Goal: Task Accomplishment & Management: Manage account settings

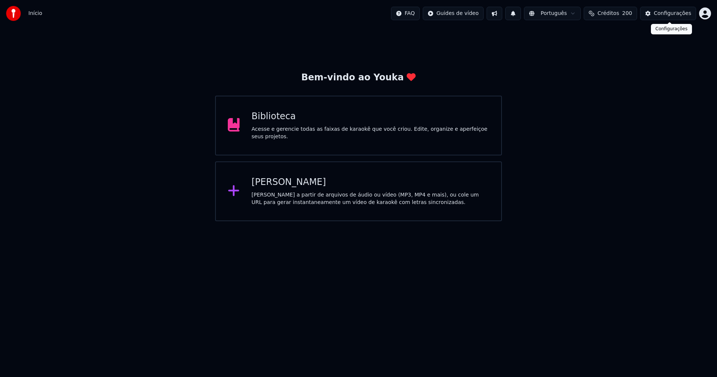
click at [688, 17] on button "Configurações" at bounding box center [668, 13] width 56 height 13
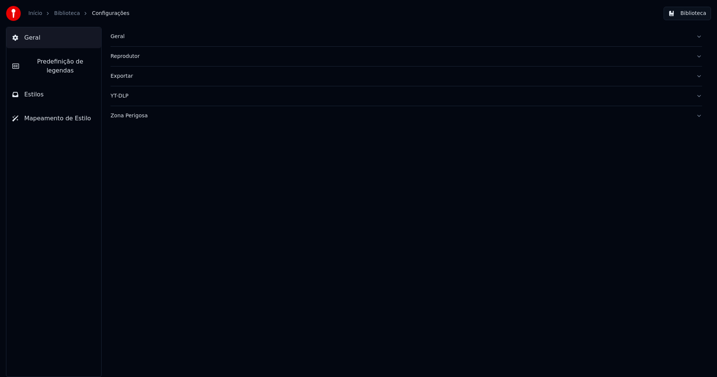
drag, startPoint x: 117, startPoint y: 34, endPoint x: 140, endPoint y: 43, distance: 24.5
click at [117, 34] on div "Geral" at bounding box center [401, 36] width 580 height 7
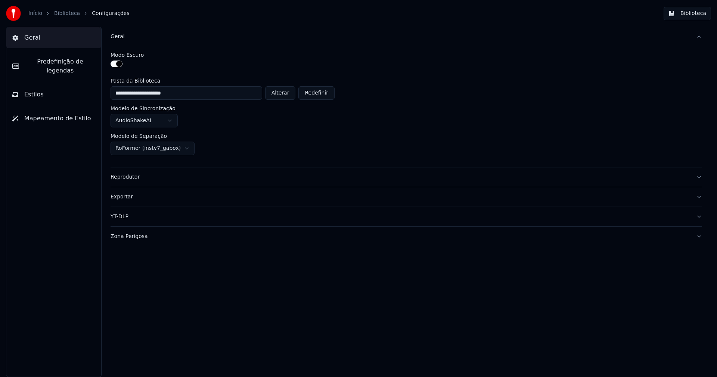
click at [291, 93] on button "Alterar" at bounding box center [280, 92] width 31 height 13
type input "**********"
click at [688, 16] on button "Biblioteca" at bounding box center [687, 13] width 47 height 13
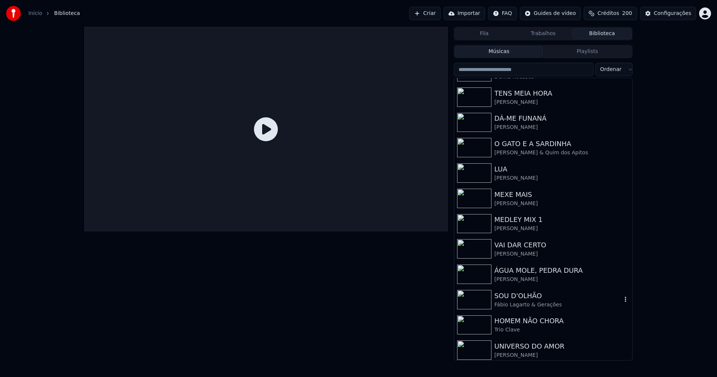
scroll to position [123, 0]
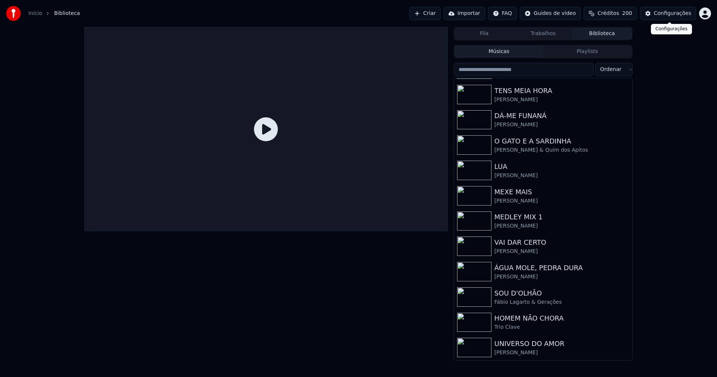
click at [674, 16] on div "Configurações" at bounding box center [672, 13] width 37 height 7
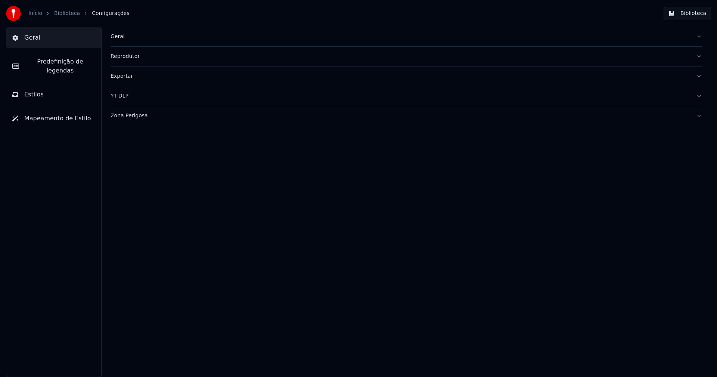
click at [118, 37] on div "Geral" at bounding box center [401, 36] width 580 height 7
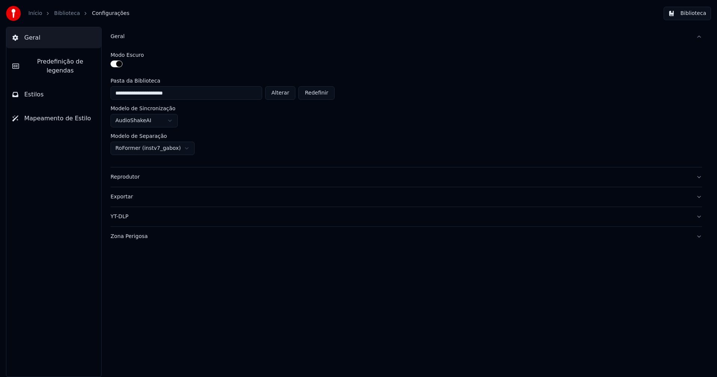
click at [287, 94] on button "Alterar" at bounding box center [280, 92] width 31 height 13
type input "**********"
click at [697, 14] on button "Biblioteca" at bounding box center [687, 13] width 47 height 13
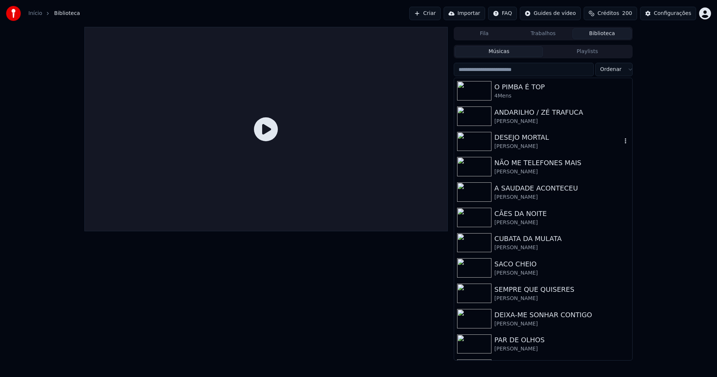
click at [528, 139] on div "DESEJO MORTAL" at bounding box center [558, 137] width 127 height 10
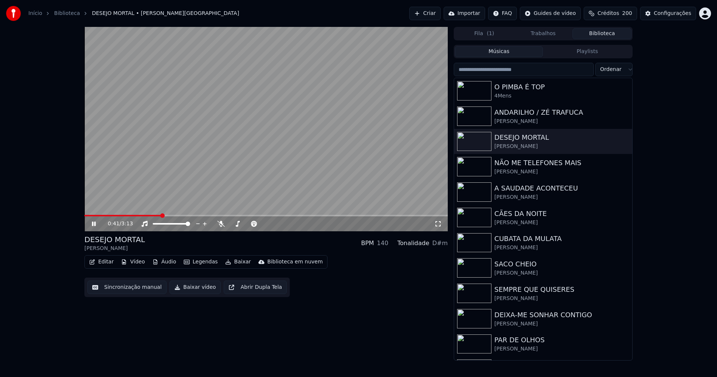
click at [161, 216] on span at bounding box center [266, 215] width 364 height 1
drag, startPoint x: 92, startPoint y: 223, endPoint x: 111, endPoint y: 208, distance: 24.1
click at [95, 222] on icon at bounding box center [99, 224] width 18 height 6
click at [679, 13] on div "Configurações" at bounding box center [672, 13] width 37 height 7
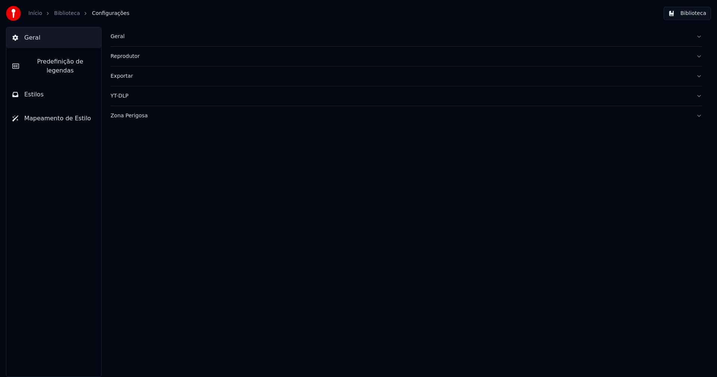
click at [120, 34] on div "Geral" at bounding box center [401, 36] width 580 height 7
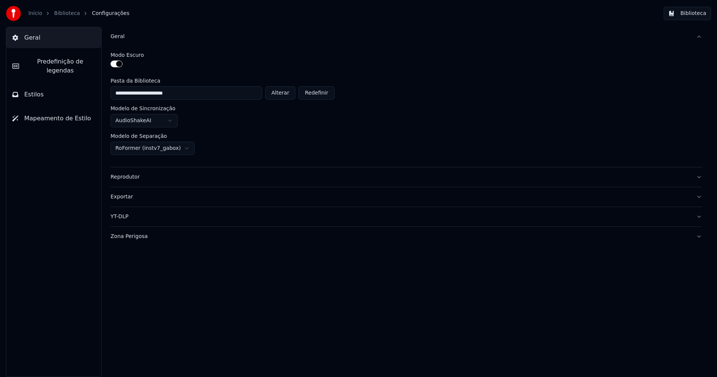
click at [285, 93] on button "Alterar" at bounding box center [280, 92] width 31 height 13
type input "**********"
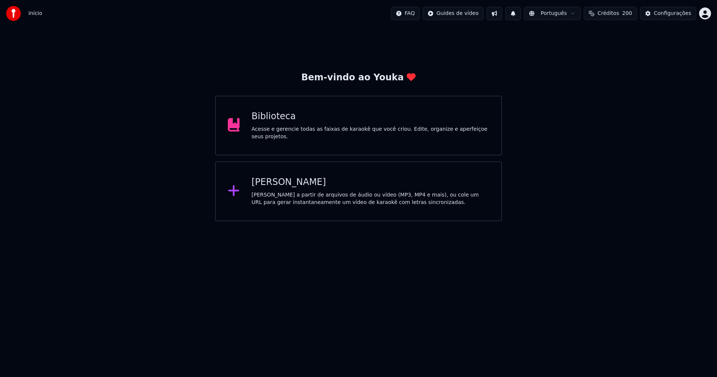
click at [275, 119] on div "Biblioteca" at bounding box center [371, 117] width 238 height 12
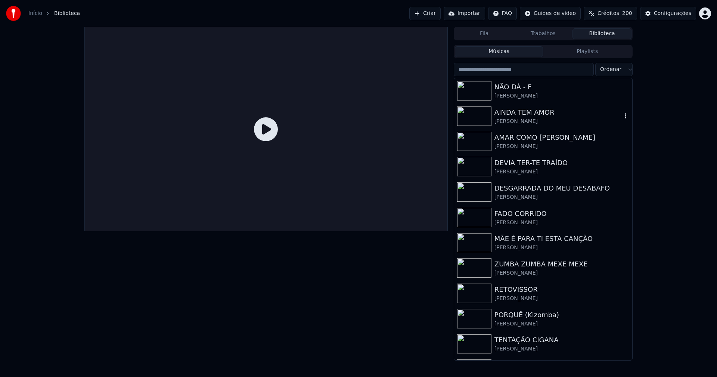
click at [529, 116] on div "AINDA TEM AMOR" at bounding box center [558, 112] width 127 height 10
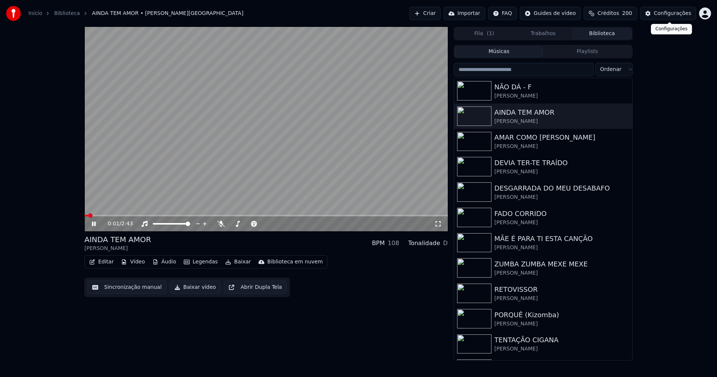
click at [675, 16] on div "Configurações" at bounding box center [672, 13] width 37 height 7
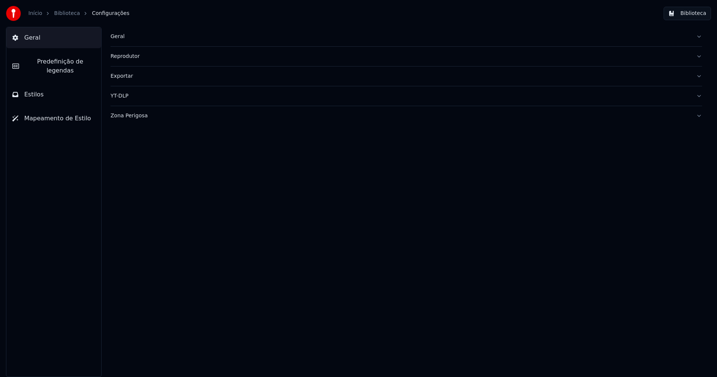
click at [124, 35] on div "Geral" at bounding box center [401, 36] width 580 height 7
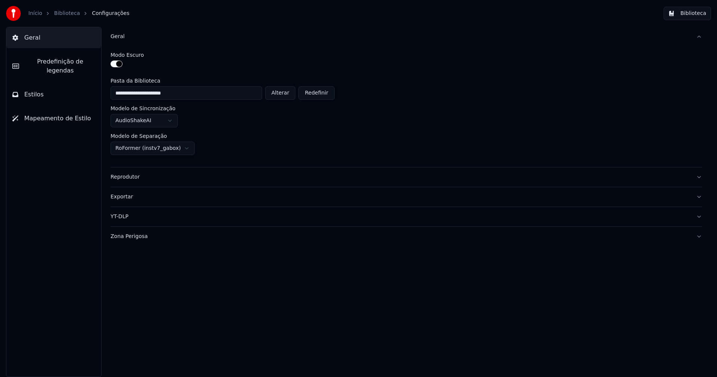
click at [34, 41] on span "Geral" at bounding box center [32, 37] width 16 height 9
click at [30, 37] on span "Geral" at bounding box center [32, 37] width 16 height 9
click at [33, 14] on link "Início" at bounding box center [35, 13] width 14 height 7
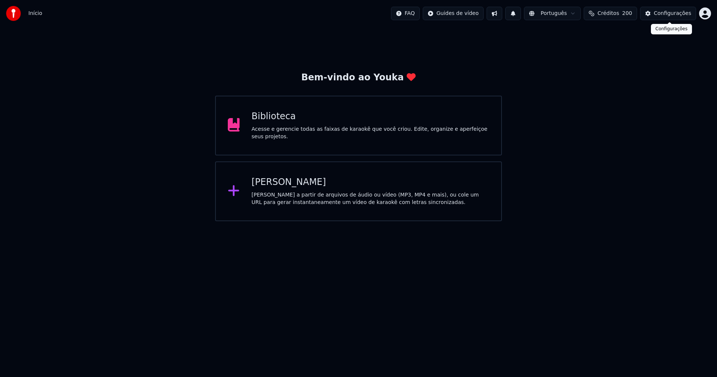
click at [681, 16] on div "Configurações" at bounding box center [672, 13] width 37 height 7
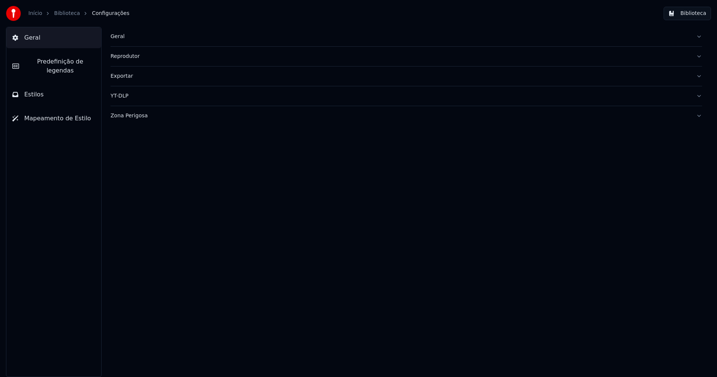
click at [132, 78] on div "Exportar" at bounding box center [401, 75] width 580 height 7
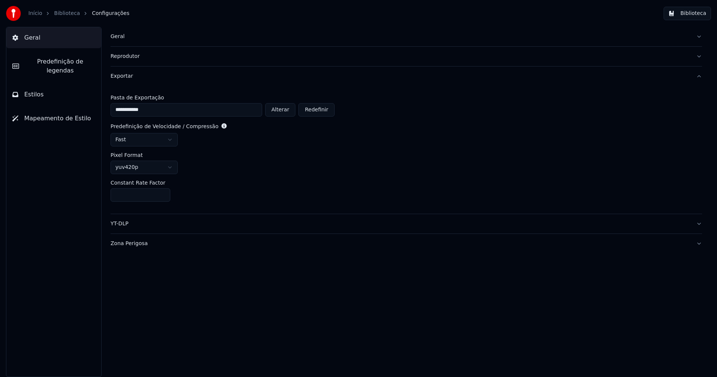
click at [132, 242] on div "Zona Perigosa" at bounding box center [401, 243] width 580 height 7
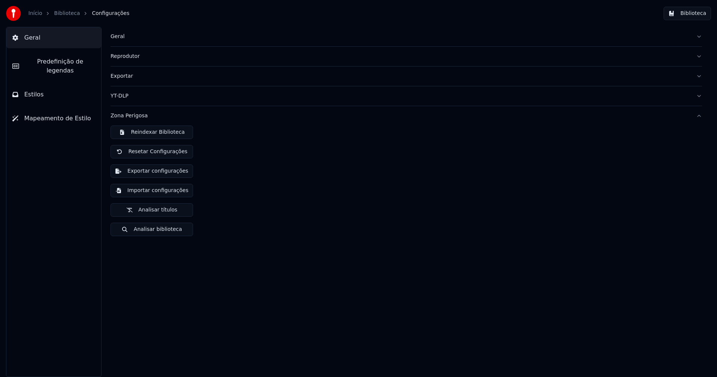
click at [165, 193] on button "Importar configurações" at bounding box center [152, 190] width 83 height 13
click at [157, 170] on button "Exportar configurações" at bounding box center [152, 170] width 83 height 13
click at [46, 59] on span "Predefinição de legendas" at bounding box center [60, 66] width 70 height 18
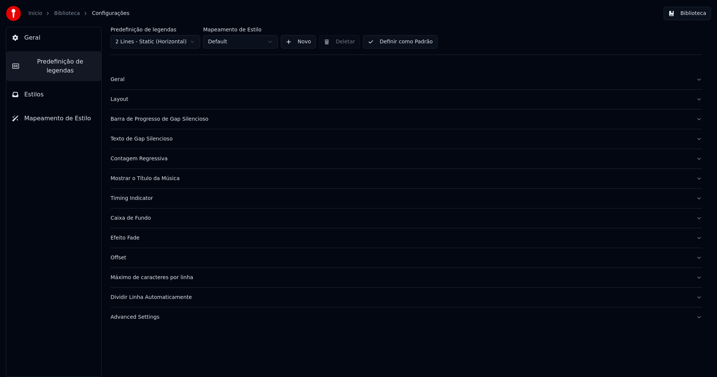
click at [170, 118] on div "Barra de Progresso de Gap Silencioso" at bounding box center [401, 118] width 580 height 7
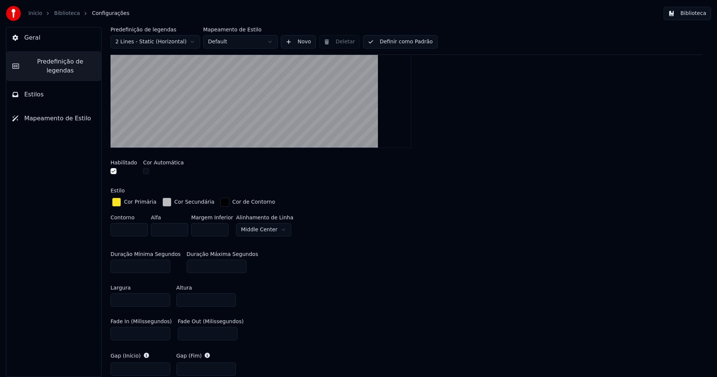
scroll to position [149, 0]
click at [188, 263] on input "***" at bounding box center [217, 265] width 60 height 13
type input "***"
click at [389, 234] on div "Contorno * Alfa * Margem Inferior * [GEOGRAPHIC_DATA] de [GEOGRAPHIC_DATA]" at bounding box center [407, 226] width 592 height 25
click at [690, 16] on button "Biblioteca" at bounding box center [687, 13] width 47 height 13
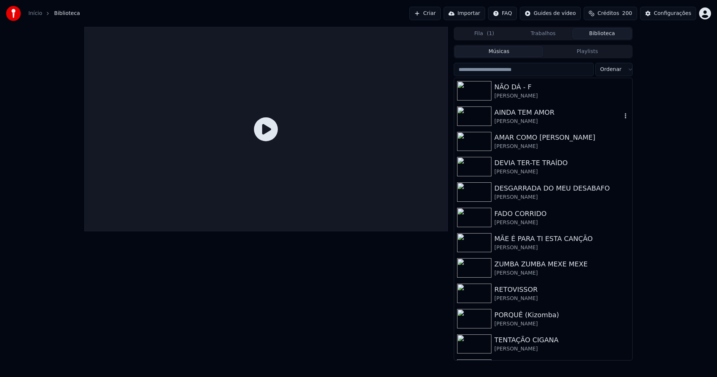
click at [518, 116] on div "AINDA TEM AMOR" at bounding box center [558, 112] width 127 height 10
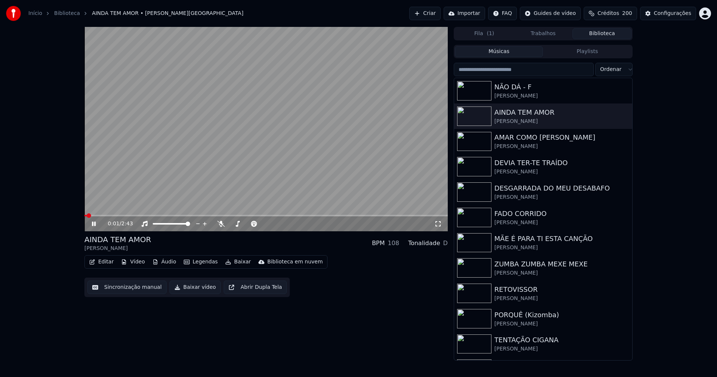
click at [439, 227] on icon at bounding box center [438, 224] width 7 height 6
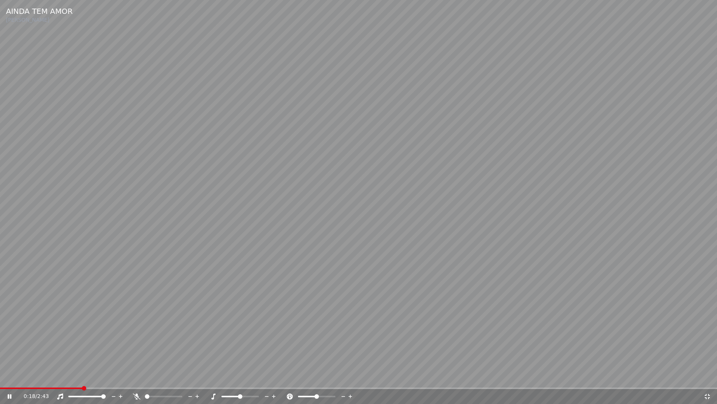
click at [708, 377] on icon at bounding box center [707, 396] width 7 height 6
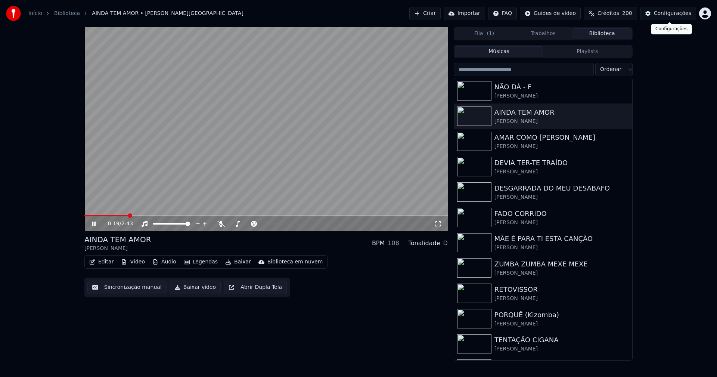
click at [679, 13] on div "Configurações" at bounding box center [672, 13] width 37 height 7
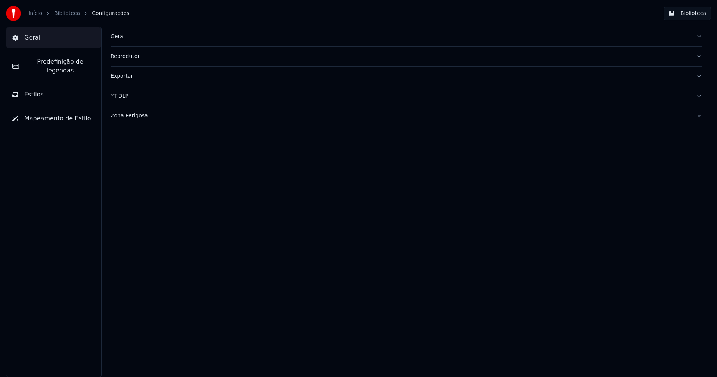
click at [67, 64] on span "Predefinição de legendas" at bounding box center [60, 66] width 70 height 18
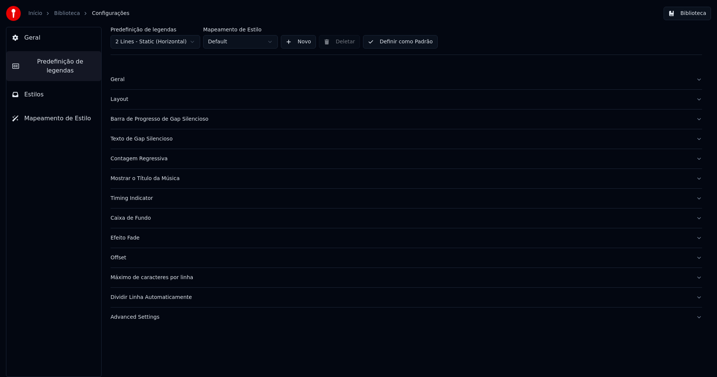
click at [148, 319] on div "Advanced Settings" at bounding box center [401, 317] width 580 height 7
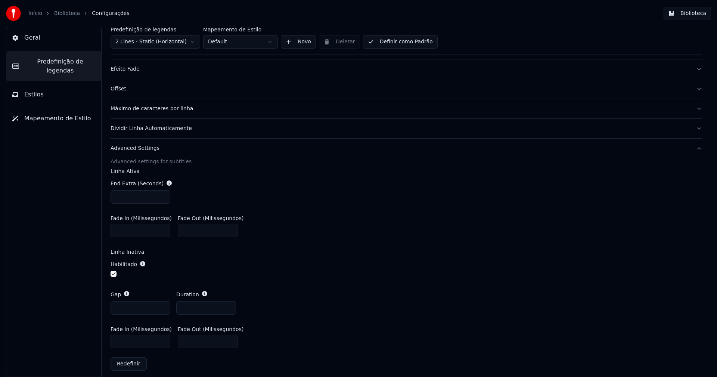
scroll to position [174, 0]
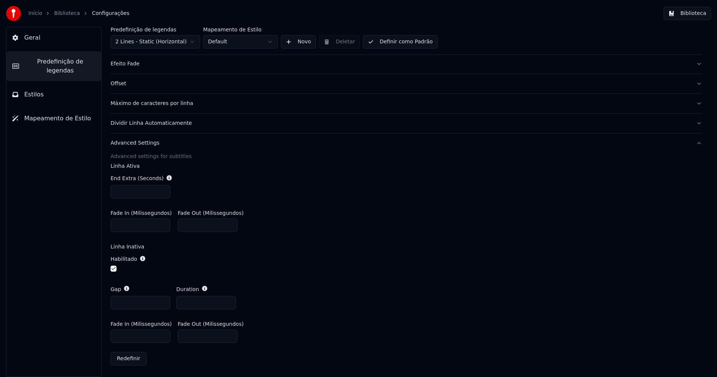
click at [120, 303] on input "*" at bounding box center [141, 302] width 60 height 13
type input "***"
drag, startPoint x: 374, startPoint y: 259, endPoint x: 377, endPoint y: 258, distance: 4.0
click at [374, 259] on div "Habilitado" at bounding box center [407, 264] width 592 height 30
click at [692, 14] on button "Biblioteca" at bounding box center [687, 13] width 47 height 13
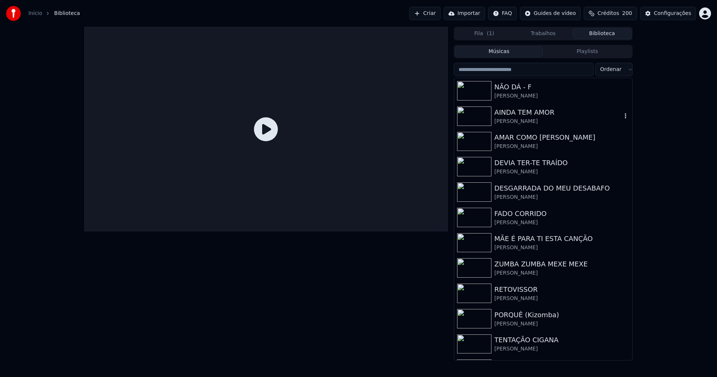
click at [519, 117] on div "AINDA TEM AMOR" at bounding box center [558, 112] width 127 height 10
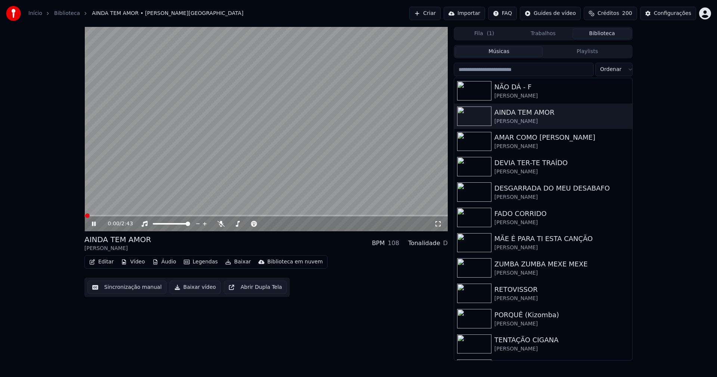
click at [437, 226] on icon at bounding box center [438, 224] width 7 height 6
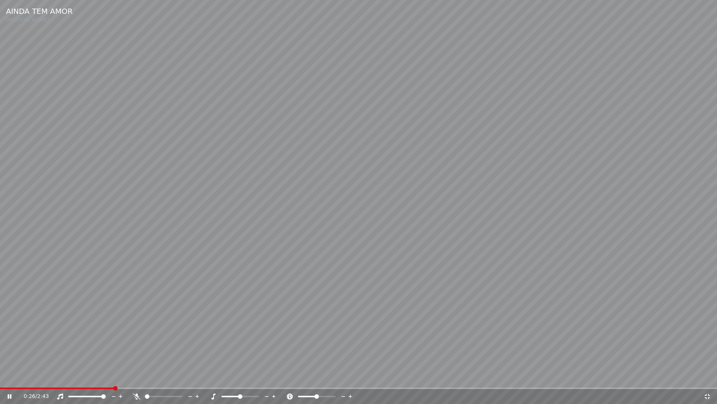
click at [113, 377] on span at bounding box center [57, 387] width 114 height 1
click at [77, 377] on span at bounding box center [39, 387] width 79 height 1
click at [47, 377] on div "0:19 / 2:43" at bounding box center [358, 396] width 717 height 15
click at [47, 377] on span at bounding box center [24, 387] width 48 height 1
click at [709, 377] on icon at bounding box center [707, 395] width 5 height 5
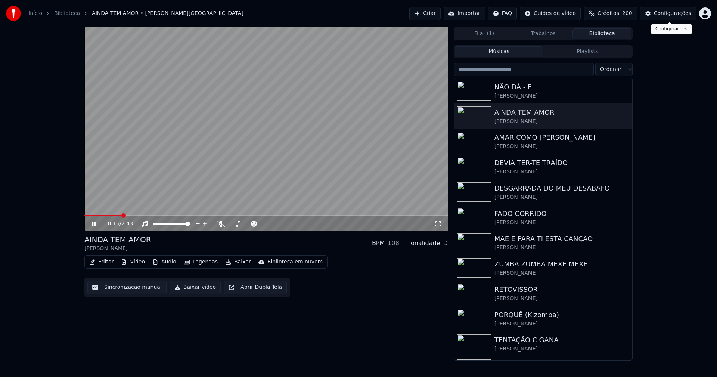
click at [680, 8] on button "Configurações" at bounding box center [668, 13] width 56 height 13
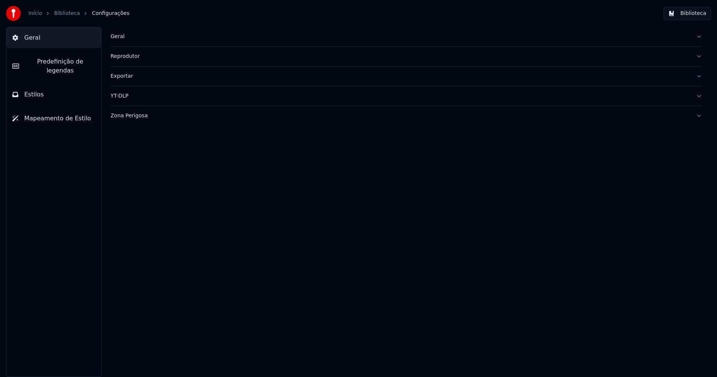
click at [53, 65] on span "Predefinição de legendas" at bounding box center [60, 66] width 70 height 18
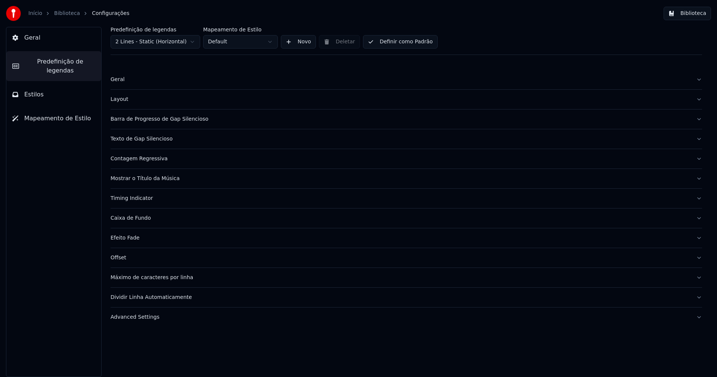
drag, startPoint x: 150, startPoint y: 317, endPoint x: 157, endPoint y: 313, distance: 7.7
click at [150, 317] on div "Advanced Settings" at bounding box center [401, 317] width 580 height 7
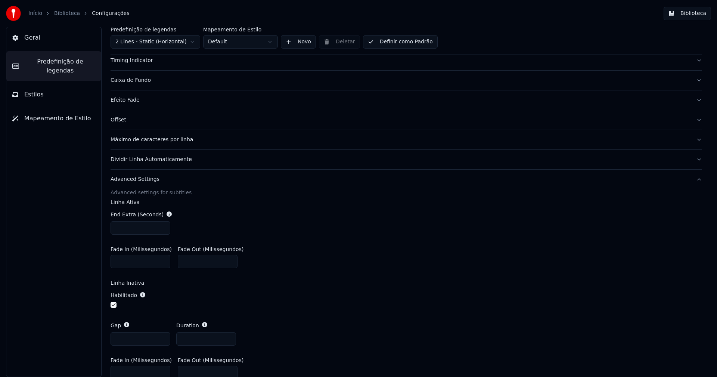
scroll to position [149, 0]
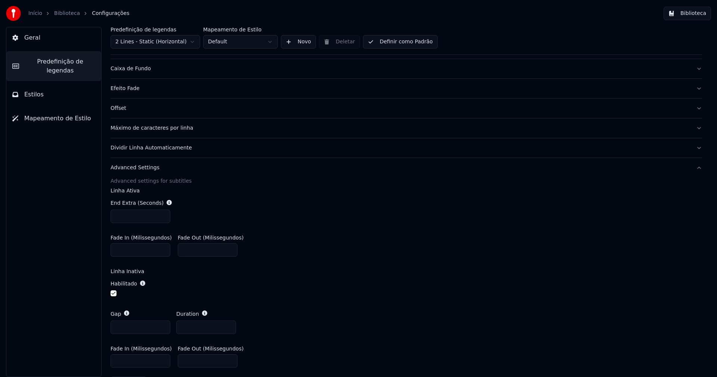
type input "***"
click at [163, 249] on input "***" at bounding box center [141, 249] width 60 height 13
click at [271, 279] on div "Habilitado" at bounding box center [407, 289] width 592 height 30
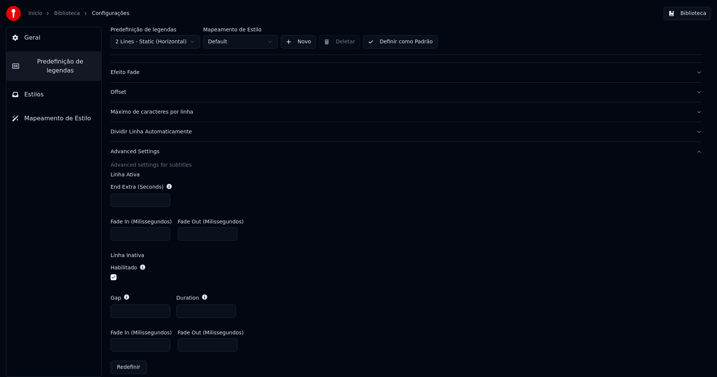
scroll to position [174, 0]
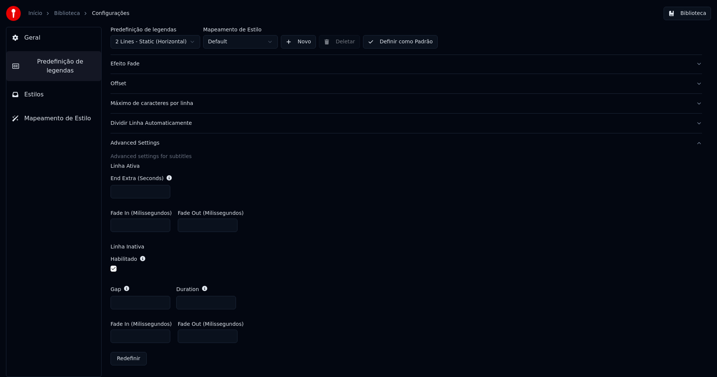
click at [124, 302] on input "***" at bounding box center [141, 302] width 60 height 13
type input "*"
click at [363, 252] on div "Habilitado" at bounding box center [407, 264] width 592 height 30
click at [701, 10] on button "Biblioteca" at bounding box center [687, 13] width 47 height 13
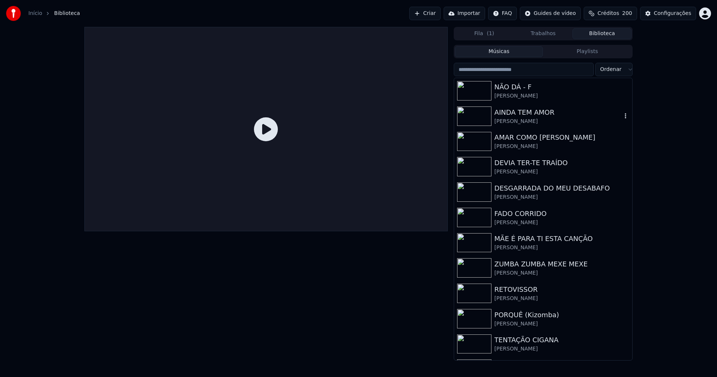
click at [501, 115] on div "AINDA TEM AMOR" at bounding box center [558, 112] width 127 height 10
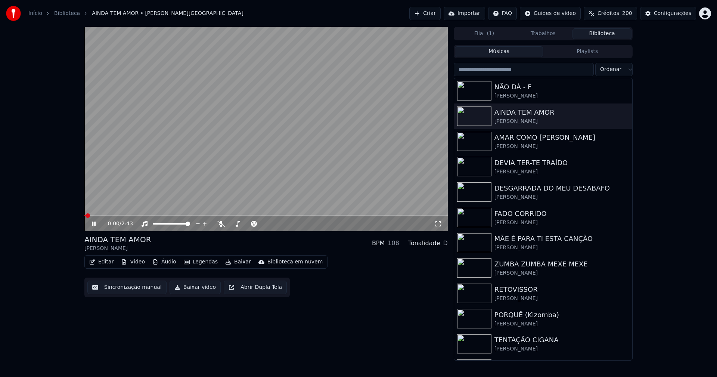
click at [436, 222] on icon at bounding box center [438, 223] width 5 height 5
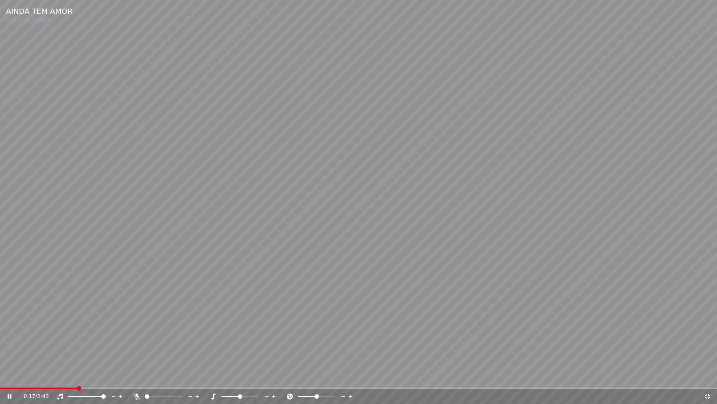
click at [66, 377] on div "0:17 / 2:43" at bounding box center [358, 396] width 717 height 15
click at [50, 377] on span at bounding box center [41, 387] width 83 height 1
drag, startPoint x: 705, startPoint y: 399, endPoint x: 624, endPoint y: 200, distance: 214.1
click at [705, 377] on icon at bounding box center [707, 396] width 7 height 6
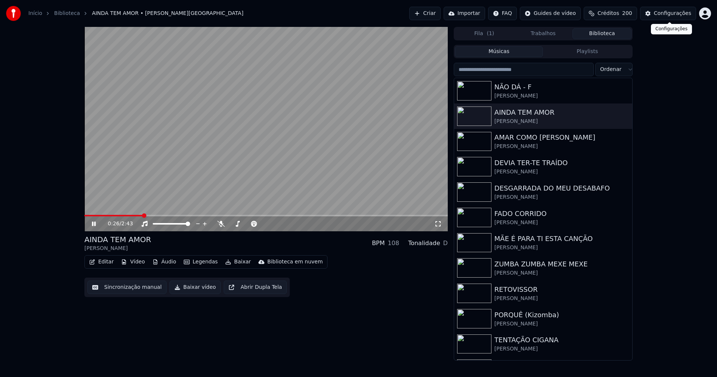
click at [685, 13] on div "Configurações" at bounding box center [672, 13] width 37 height 7
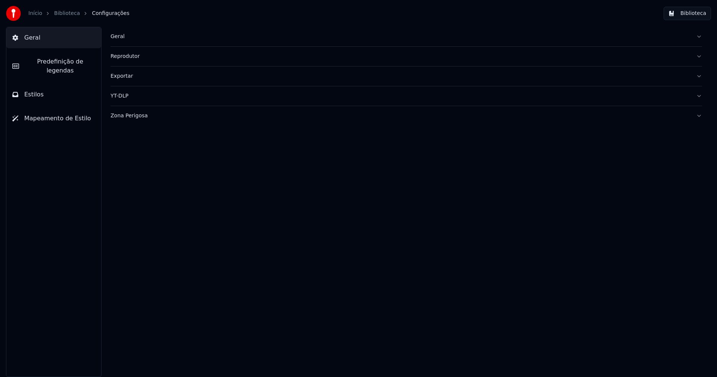
click at [75, 64] on span "Predefinição de legendas" at bounding box center [60, 66] width 70 height 18
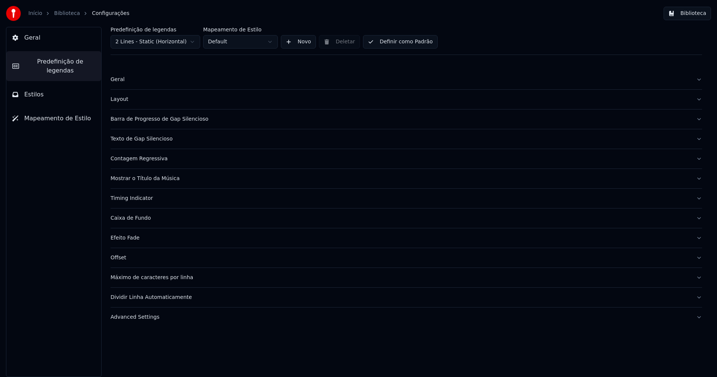
drag, startPoint x: 140, startPoint y: 316, endPoint x: 145, endPoint y: 313, distance: 5.9
click at [140, 316] on div "Advanced Settings" at bounding box center [401, 317] width 580 height 7
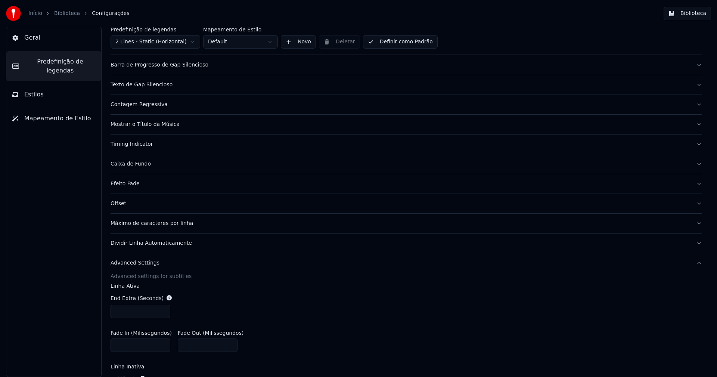
scroll to position [149, 0]
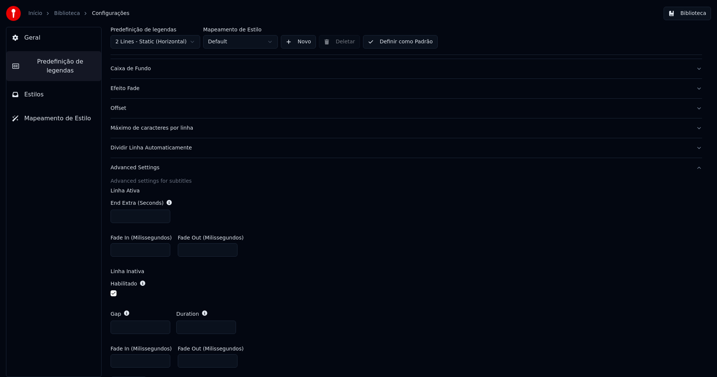
type input "*"
click at [162, 251] on input "*" at bounding box center [141, 249] width 60 height 13
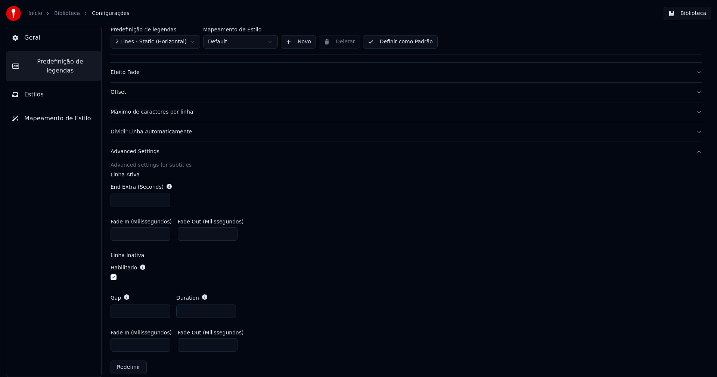
scroll to position [174, 0]
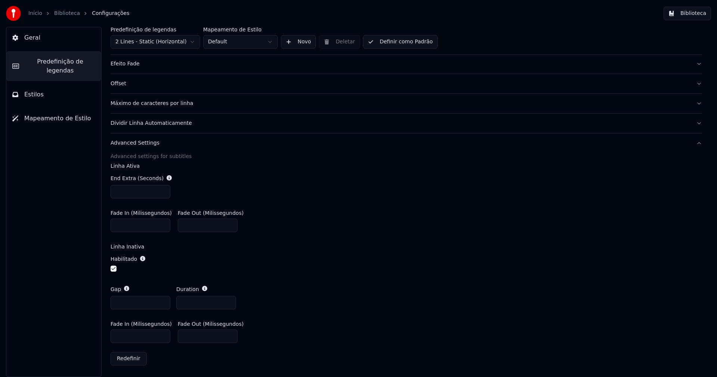
drag, startPoint x: 121, startPoint y: 335, endPoint x: 109, endPoint y: 335, distance: 11.6
click at [109, 335] on div "Predefinição de legendas 2 Lines - Static (Horizontal) Mapeamento de Estilo Def…" at bounding box center [407, 202] width 622 height 350
type input "***"
click at [163, 304] on input "*" at bounding box center [141, 302] width 60 height 13
type input "***"
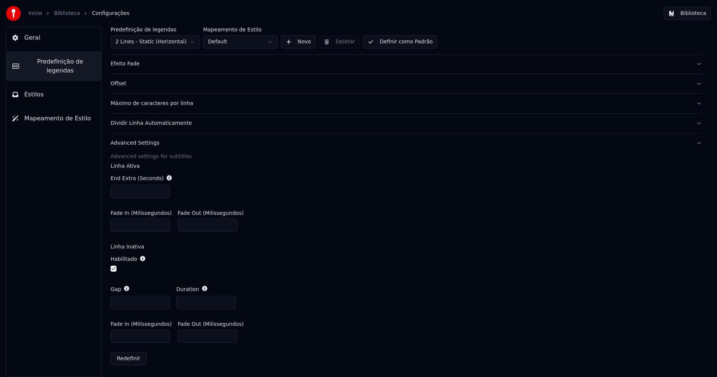
click at [309, 244] on label "Linha Inativa" at bounding box center [407, 246] width 592 height 5
click at [691, 15] on button "Biblioteca" at bounding box center [687, 13] width 47 height 13
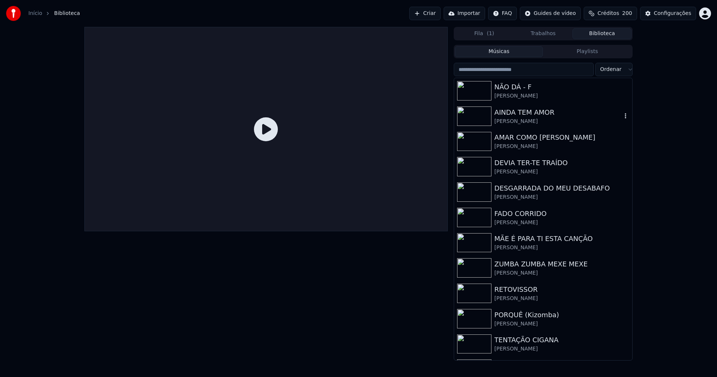
click at [513, 112] on div "AINDA TEM AMOR" at bounding box center [558, 112] width 127 height 10
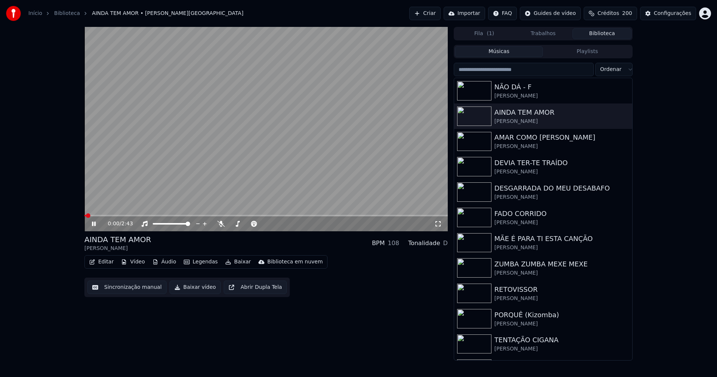
click at [437, 223] on icon at bounding box center [438, 224] width 7 height 6
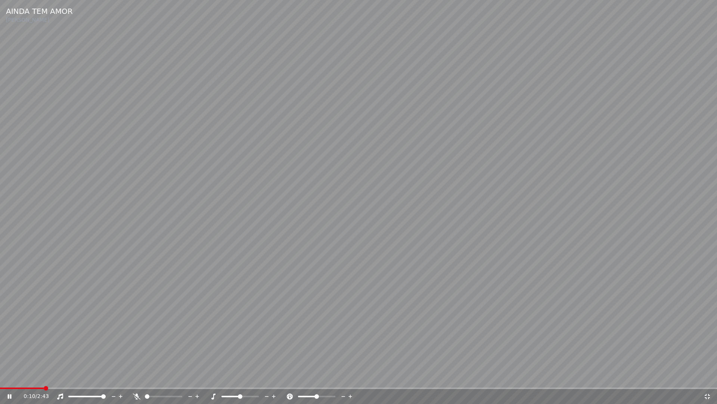
click at [44, 377] on span at bounding box center [22, 387] width 44 height 1
drag, startPoint x: 707, startPoint y: 397, endPoint x: 707, endPoint y: 309, distance: 87.8
click at [708, 377] on icon at bounding box center [707, 395] width 5 height 5
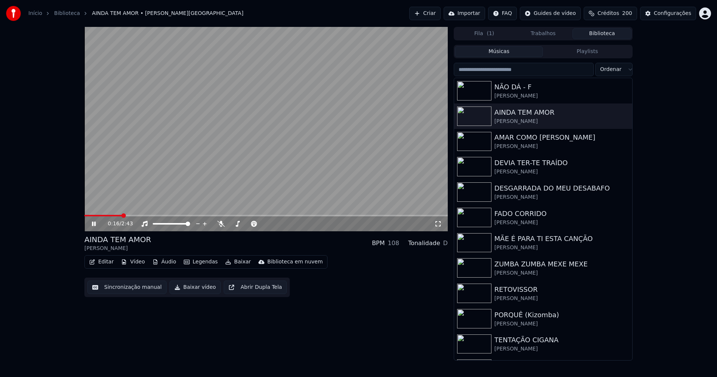
click at [608, 34] on button "Biblioteca" at bounding box center [602, 33] width 59 height 11
click at [685, 11] on div "Configurações" at bounding box center [672, 13] width 37 height 7
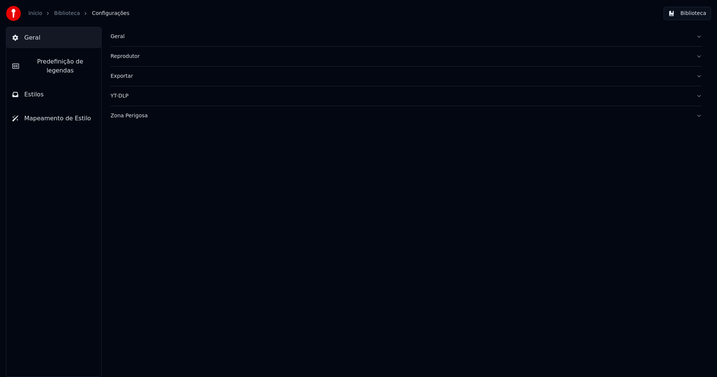
click at [67, 60] on span "Predefinição de legendas" at bounding box center [60, 66] width 70 height 18
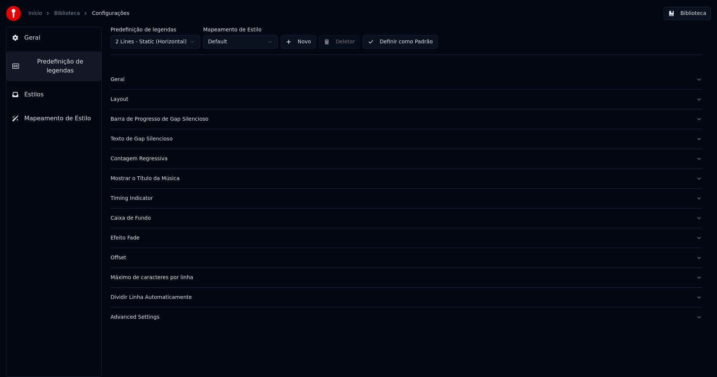
click at [145, 317] on div "Advanced Settings" at bounding box center [401, 317] width 580 height 7
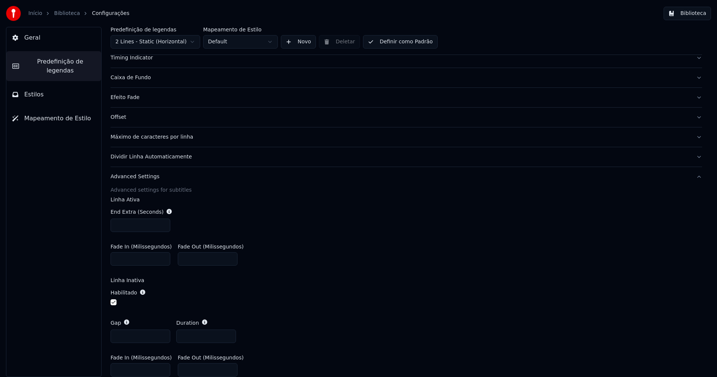
scroll to position [174, 0]
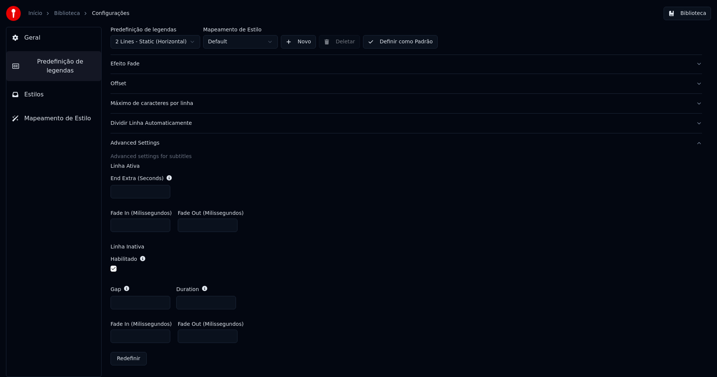
click at [162, 300] on input "*" at bounding box center [141, 302] width 60 height 13
type input "*"
click at [162, 300] on input "*" at bounding box center [141, 302] width 60 height 13
drag, startPoint x: 320, startPoint y: 290, endPoint x: 346, endPoint y: 306, distance: 30.6
click at [321, 290] on div "Gap * Duration ***" at bounding box center [407, 298] width 592 height 36
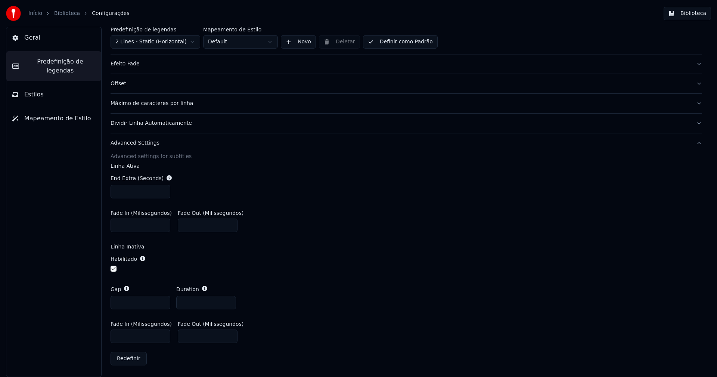
click at [704, 13] on button "Biblioteca" at bounding box center [687, 13] width 47 height 13
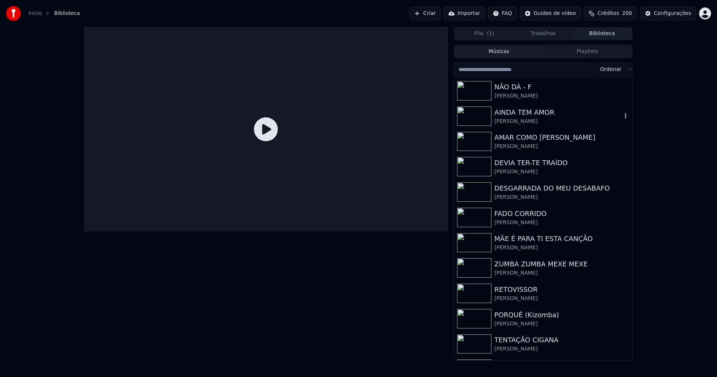
click at [524, 118] on div "[PERSON_NAME]" at bounding box center [558, 121] width 127 height 7
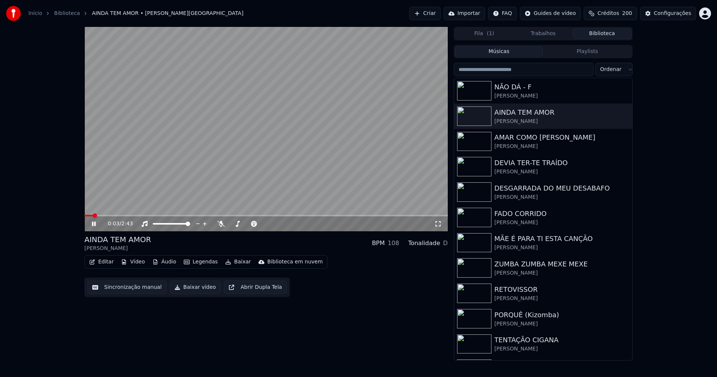
drag, startPoint x: 436, startPoint y: 225, endPoint x: 438, endPoint y: 236, distance: 11.3
click at [437, 225] on icon at bounding box center [438, 224] width 7 height 6
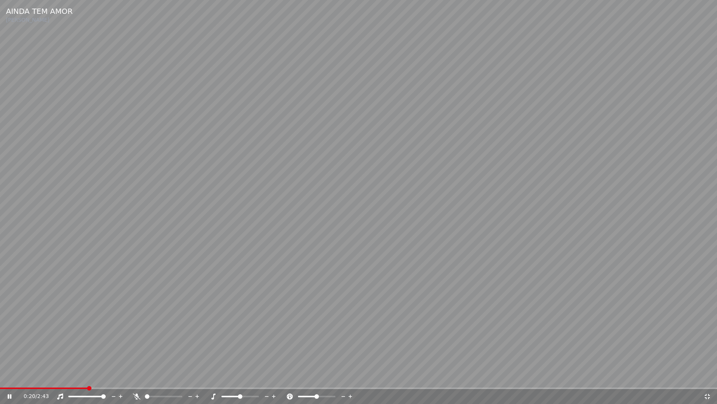
drag, startPoint x: 710, startPoint y: 398, endPoint x: 647, endPoint y: 350, distance: 78.9
click at [710, 377] on icon at bounding box center [707, 395] width 5 height 5
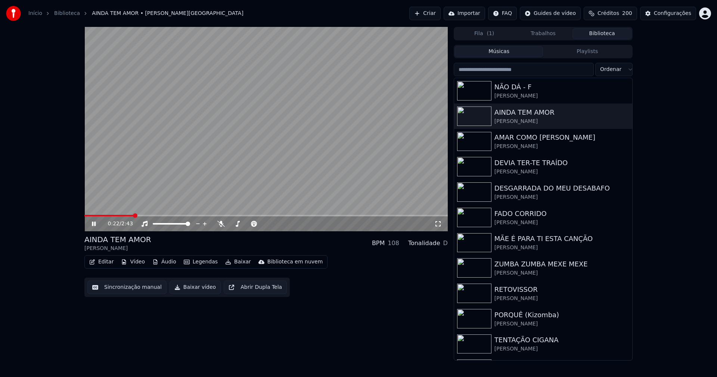
click at [105, 215] on span at bounding box center [108, 215] width 49 height 1
click at [98, 216] on span at bounding box center [104, 215] width 41 height 1
click at [679, 14] on div "Configurações" at bounding box center [672, 13] width 37 height 7
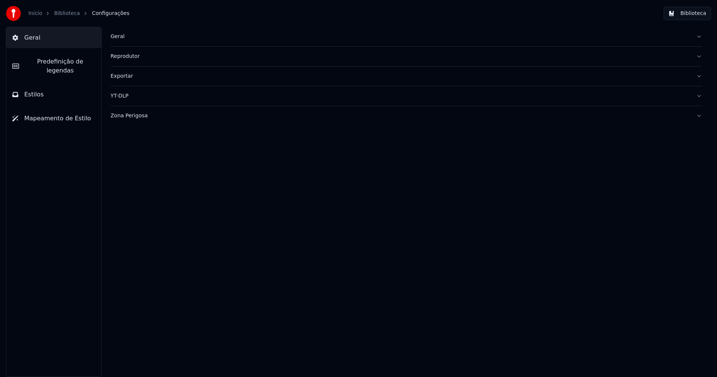
click at [67, 62] on span "Predefinição de legendas" at bounding box center [60, 66] width 70 height 18
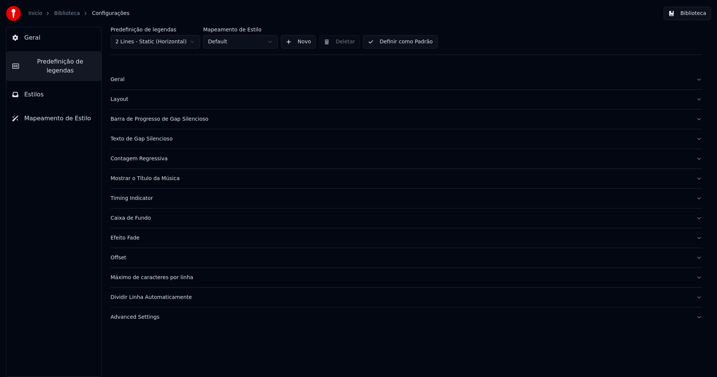
click at [139, 321] on button "Advanced Settings" at bounding box center [407, 317] width 592 height 19
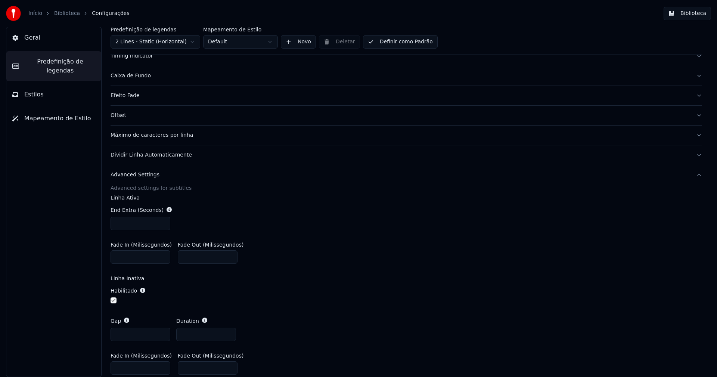
scroll to position [149, 0]
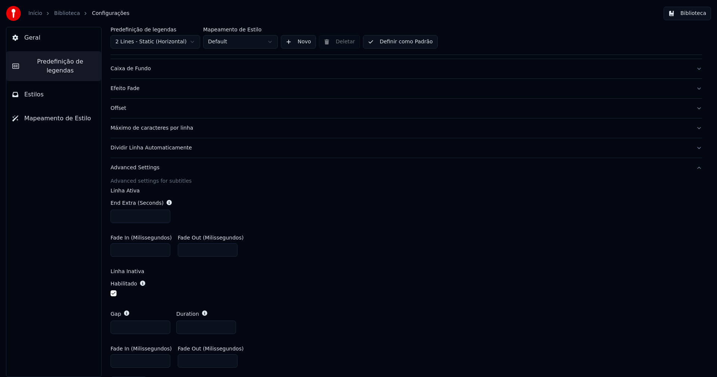
click at [162, 218] on input "***" at bounding box center [141, 216] width 60 height 13
type input "***"
click at [162, 218] on input "***" at bounding box center [141, 216] width 60 height 13
click at [298, 217] on div "End Extra (Seconds) ***" at bounding box center [407, 211] width 592 height 36
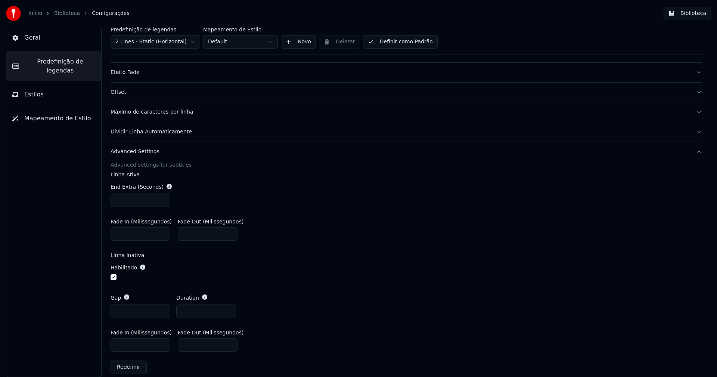
scroll to position [174, 0]
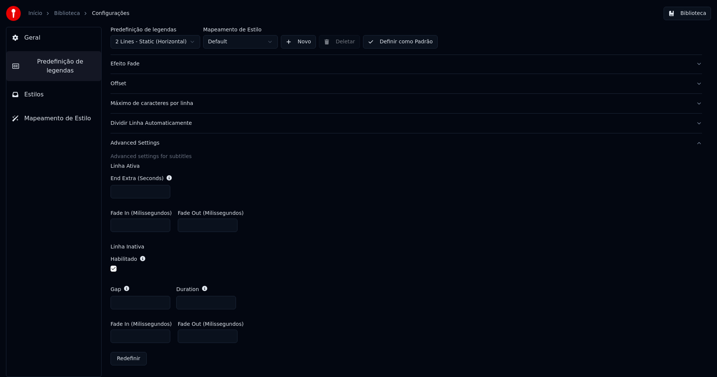
type input "*"
click at [163, 300] on input "*" at bounding box center [141, 302] width 60 height 13
click at [313, 288] on div "Gap * Duration ***" at bounding box center [407, 298] width 592 height 36
click at [70, 62] on span "Predefinição de legendas" at bounding box center [60, 66] width 70 height 18
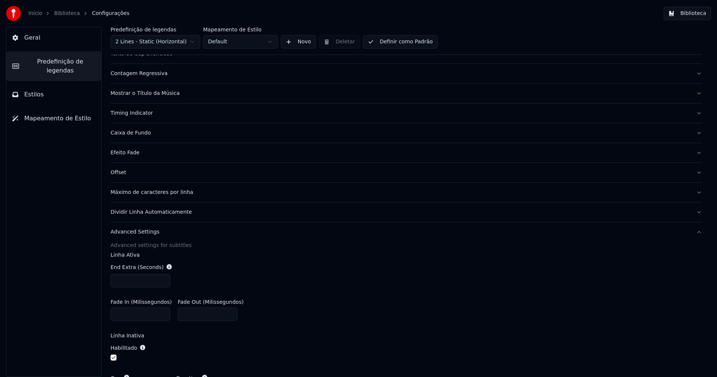
scroll to position [25, 0]
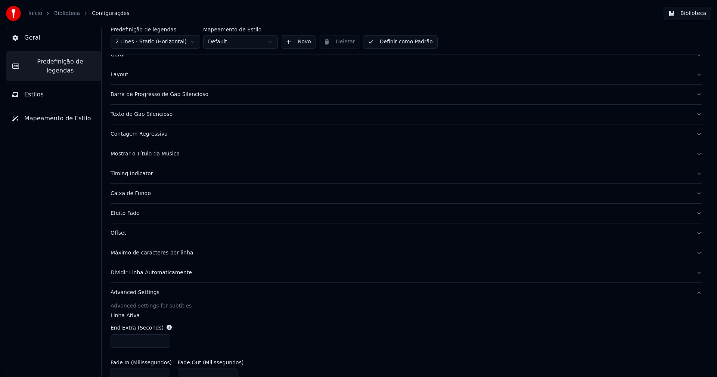
click at [181, 94] on div "Barra de Progresso de Gap Silencioso" at bounding box center [401, 94] width 580 height 7
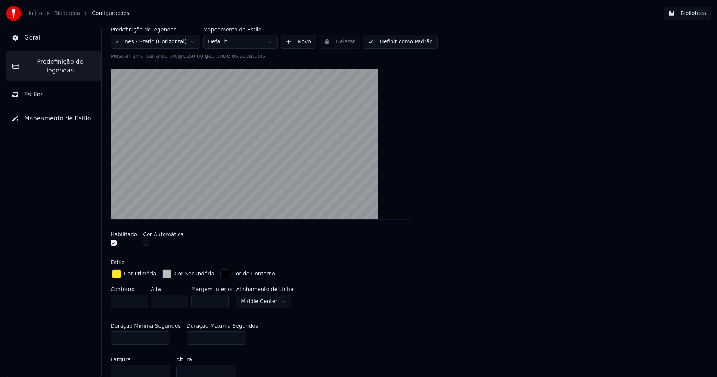
scroll to position [174, 0]
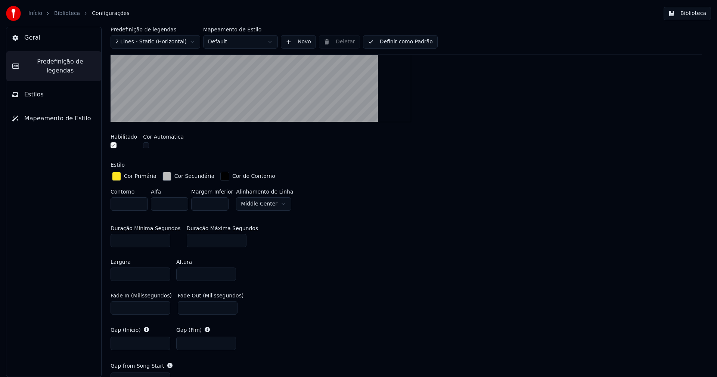
drag, startPoint x: 120, startPoint y: 306, endPoint x: 112, endPoint y: 306, distance: 7.1
click at [112, 306] on input "****" at bounding box center [141, 307] width 60 height 13
click at [120, 306] on input "****" at bounding box center [141, 307] width 60 height 13
click at [121, 306] on input "****" at bounding box center [141, 307] width 60 height 13
type input "****"
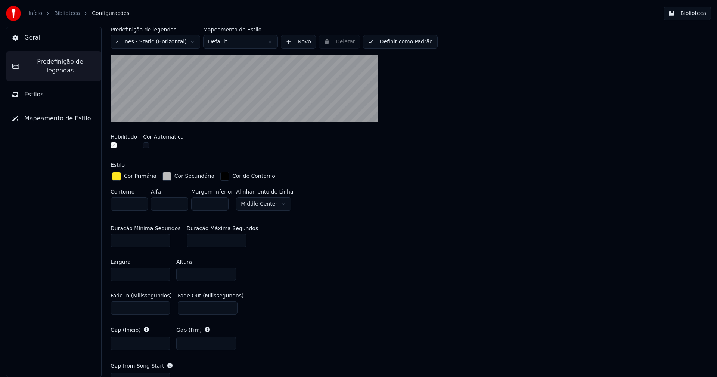
click at [328, 284] on div "Largura **** Altura ****" at bounding box center [407, 270] width 592 height 34
click at [695, 12] on button "Biblioteca" at bounding box center [687, 13] width 47 height 13
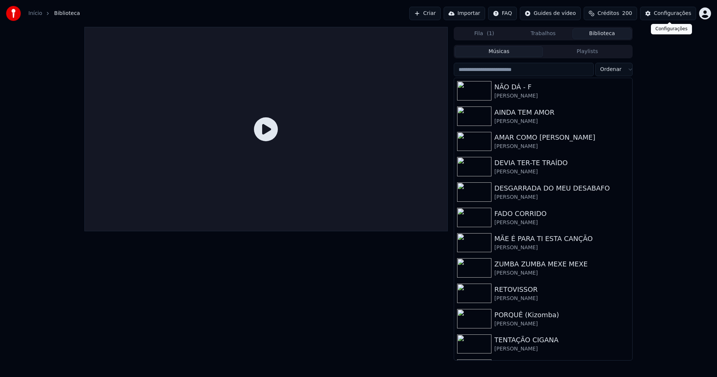
click at [672, 12] on div "Configurações" at bounding box center [672, 13] width 37 height 7
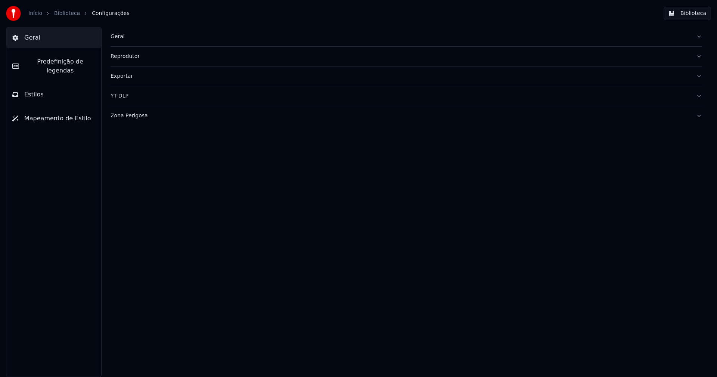
click at [698, 16] on button "Biblioteca" at bounding box center [687, 13] width 47 height 13
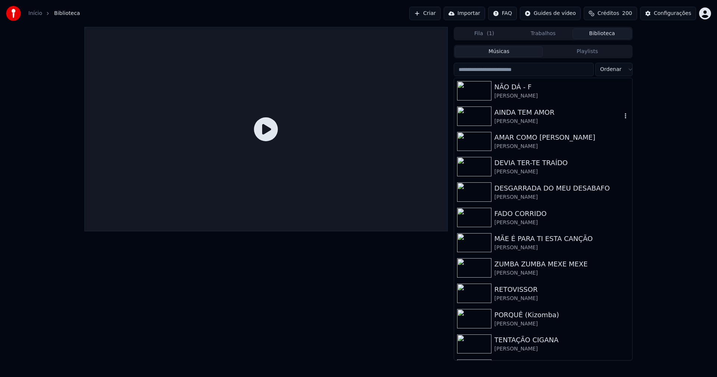
click at [533, 115] on div "AINDA TEM AMOR" at bounding box center [558, 112] width 127 height 10
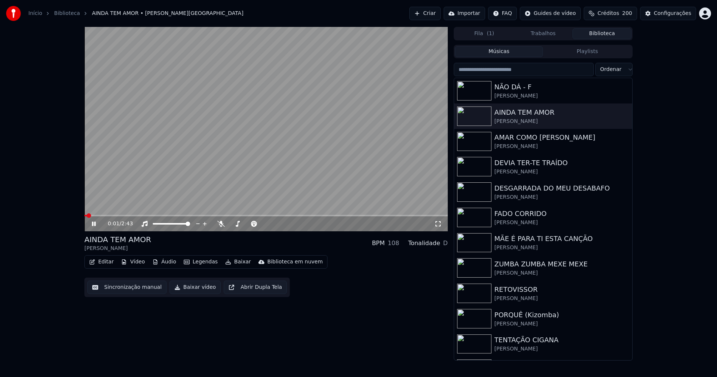
click at [440, 225] on icon at bounding box center [438, 224] width 7 height 6
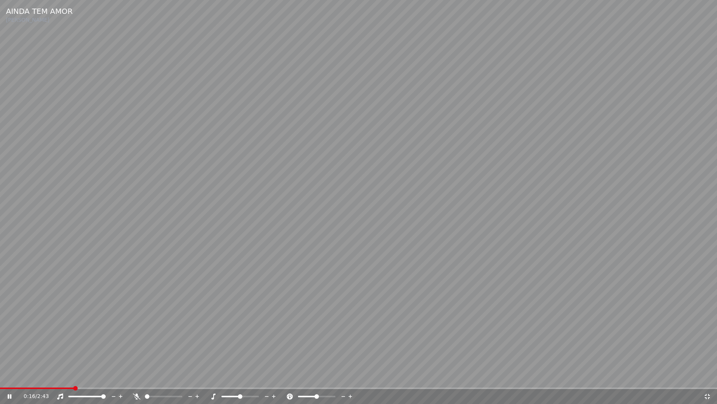
drag, startPoint x: 708, startPoint y: 395, endPoint x: 704, endPoint y: 243, distance: 152.5
click at [708, 377] on icon at bounding box center [707, 396] width 7 height 6
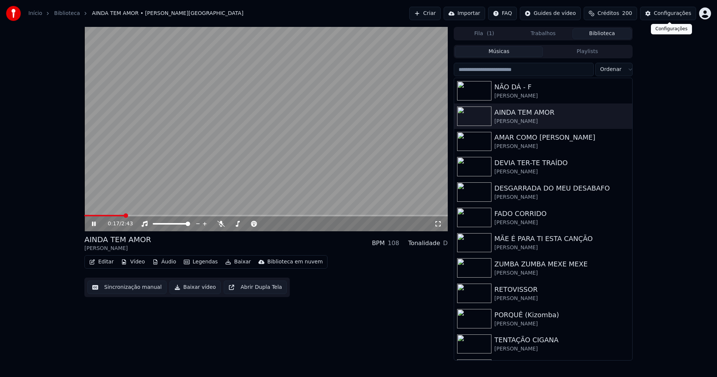
click at [679, 14] on div "Configurações" at bounding box center [672, 13] width 37 height 7
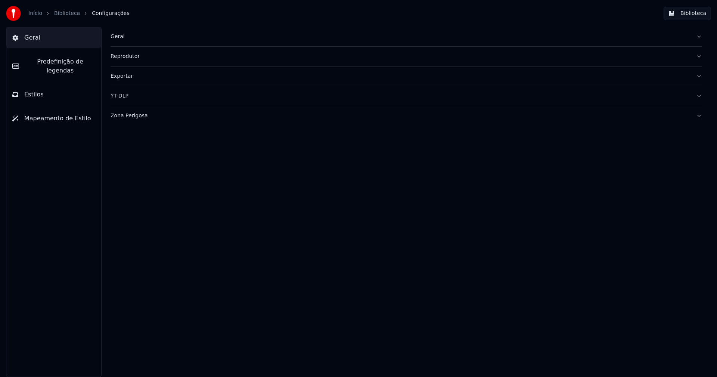
click at [67, 63] on span "Predefinição de legendas" at bounding box center [60, 66] width 70 height 18
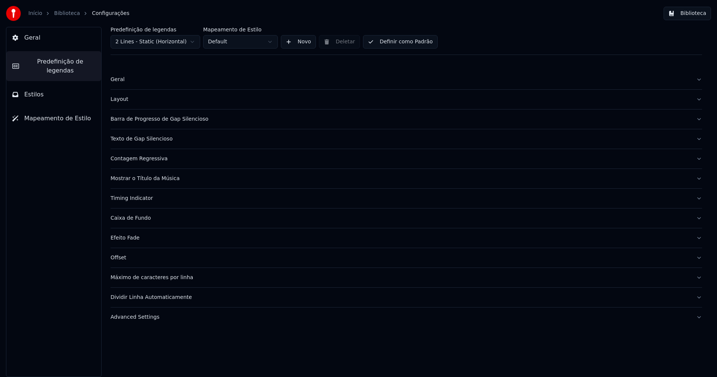
click at [133, 119] on div "Barra de Progresso de Gap Silencioso" at bounding box center [401, 118] width 580 height 7
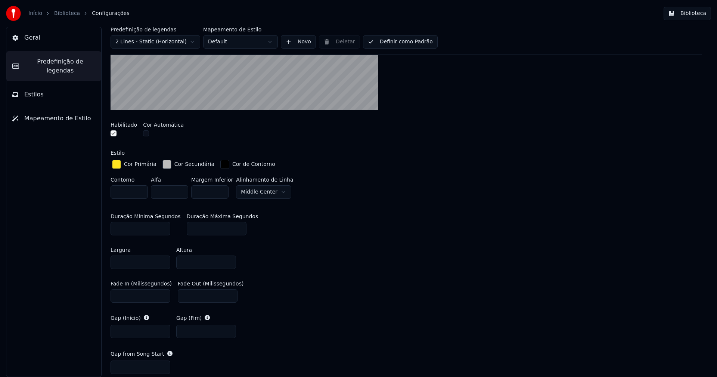
scroll to position [187, 0]
click at [121, 294] on input "****" at bounding box center [141, 294] width 60 height 13
type input "****"
click at [162, 225] on input "*" at bounding box center [141, 227] width 60 height 13
type input "*"
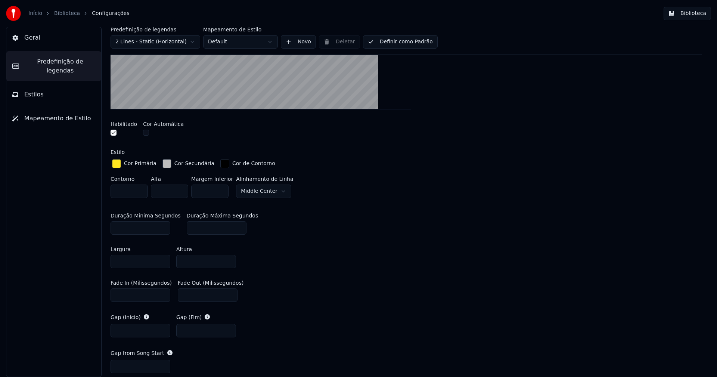
click at [162, 225] on input "*" at bounding box center [141, 227] width 60 height 13
click at [394, 221] on div "Duração Mínima Segundos * Duração [PERSON_NAME] ***" at bounding box center [407, 224] width 592 height 34
click at [696, 11] on button "Biblioteca" at bounding box center [687, 13] width 47 height 13
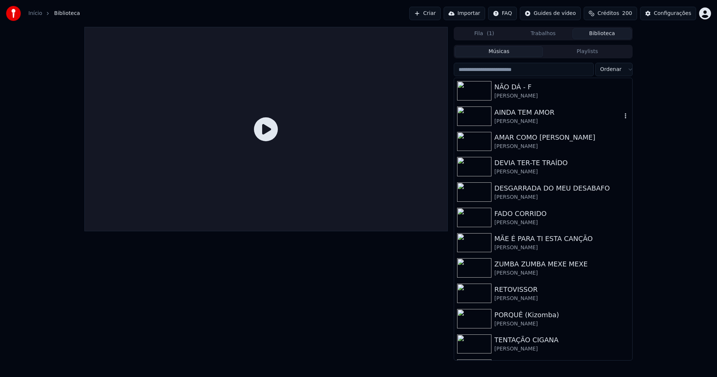
drag, startPoint x: 532, startPoint y: 121, endPoint x: 537, endPoint y: 130, distance: 10.7
click at [532, 120] on div "[PERSON_NAME]" at bounding box center [558, 121] width 127 height 7
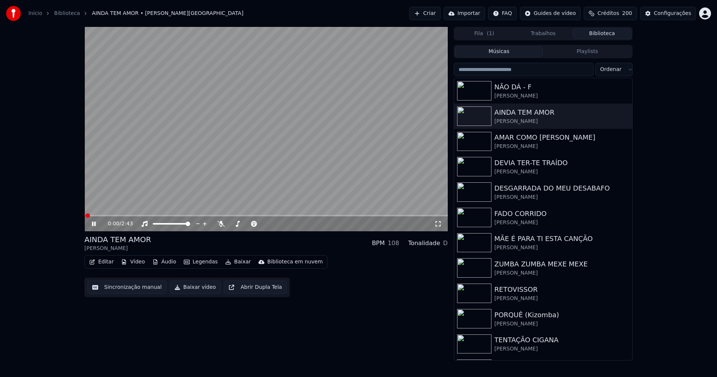
click at [438, 224] on icon at bounding box center [438, 224] width 7 height 6
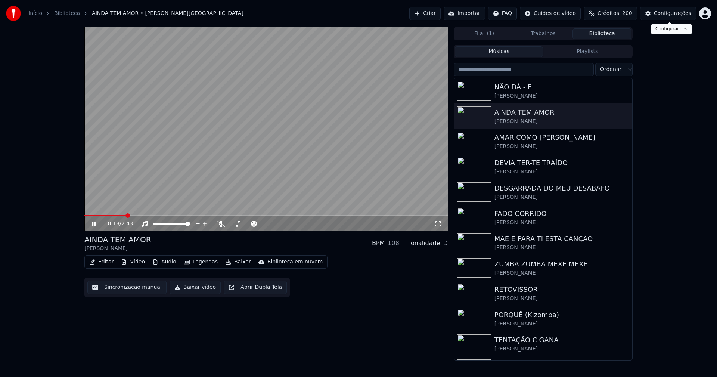
click at [678, 15] on div "Configurações" at bounding box center [672, 13] width 37 height 7
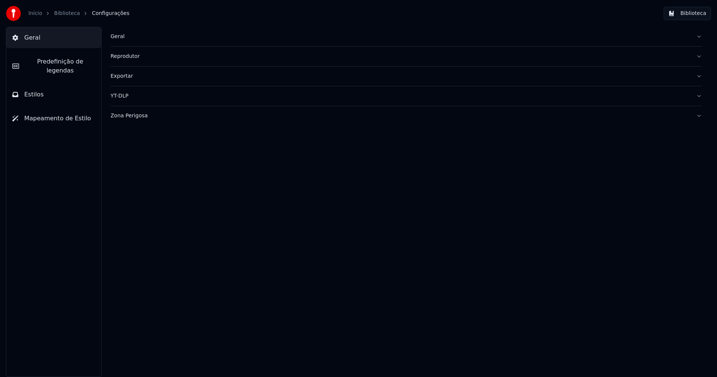
click at [51, 59] on span "Predefinição de legendas" at bounding box center [60, 66] width 70 height 18
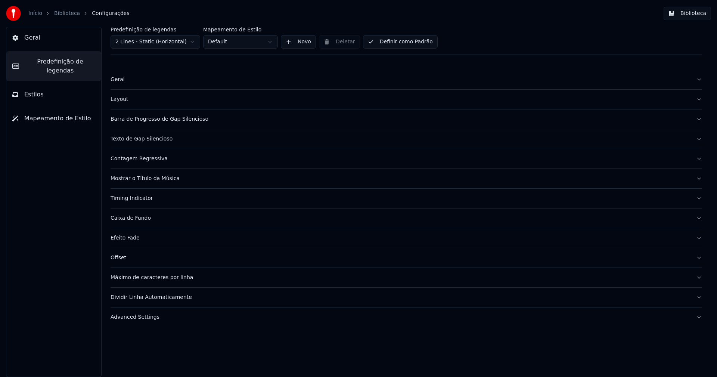
click at [158, 118] on div "Barra de Progresso de Gap Silencioso" at bounding box center [401, 118] width 580 height 7
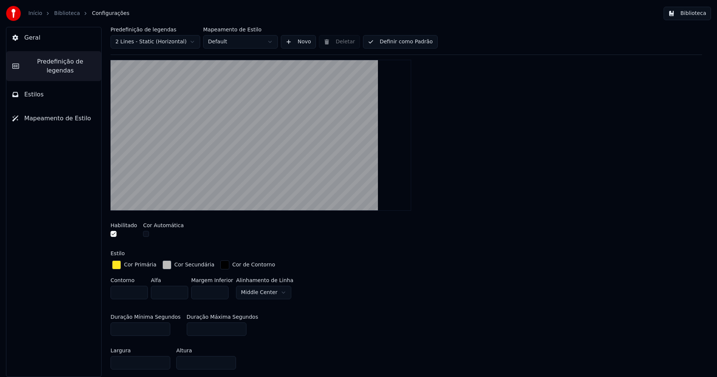
scroll to position [187, 0]
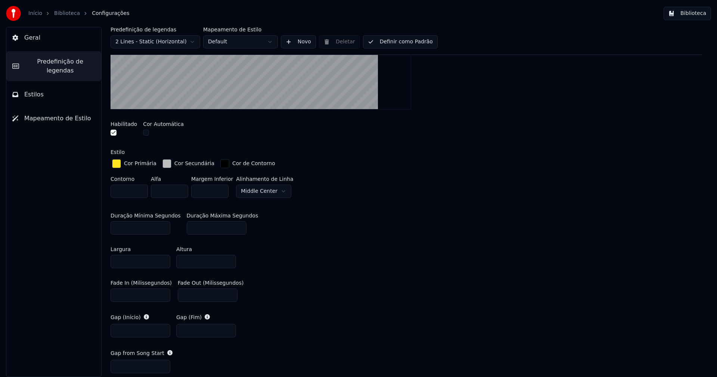
click at [163, 228] on input "*" at bounding box center [141, 227] width 60 height 13
type input "*"
click at [163, 228] on input "*" at bounding box center [141, 227] width 60 height 13
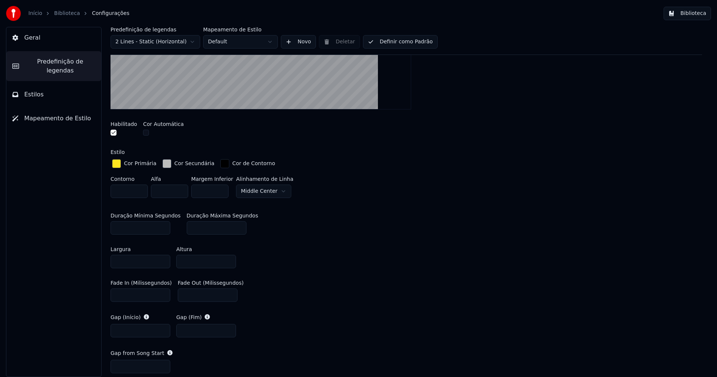
click at [392, 245] on div "Largura **** Altura ****" at bounding box center [407, 258] width 592 height 34
click at [688, 12] on button "Biblioteca" at bounding box center [687, 13] width 47 height 13
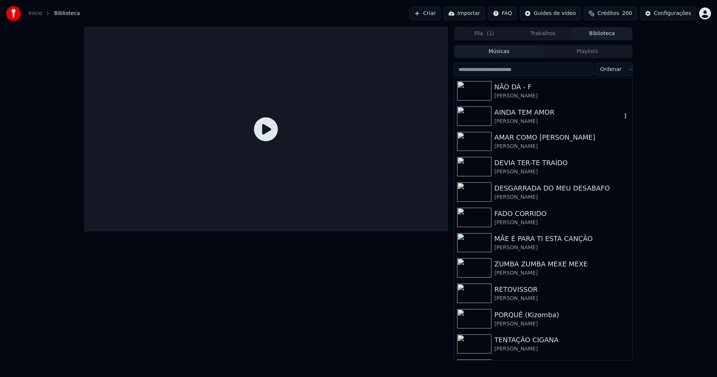
click at [537, 114] on div "AINDA TEM AMOR" at bounding box center [558, 112] width 127 height 10
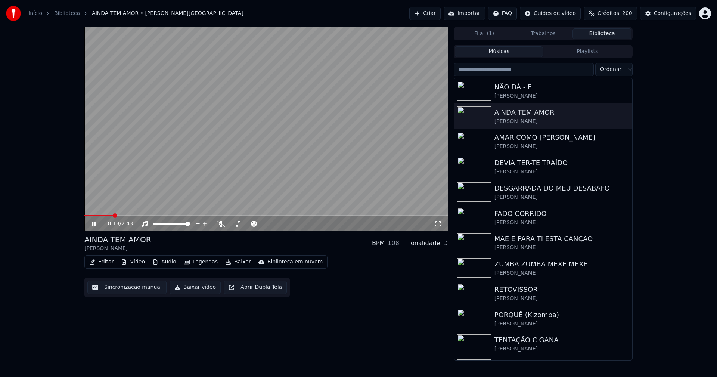
click at [112, 216] on span at bounding box center [98, 215] width 29 height 1
click at [690, 13] on div "Configurações" at bounding box center [672, 13] width 37 height 7
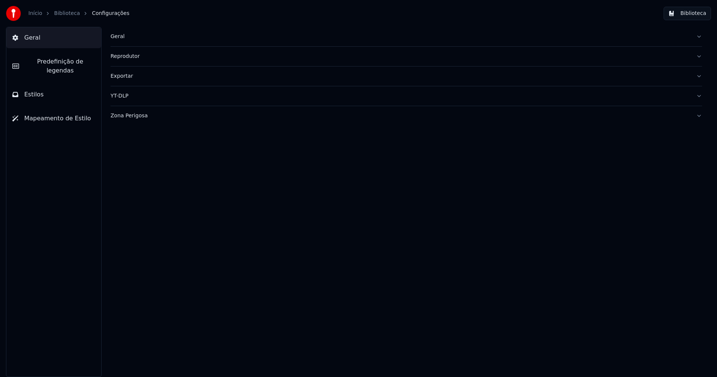
click at [71, 64] on span "Predefinição de legendas" at bounding box center [60, 66] width 70 height 18
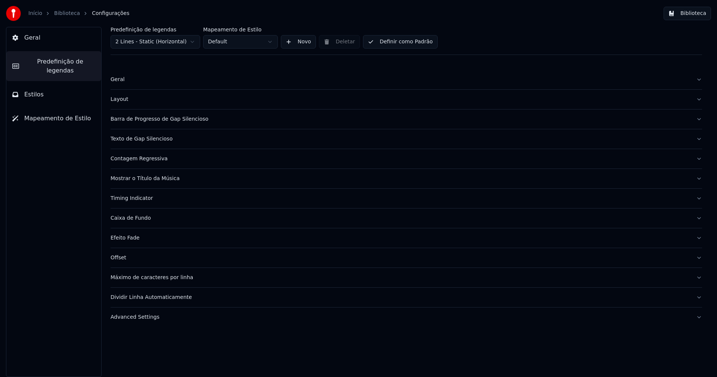
click at [147, 120] on div "Barra de Progresso de Gap Silencioso" at bounding box center [401, 118] width 580 height 7
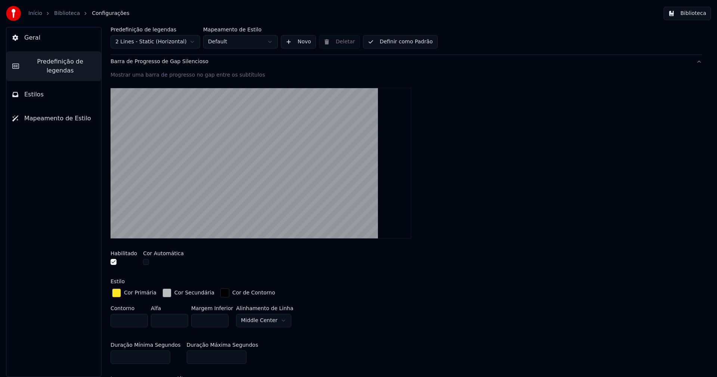
scroll to position [149, 0]
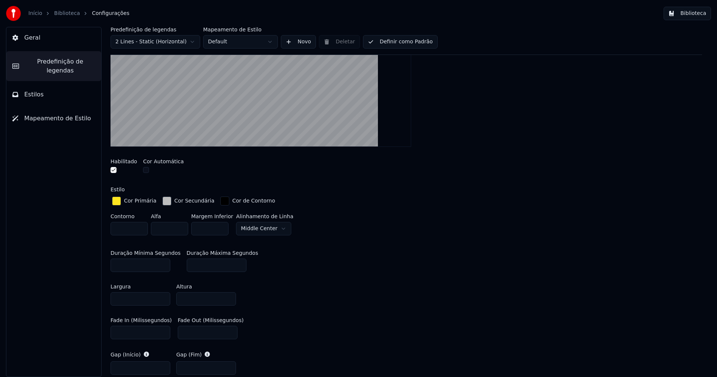
click at [162, 262] on input "*" at bounding box center [141, 265] width 60 height 13
type input "*"
click at [163, 262] on input "*" at bounding box center [141, 265] width 60 height 13
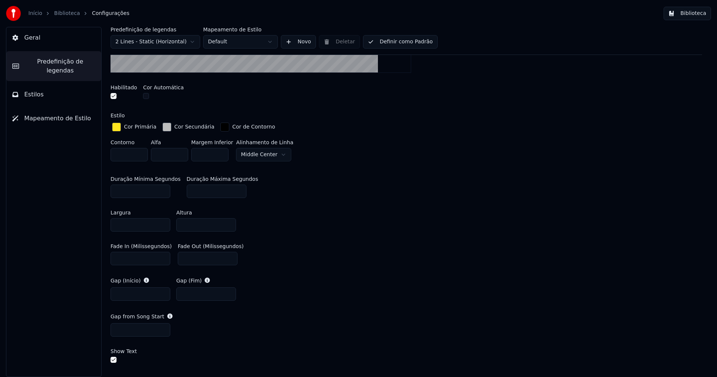
scroll to position [224, 0]
click at [697, 13] on button "Biblioteca" at bounding box center [687, 13] width 47 height 13
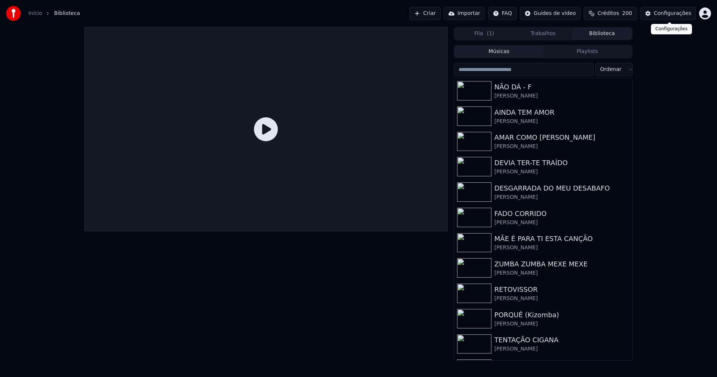
click at [675, 10] on div "Configurações" at bounding box center [672, 13] width 37 height 7
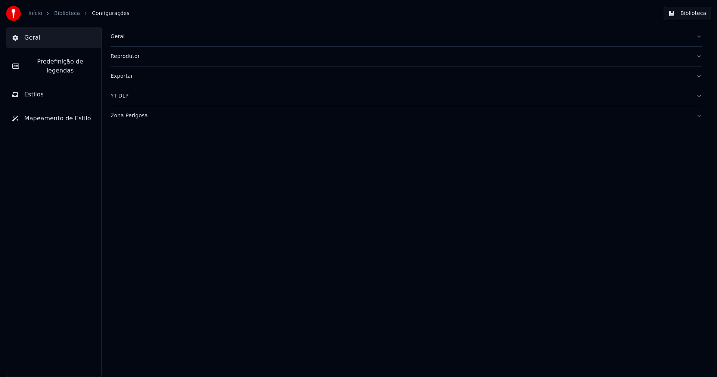
click at [37, 90] on span "Estilos" at bounding box center [33, 94] width 19 height 9
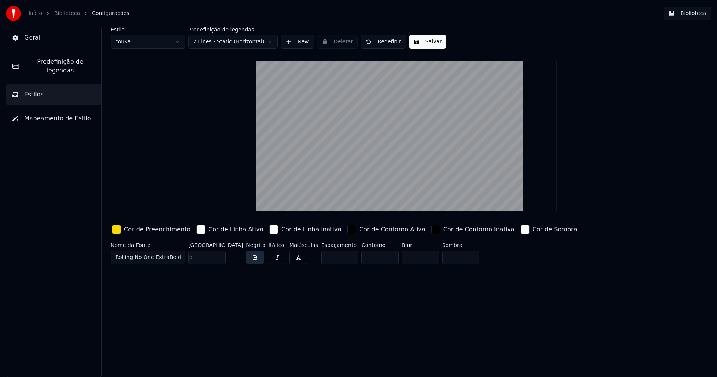
click at [68, 63] on span "Predefinição de legendas" at bounding box center [60, 66] width 70 height 18
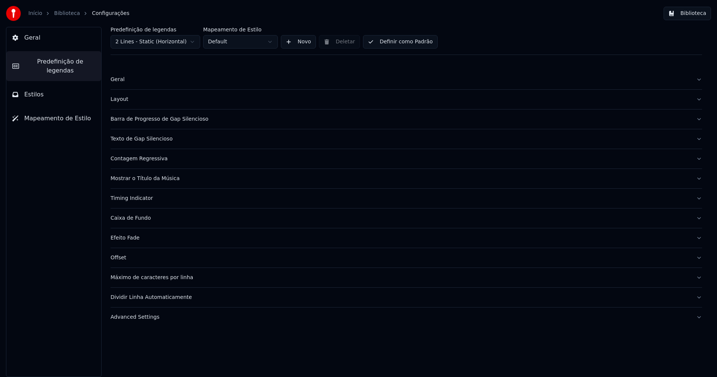
click at [128, 319] on div "Advanced Settings" at bounding box center [401, 317] width 580 height 7
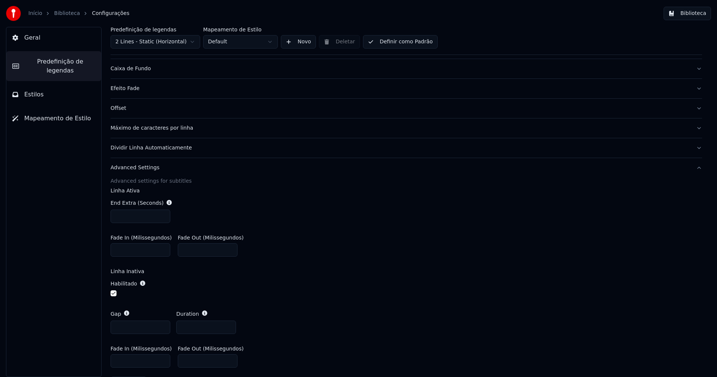
click at [163, 214] on input "***" at bounding box center [141, 216] width 60 height 13
type input "***"
click at [163, 214] on input "***" at bounding box center [141, 216] width 60 height 13
click at [228, 211] on div "End Extra (Seconds) ***" at bounding box center [407, 211] width 592 height 36
click at [164, 329] on input "*" at bounding box center [141, 327] width 60 height 13
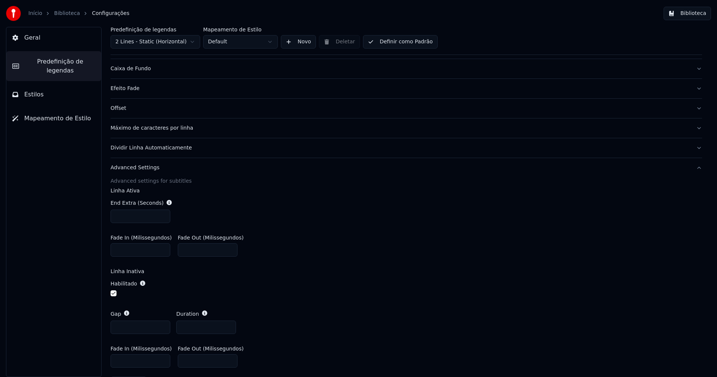
type input "*"
click at [164, 328] on input "*" at bounding box center [141, 327] width 60 height 13
click at [339, 270] on label "Linha Inativa" at bounding box center [407, 271] width 592 height 5
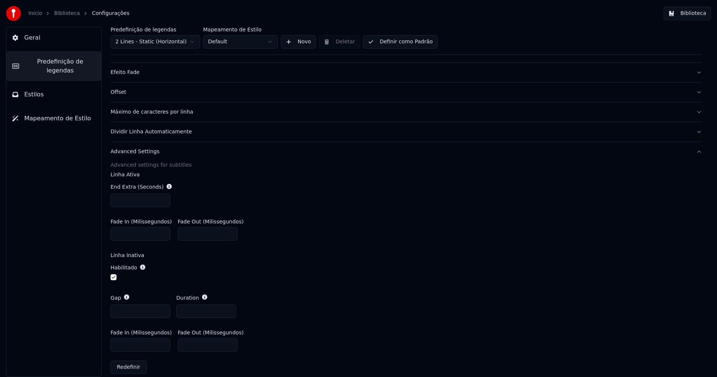
scroll to position [174, 0]
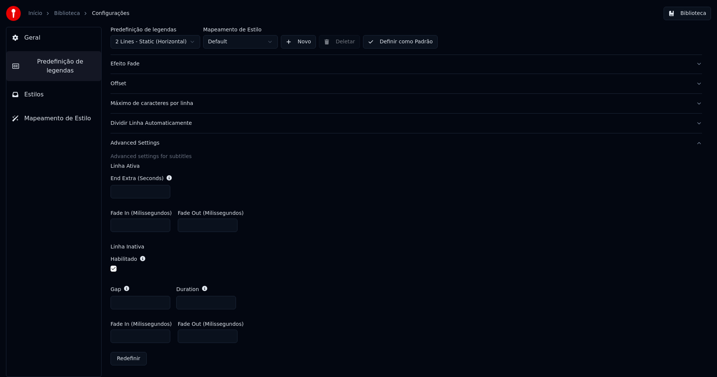
click at [43, 60] on span "Predefinição de legendas" at bounding box center [60, 66] width 70 height 18
click at [43, 59] on span "Predefinição de legendas" at bounding box center [60, 66] width 70 height 18
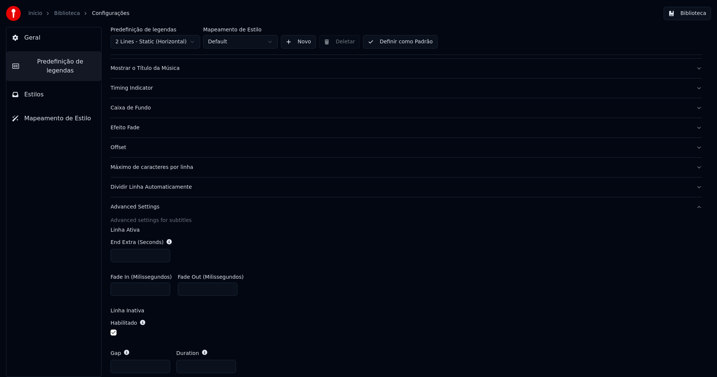
scroll to position [25, 0]
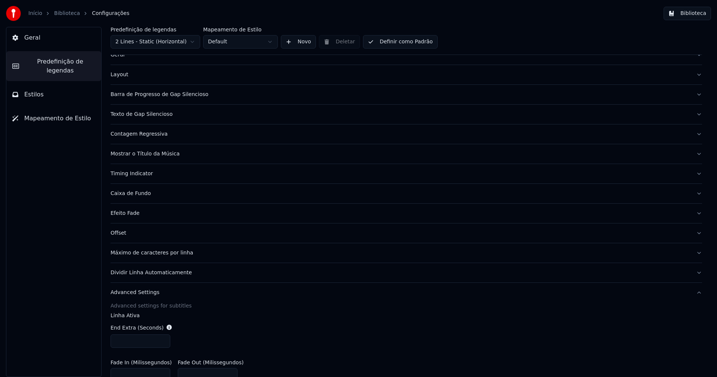
click at [143, 176] on div "Timing Indicator" at bounding box center [401, 173] width 580 height 7
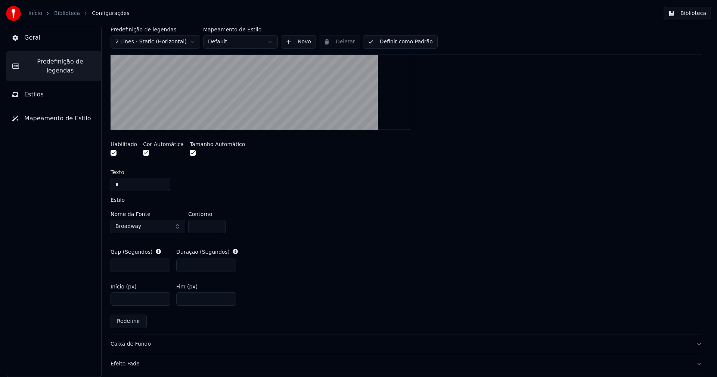
scroll to position [249, 0]
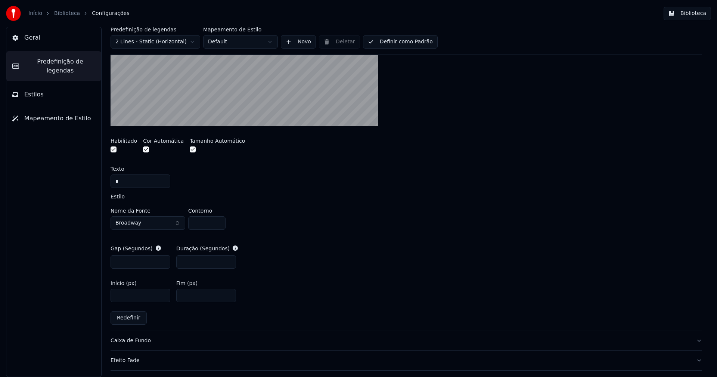
click at [192, 262] on input "***" at bounding box center [206, 261] width 60 height 13
type input "***"
click at [351, 243] on div "Gap (Segundos) *** Duração (Segundos) ***" at bounding box center [407, 257] width 592 height 36
click at [691, 13] on button "Biblioteca" at bounding box center [687, 13] width 47 height 13
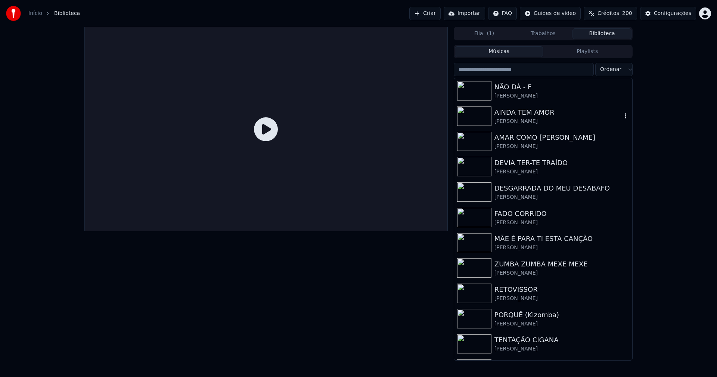
click at [518, 121] on div "[PERSON_NAME]" at bounding box center [558, 121] width 127 height 7
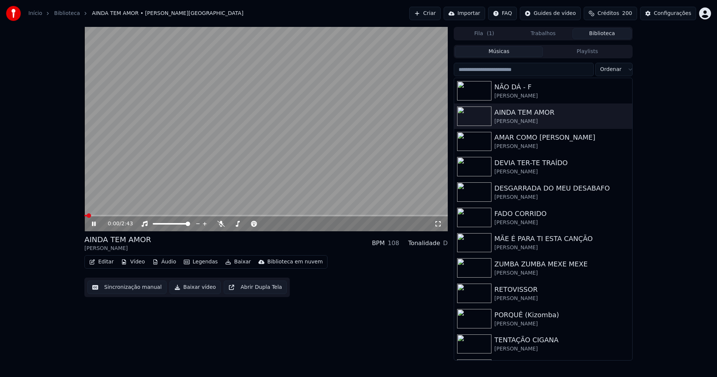
click at [439, 225] on icon at bounding box center [438, 224] width 7 height 6
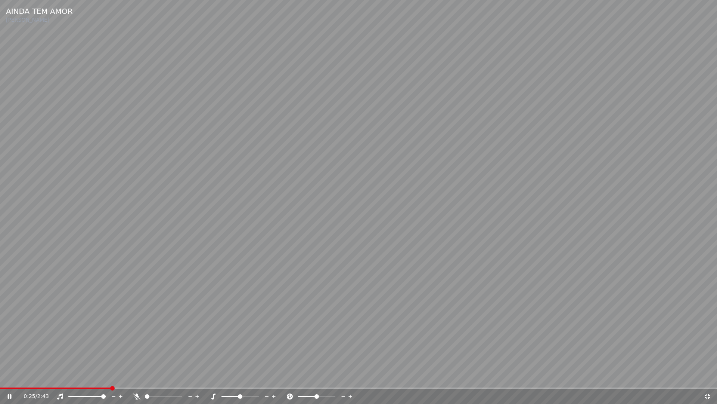
click at [708, 377] on icon at bounding box center [707, 396] width 7 height 6
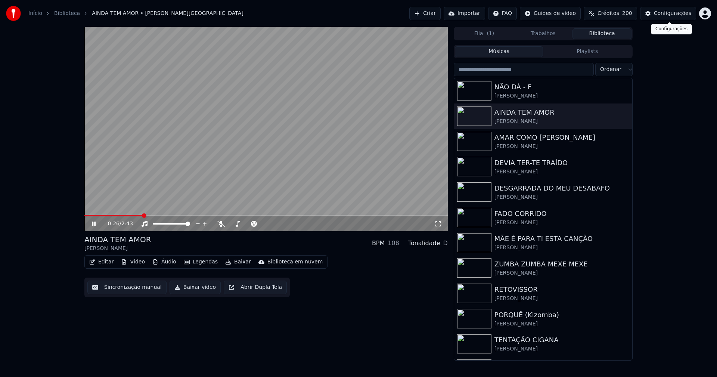
click at [669, 17] on div "Configurações" at bounding box center [672, 13] width 37 height 7
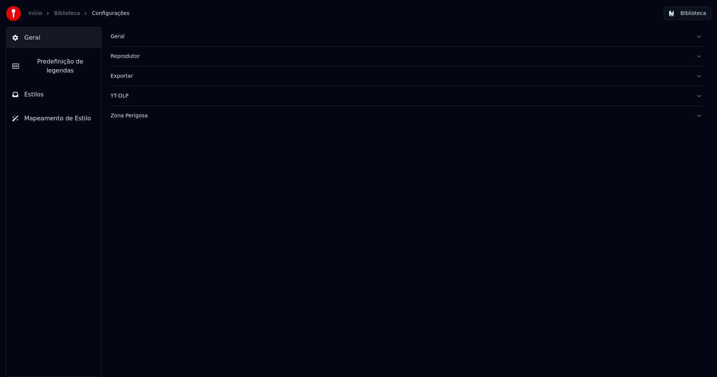
click at [62, 62] on span "Predefinição de legendas" at bounding box center [60, 66] width 70 height 18
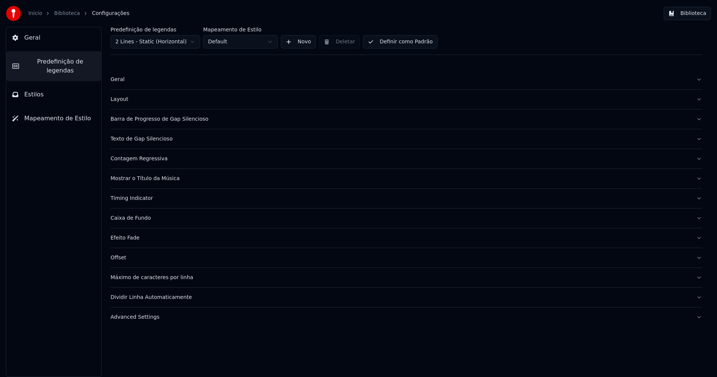
click at [142, 201] on div "Timing Indicator" at bounding box center [401, 198] width 580 height 7
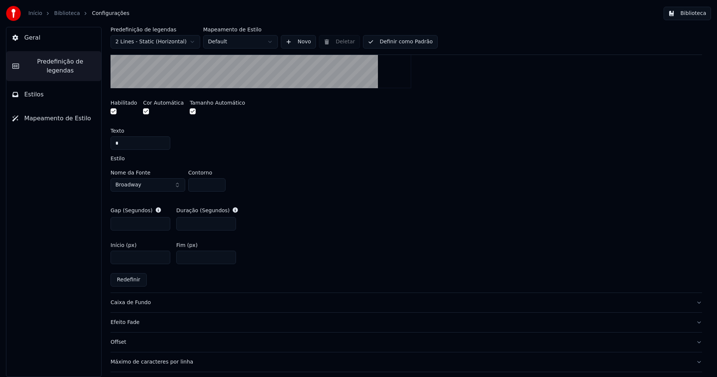
scroll to position [299, 0]
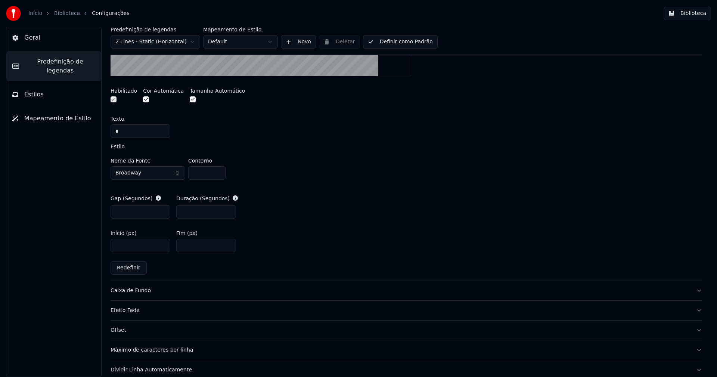
click at [33, 84] on button "Estilos" at bounding box center [53, 94] width 95 height 21
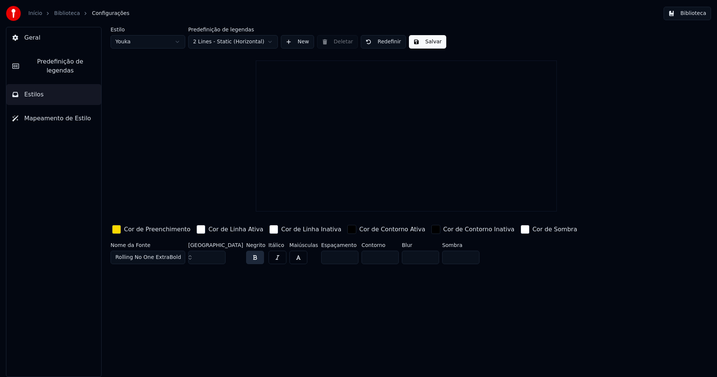
scroll to position [0, 0]
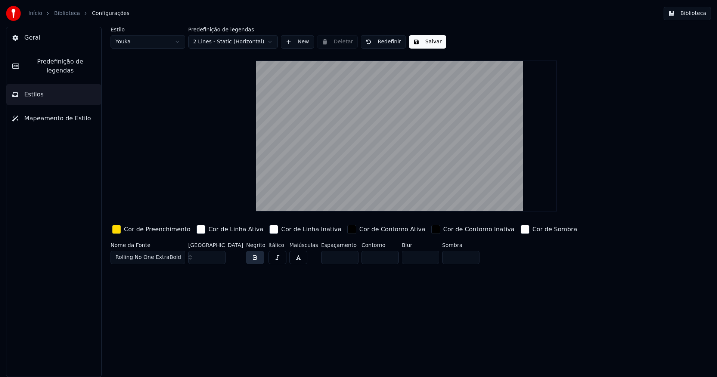
click at [58, 63] on span "Predefinição de legendas" at bounding box center [60, 66] width 70 height 18
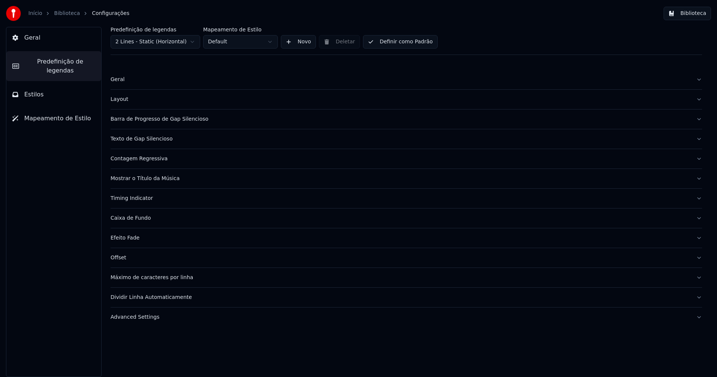
click at [137, 318] on div "Advanced Settings" at bounding box center [401, 317] width 580 height 7
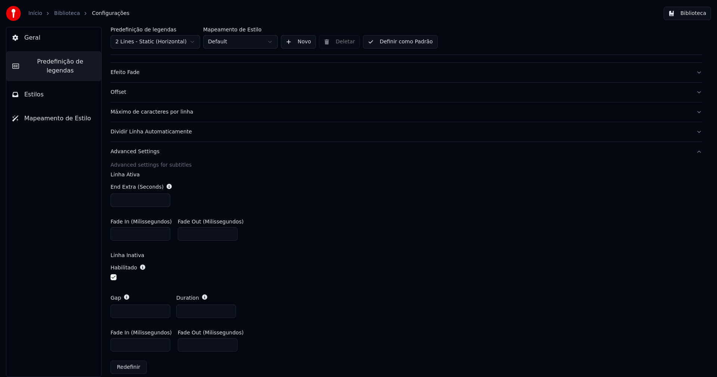
scroll to position [174, 0]
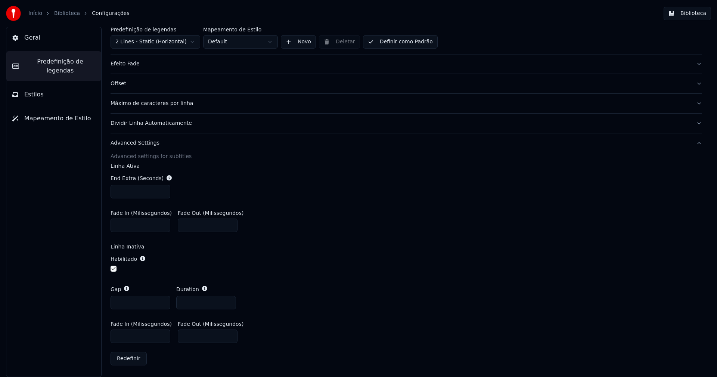
click at [163, 300] on input "*" at bounding box center [141, 302] width 60 height 13
type input "*"
click at [163, 299] on input "*" at bounding box center [141, 302] width 60 height 13
click at [348, 260] on div "Habilitado" at bounding box center [407, 264] width 592 height 30
click at [695, 15] on button "Biblioteca" at bounding box center [687, 13] width 47 height 13
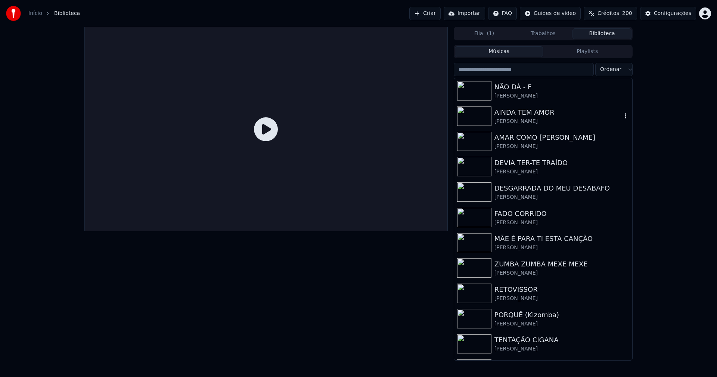
click at [532, 116] on div "AINDA TEM AMOR" at bounding box center [558, 112] width 127 height 10
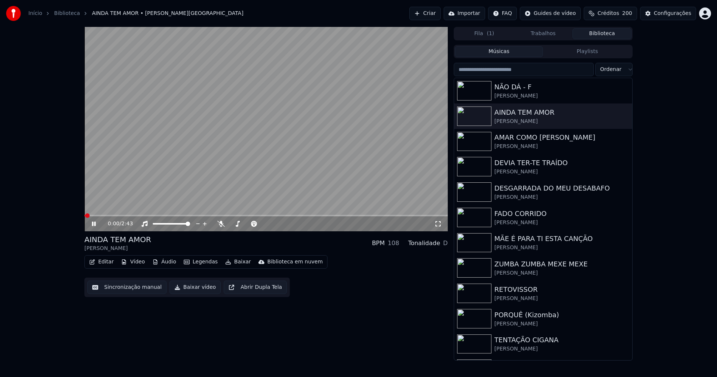
drag, startPoint x: 438, startPoint y: 224, endPoint x: 440, endPoint y: 248, distance: 24.8
click at [439, 226] on icon at bounding box center [438, 224] width 7 height 6
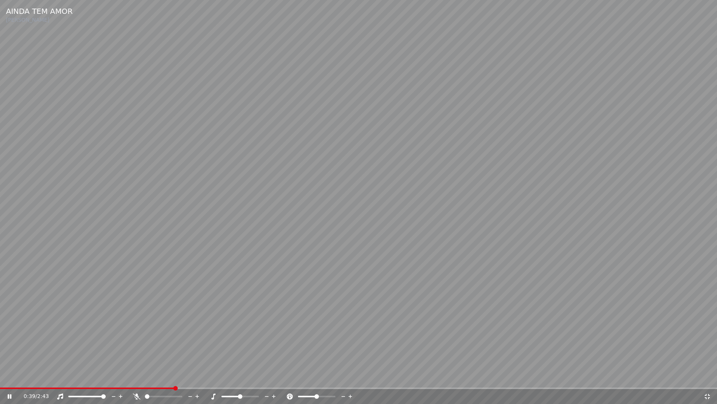
click at [708, 377] on icon at bounding box center [707, 395] width 5 height 5
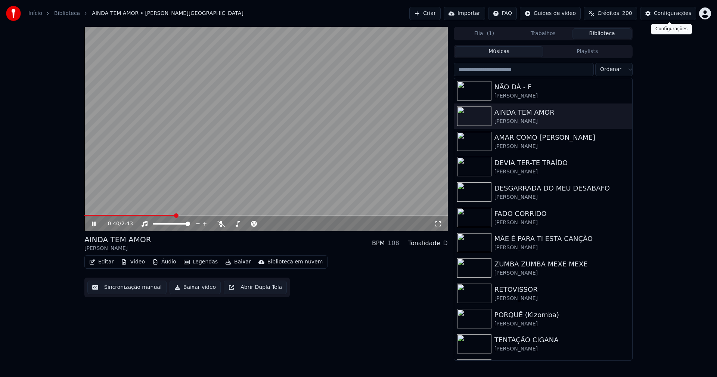
click at [661, 10] on button "Configurações" at bounding box center [668, 13] width 56 height 13
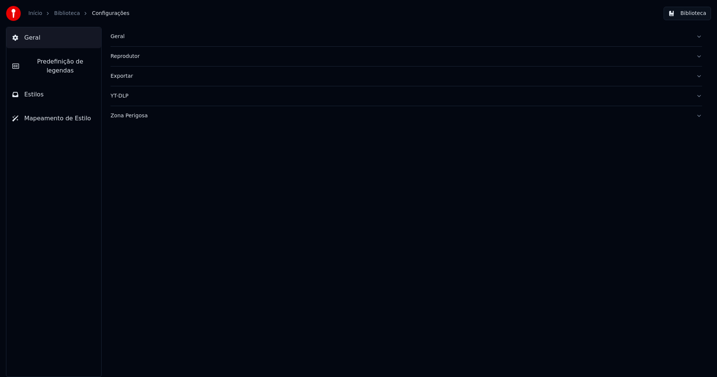
click at [57, 64] on span "Predefinição de legendas" at bounding box center [60, 66] width 70 height 18
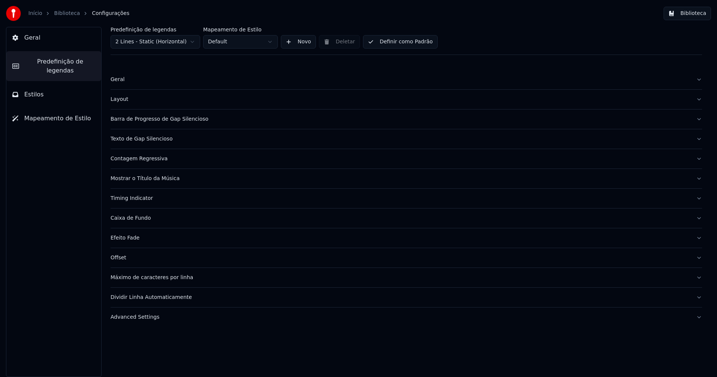
click at [129, 315] on div "Advanced Settings" at bounding box center [401, 317] width 580 height 7
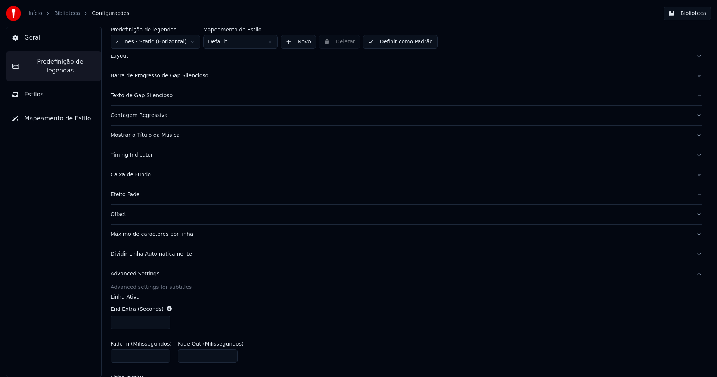
scroll to position [112, 0]
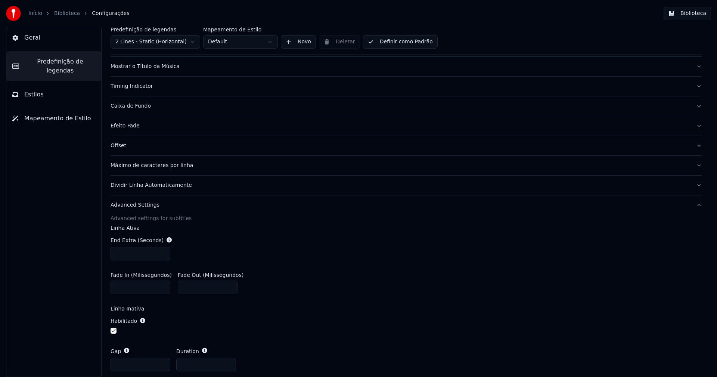
type input "*"
click at [162, 362] on input "*" at bounding box center [141, 364] width 60 height 13
drag, startPoint x: 373, startPoint y: 263, endPoint x: 370, endPoint y: 269, distance: 6.2
click at [374, 264] on div "End Extra (Seconds) ***" at bounding box center [407, 249] width 592 height 36
click at [699, 12] on button "Biblioteca" at bounding box center [687, 13] width 47 height 13
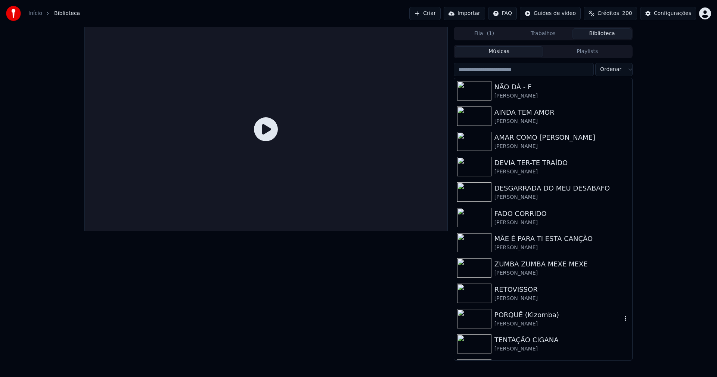
click at [529, 314] on div "PORQUÊ (Kizomba)" at bounding box center [558, 315] width 127 height 10
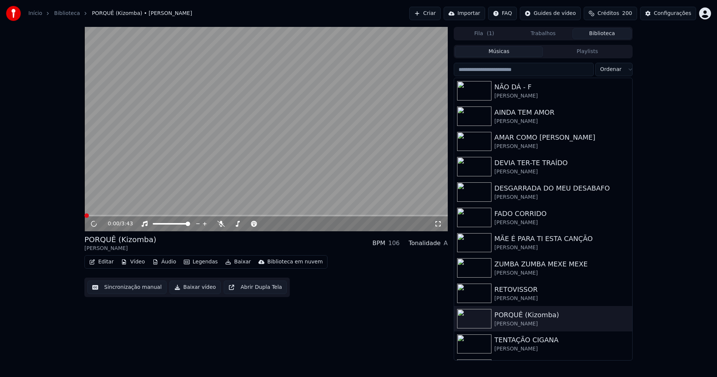
click at [439, 224] on icon at bounding box center [438, 224] width 7 height 6
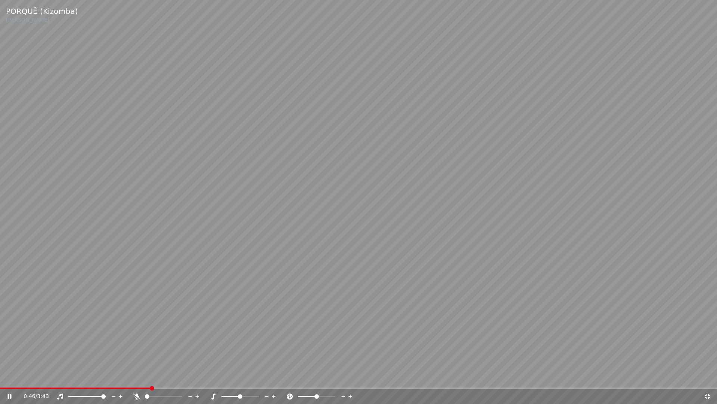
click at [35, 377] on span at bounding box center [75, 387] width 151 height 1
click at [709, 377] on icon at bounding box center [707, 395] width 5 height 5
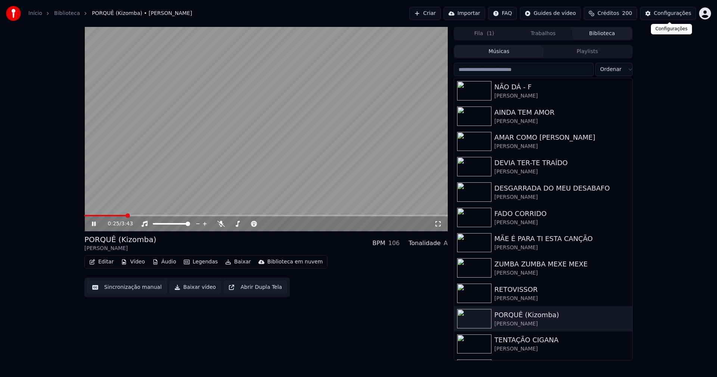
drag, startPoint x: 679, startPoint y: 20, endPoint x: 674, endPoint y: 10, distance: 10.7
click at [679, 19] on div "Início Biblioteca PORQUÊ (Kizomba) • [PERSON_NAME] Importar FAQ Guides de vídeo…" at bounding box center [358, 13] width 717 height 27
click at [678, 12] on div "Configurações" at bounding box center [672, 13] width 37 height 7
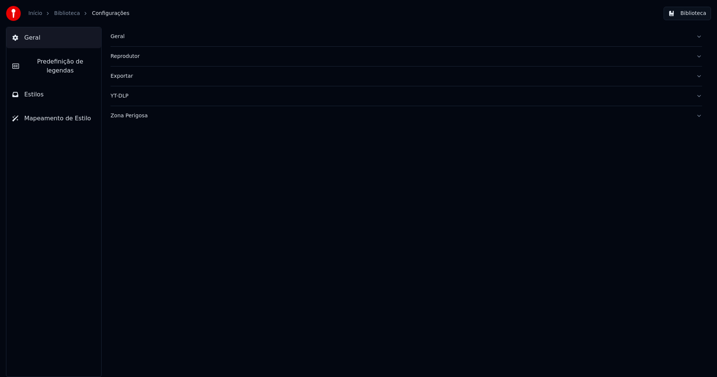
click at [47, 85] on button "Estilos" at bounding box center [53, 94] width 95 height 21
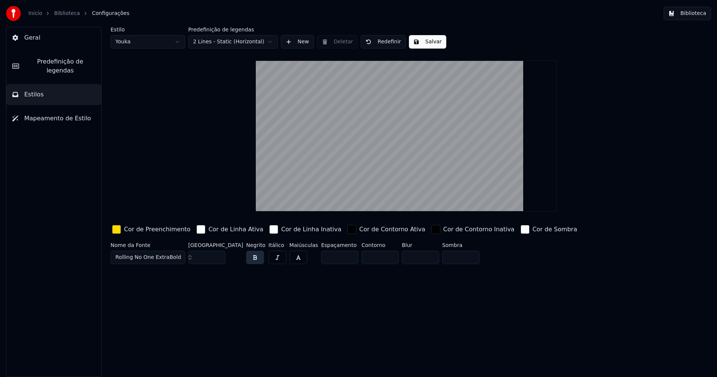
click at [66, 65] on span "Predefinição de legendas" at bounding box center [60, 66] width 70 height 18
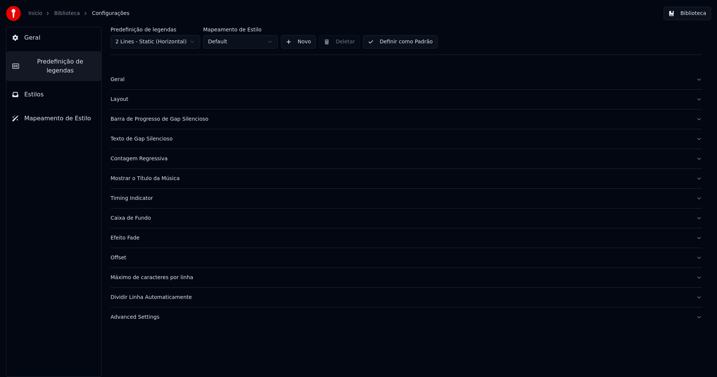
drag, startPoint x: 150, startPoint y: 317, endPoint x: 166, endPoint y: 311, distance: 17.4
click at [151, 316] on div "Advanced Settings" at bounding box center [401, 317] width 580 height 7
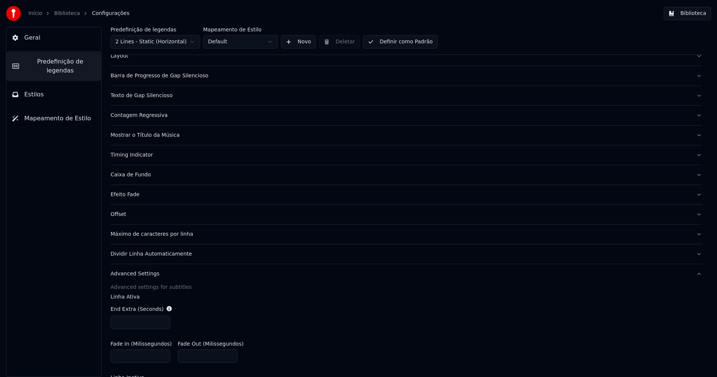
scroll to position [149, 0]
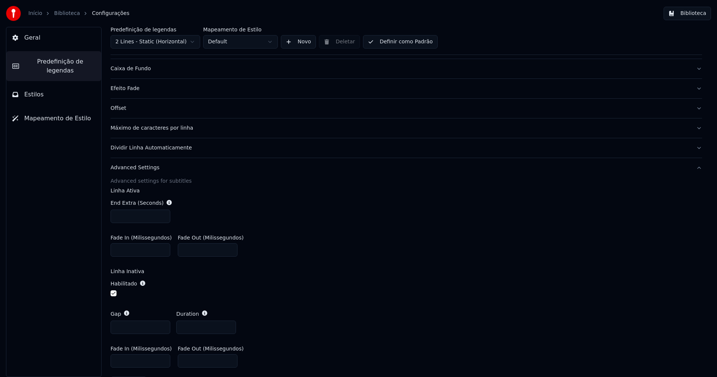
click at [164, 330] on input "*" at bounding box center [141, 327] width 60 height 13
type input "*"
click at [164, 330] on input "*" at bounding box center [141, 327] width 60 height 13
click at [163, 213] on input "***" at bounding box center [141, 216] width 60 height 13
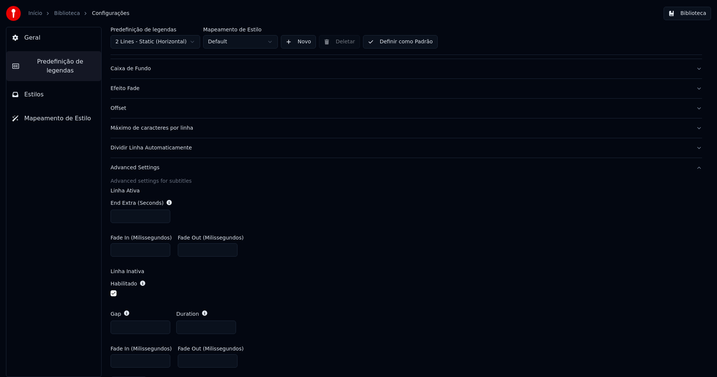
type input "***"
click at [163, 213] on input "***" at bounding box center [141, 216] width 60 height 13
drag, startPoint x: 410, startPoint y: 203, endPoint x: 556, endPoint y: 111, distance: 172.9
click at [417, 201] on div "End Extra (Seconds) ***" at bounding box center [407, 211] width 592 height 36
click at [695, 18] on button "Biblioteca" at bounding box center [687, 13] width 47 height 13
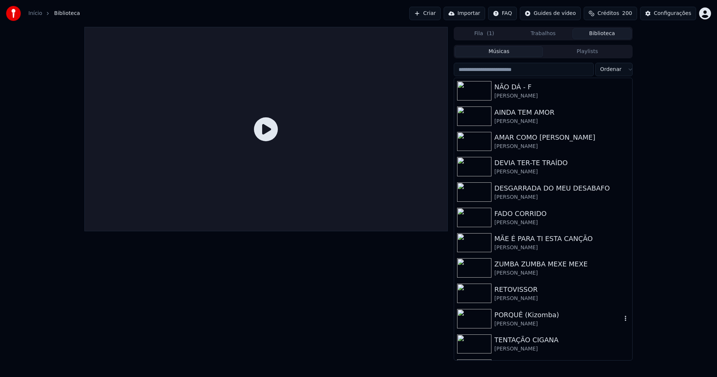
click at [522, 318] on div "PORQUÊ (Kizomba)" at bounding box center [558, 315] width 127 height 10
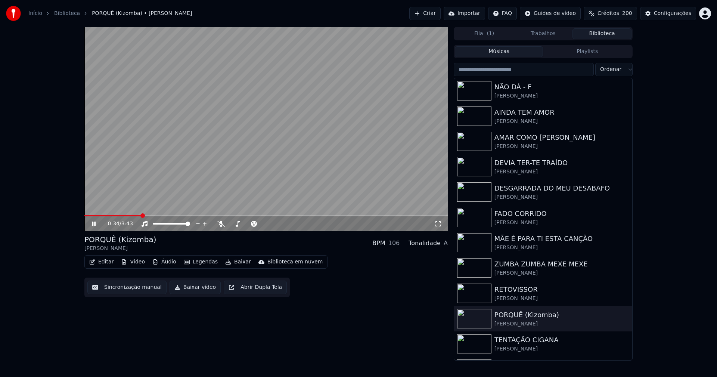
click at [114, 216] on span at bounding box center [112, 215] width 57 height 1
click at [688, 12] on div "Configurações" at bounding box center [672, 13] width 37 height 7
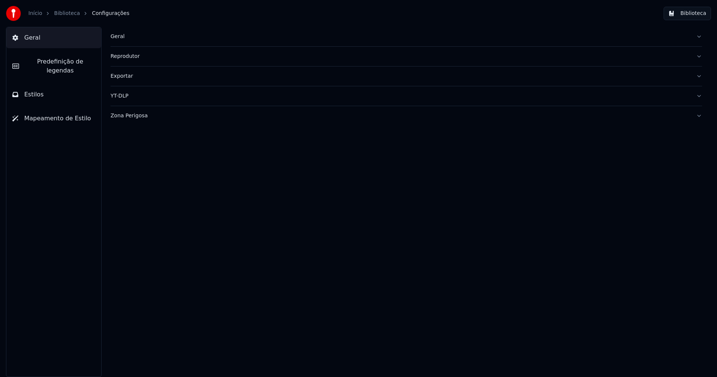
click at [82, 64] on span "Predefinição de legendas" at bounding box center [60, 66] width 70 height 18
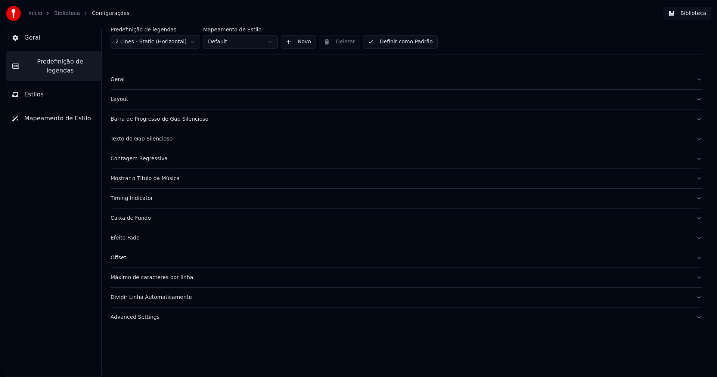
click at [146, 202] on button "Timing Indicator" at bounding box center [407, 198] width 592 height 19
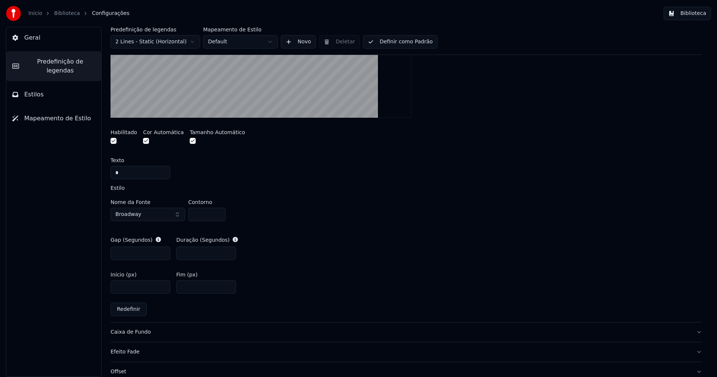
scroll to position [262, 0]
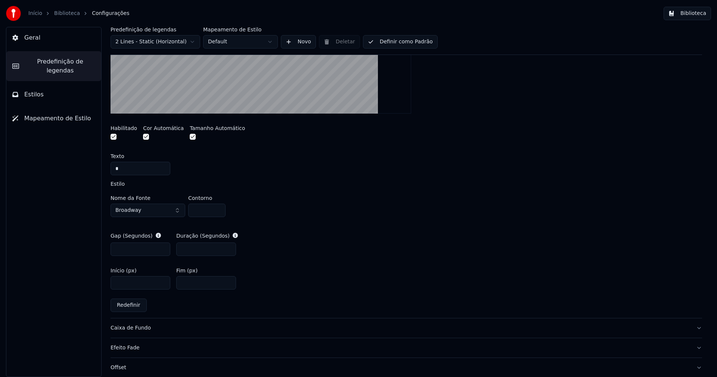
click at [164, 246] on input "***" at bounding box center [141, 249] width 60 height 13
click at [164, 251] on input "***" at bounding box center [141, 249] width 60 height 13
type input "***"
click at [426, 223] on div "A visual cue that shows when to start singing by indicating the timing before t…" at bounding box center [407, 133] width 592 height 372
click at [698, 13] on button "Biblioteca" at bounding box center [687, 13] width 47 height 13
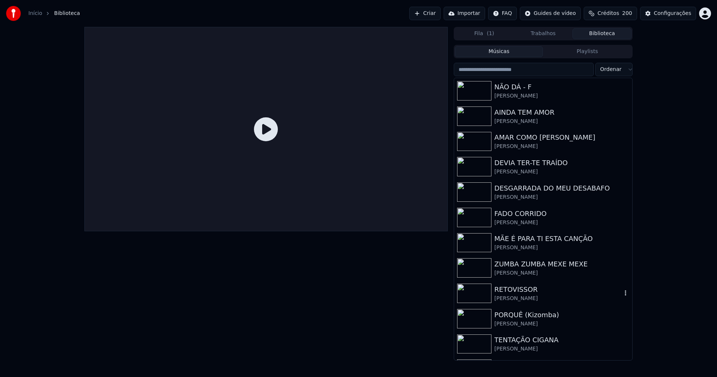
click at [519, 296] on div "[PERSON_NAME]" at bounding box center [558, 298] width 127 height 7
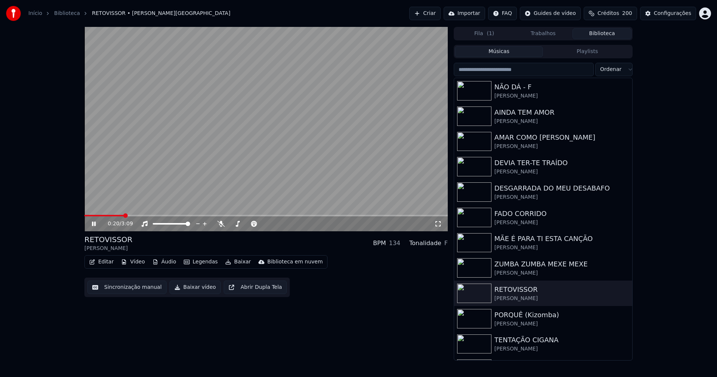
click at [106, 215] on span at bounding box center [104, 215] width 40 height 1
click at [106, 215] on span at bounding box center [109, 215] width 50 height 1
click at [95, 224] on icon at bounding box center [94, 224] width 4 height 4
click at [683, 9] on button "Configurações" at bounding box center [668, 13] width 56 height 13
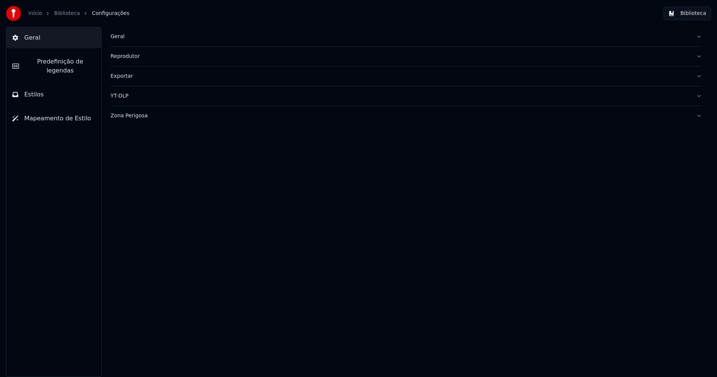
click at [68, 62] on span "Predefinição de legendas" at bounding box center [60, 66] width 70 height 18
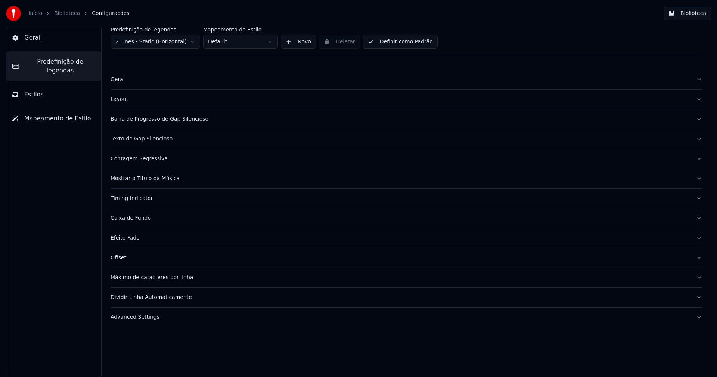
click at [145, 201] on div "Timing Indicator" at bounding box center [401, 198] width 580 height 7
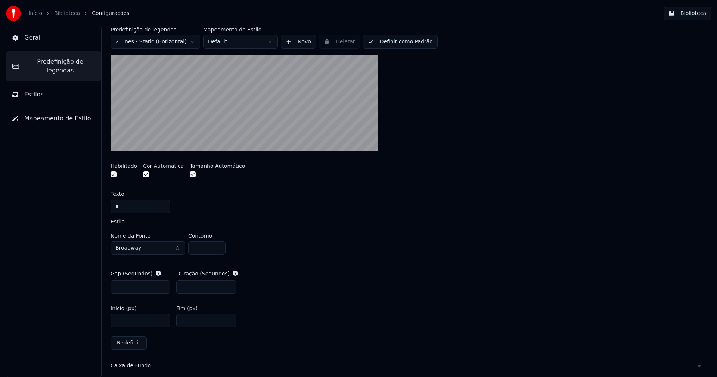
scroll to position [224, 0]
click at [227, 288] on input "***" at bounding box center [206, 286] width 60 height 13
click at [229, 284] on input "***" at bounding box center [206, 286] width 60 height 13
type input "***"
click at [383, 245] on div "Nome da Fonte Broadway Contorno *" at bounding box center [407, 245] width 592 height 25
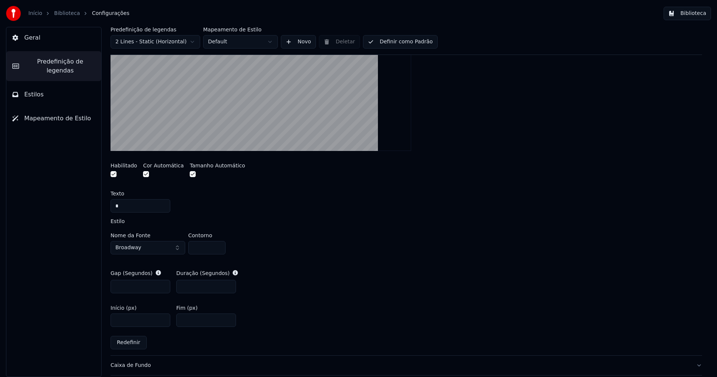
click at [710, 16] on button "Biblioteca" at bounding box center [687, 13] width 47 height 13
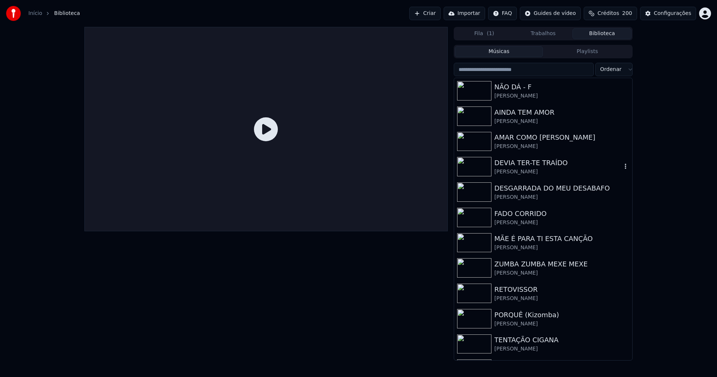
click at [514, 162] on div "DEVIA TER-TE TRAÍDO" at bounding box center [558, 163] width 127 height 10
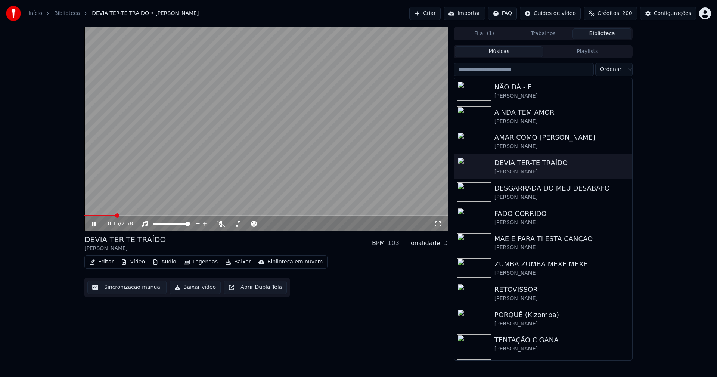
click at [103, 215] on span at bounding box center [99, 215] width 31 height 1
click at [102, 216] on span at bounding box center [93, 215] width 18 height 1
click at [107, 216] on span at bounding box center [95, 215] width 22 height 1
click at [99, 216] on span at bounding box center [100, 215] width 32 height 1
click at [111, 216] on span at bounding box center [97, 215] width 27 height 1
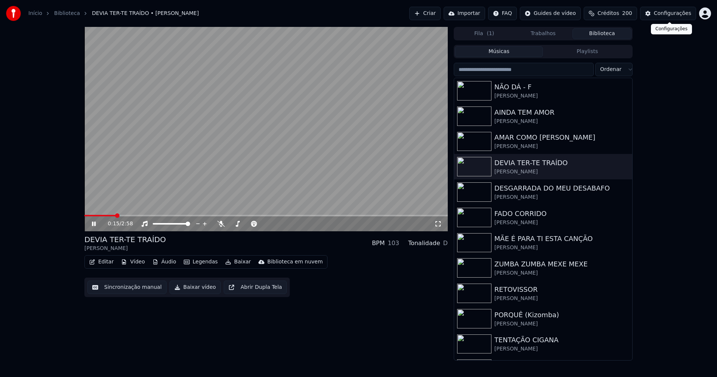
click at [673, 12] on div "Configurações" at bounding box center [672, 13] width 37 height 7
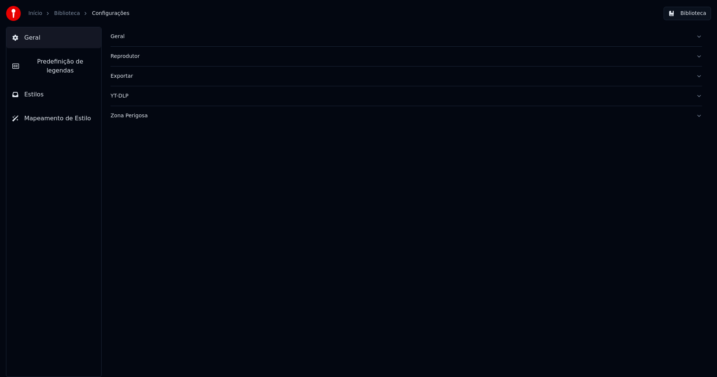
click at [83, 64] on span "Predefinição de legendas" at bounding box center [60, 66] width 70 height 18
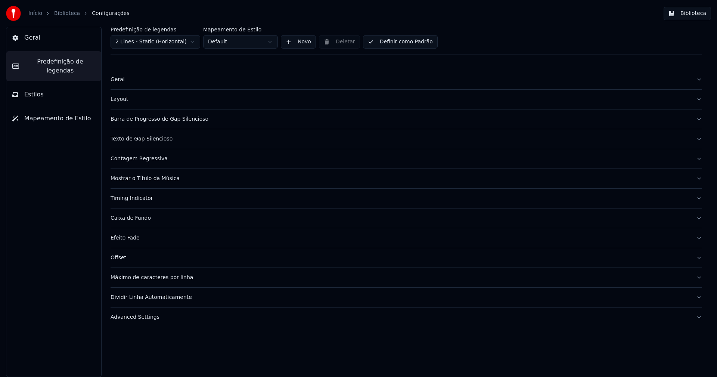
click at [170, 119] on div "Barra de Progresso de Gap Silencioso" at bounding box center [401, 118] width 580 height 7
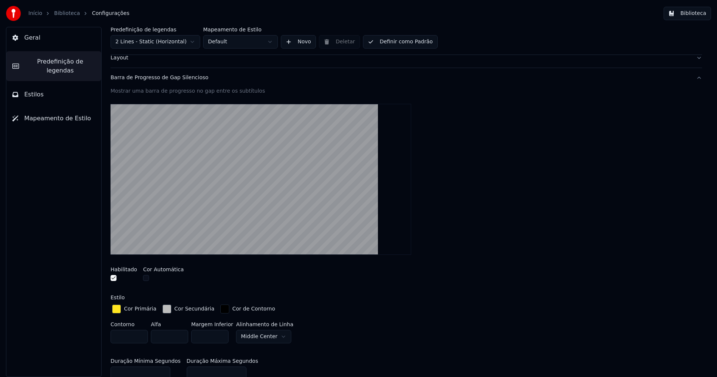
scroll to position [149, 0]
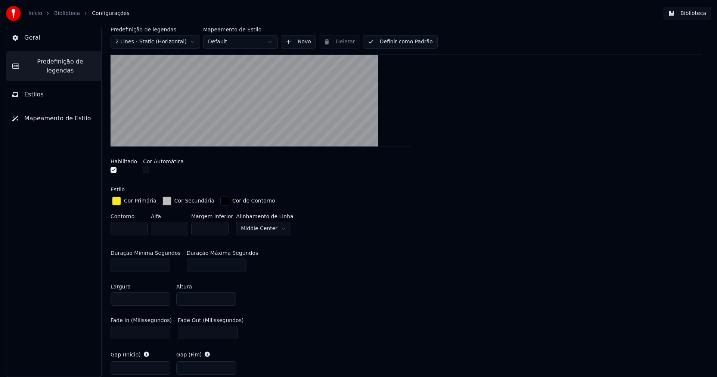
click at [233, 266] on input "***" at bounding box center [217, 265] width 60 height 13
click at [234, 267] on input "***" at bounding box center [217, 265] width 60 height 13
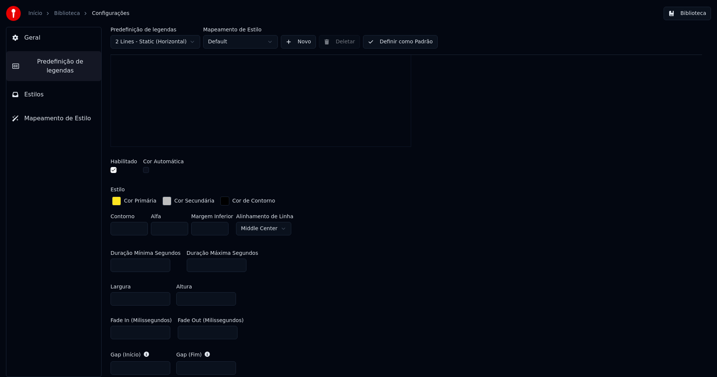
click at [234, 266] on input "***" at bounding box center [217, 265] width 60 height 13
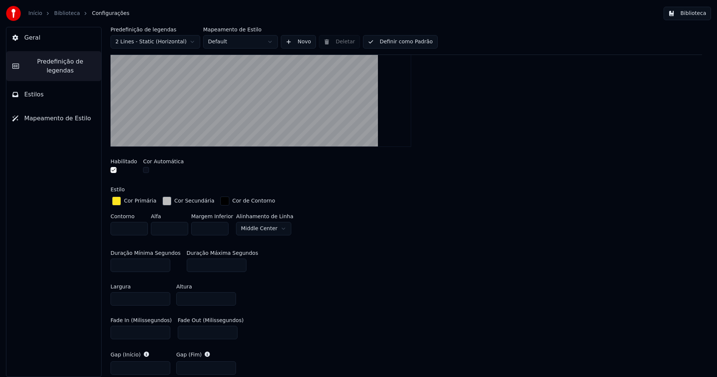
click at [234, 267] on input "***" at bounding box center [217, 265] width 60 height 13
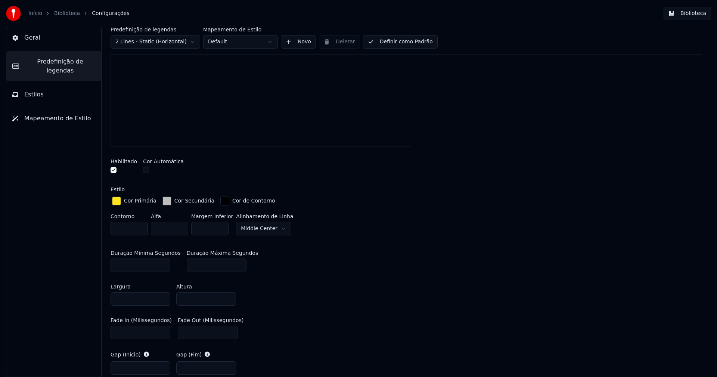
click at [234, 267] on input "***" at bounding box center [217, 265] width 60 height 13
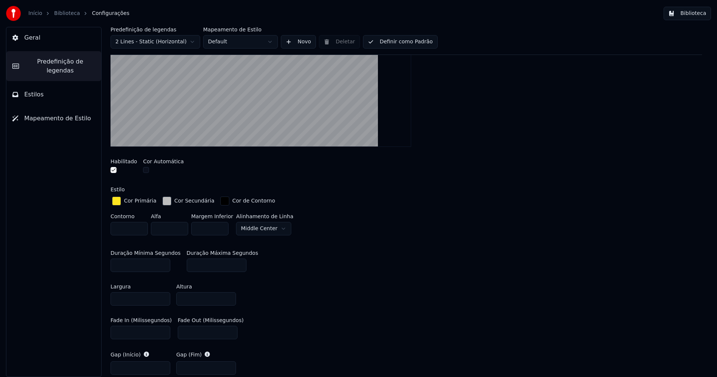
click at [233, 268] on input "***" at bounding box center [217, 265] width 60 height 13
click at [232, 266] on input "***" at bounding box center [217, 265] width 60 height 13
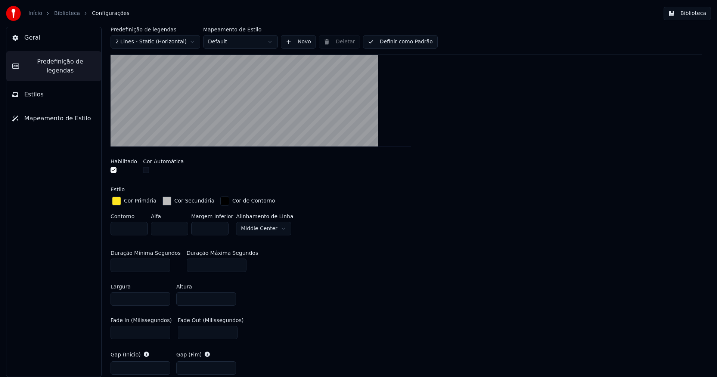
click at [232, 266] on input "***" at bounding box center [217, 265] width 60 height 13
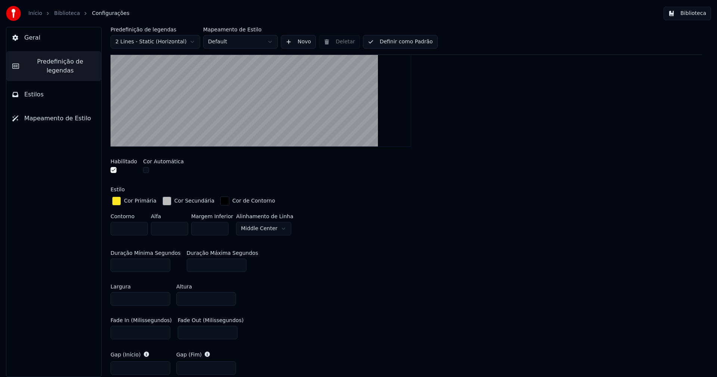
click at [232, 266] on input "***" at bounding box center [217, 265] width 60 height 13
type input "***"
click at [232, 266] on input "***" at bounding box center [217, 265] width 60 height 13
drag, startPoint x: 412, startPoint y: 234, endPoint x: 458, endPoint y: 178, distance: 72.1
click at [412, 234] on div "Contorno * Alfa * Margem Inferior * [GEOGRAPHIC_DATA] de [GEOGRAPHIC_DATA]" at bounding box center [407, 226] width 592 height 25
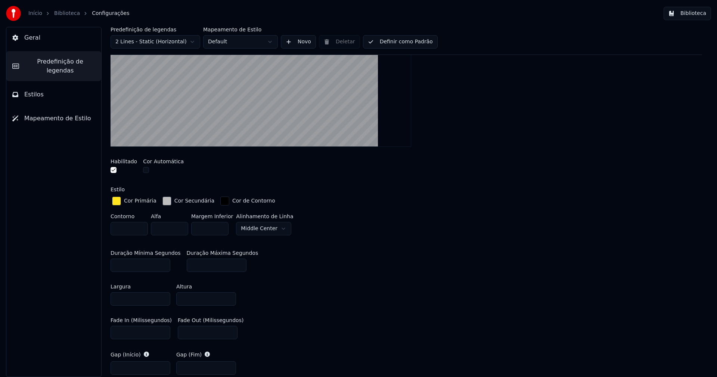
click at [698, 15] on button "Biblioteca" at bounding box center [687, 13] width 47 height 13
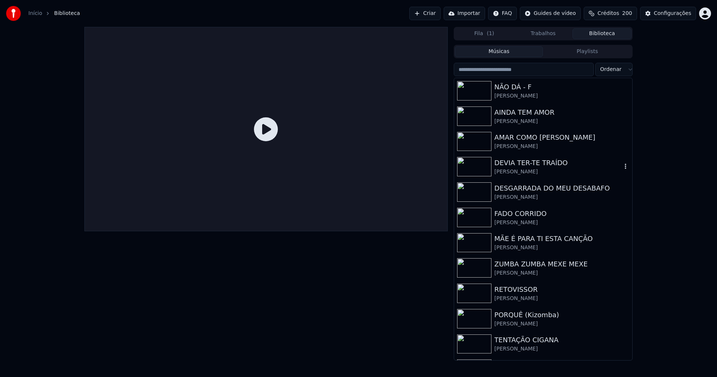
click at [524, 173] on div "[PERSON_NAME]" at bounding box center [558, 171] width 127 height 7
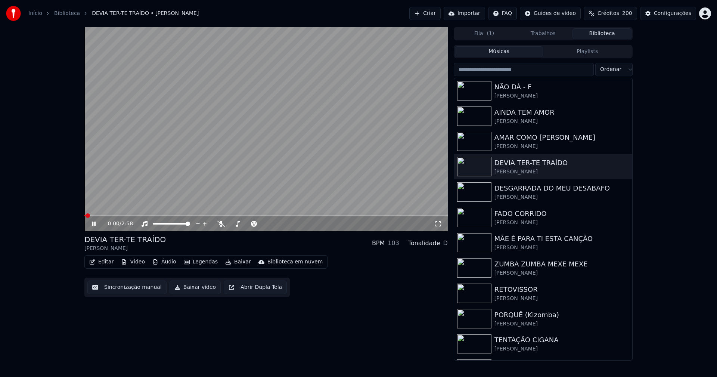
click at [438, 223] on icon at bounding box center [438, 224] width 7 height 6
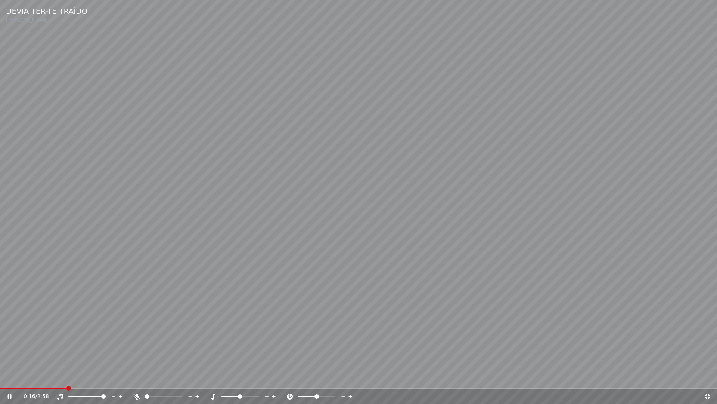
click at [41, 377] on span at bounding box center [33, 387] width 67 height 1
click at [14, 377] on span at bounding box center [8, 387] width 16 height 1
click at [38, 377] on span at bounding box center [20, 387] width 40 height 1
click at [25, 377] on span at bounding box center [27, 387] width 55 height 1
click at [708, 377] on icon at bounding box center [707, 396] width 7 height 6
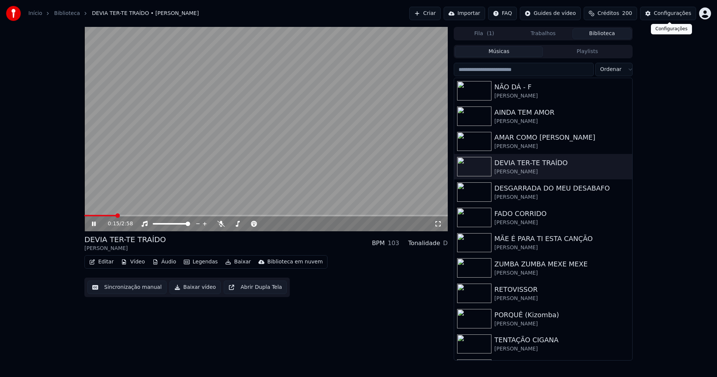
click at [680, 10] on div "Configurações" at bounding box center [672, 13] width 37 height 7
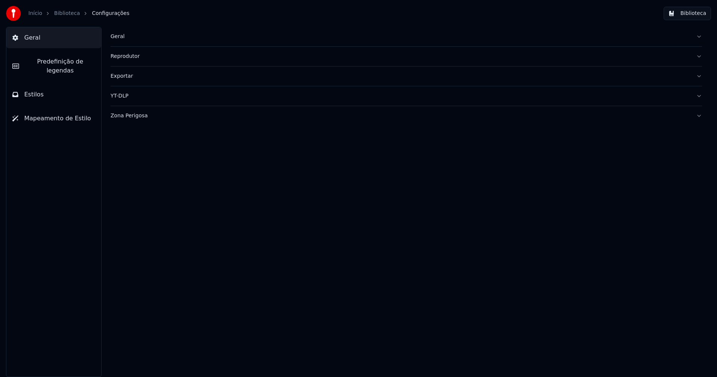
click at [61, 59] on span "Predefinição de legendas" at bounding box center [60, 66] width 70 height 18
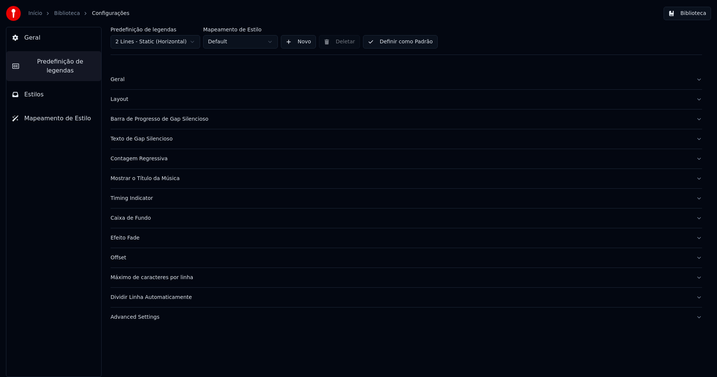
click at [143, 314] on div "Advanced Settings" at bounding box center [401, 317] width 580 height 7
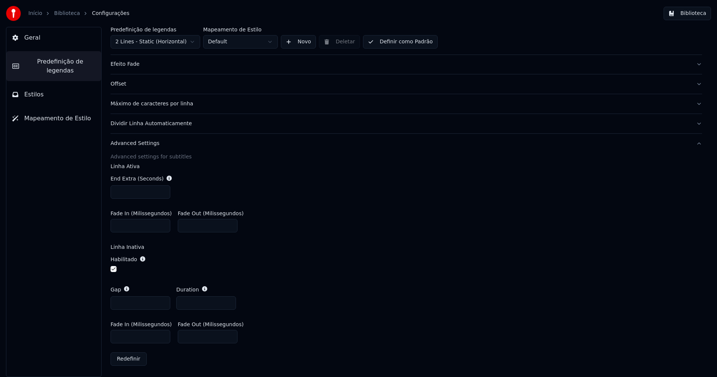
scroll to position [174, 0]
click at [164, 192] on input "***" at bounding box center [141, 191] width 60 height 13
type input "***"
click at [163, 192] on input "***" at bounding box center [141, 191] width 60 height 13
click at [312, 199] on div "End Extra (Seconds) ***" at bounding box center [407, 187] width 592 height 36
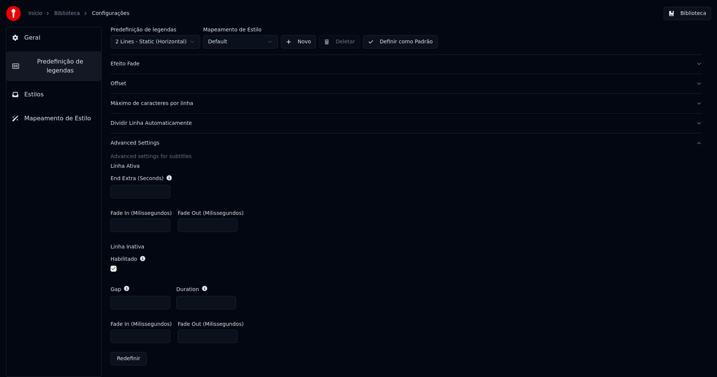
click at [703, 12] on button "Biblioteca" at bounding box center [687, 13] width 47 height 13
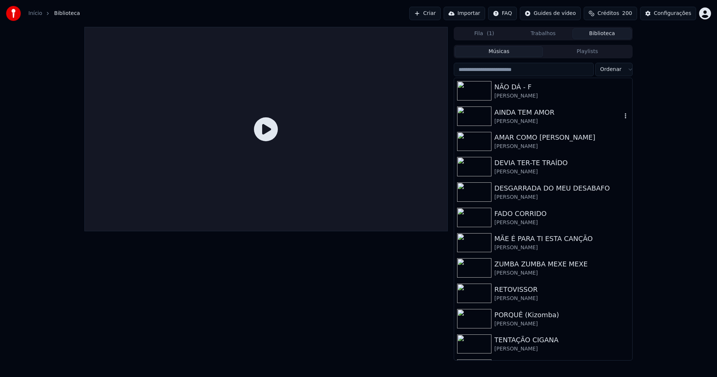
click at [519, 121] on div "[PERSON_NAME]" at bounding box center [558, 121] width 127 height 7
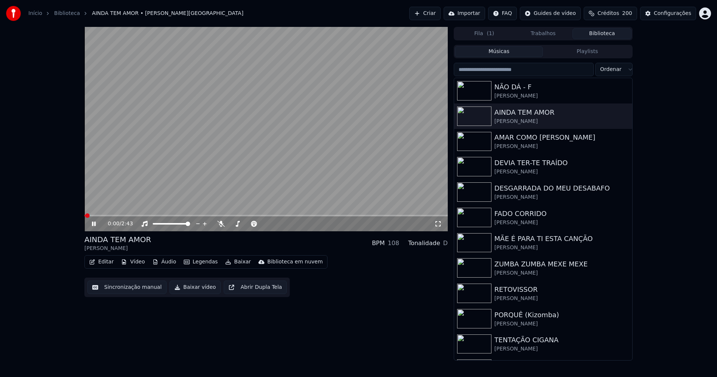
click at [439, 223] on icon at bounding box center [438, 224] width 7 height 6
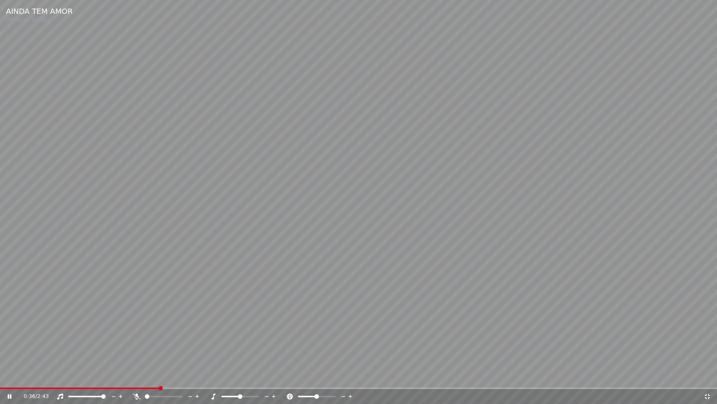
drag, startPoint x: 709, startPoint y: 399, endPoint x: 692, endPoint y: 55, distance: 343.8
click at [710, 377] on icon at bounding box center [707, 396] width 7 height 6
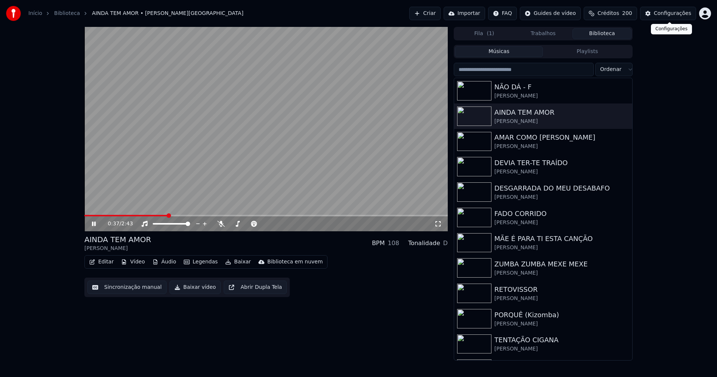
click at [689, 13] on div "Configurações" at bounding box center [672, 13] width 37 height 7
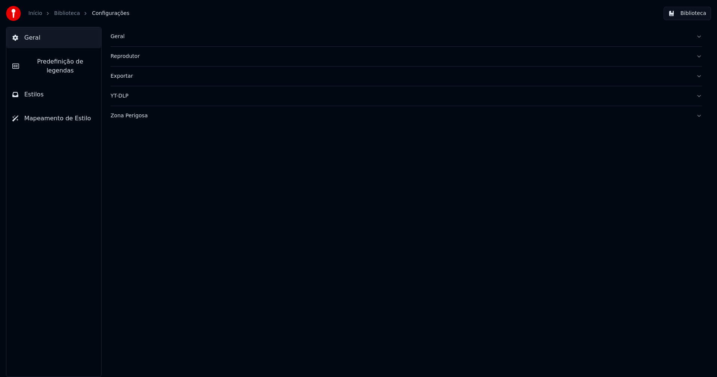
click at [74, 59] on span "Predefinição de legendas" at bounding box center [60, 66] width 70 height 18
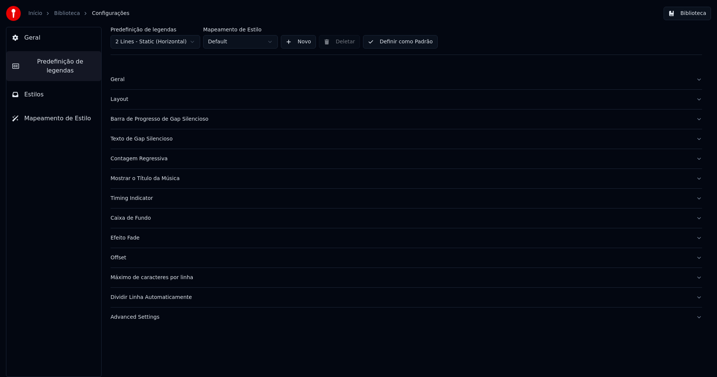
drag, startPoint x: 145, startPoint y: 318, endPoint x: 197, endPoint y: 299, distance: 56.0
click at [145, 318] on div "Advanced Settings" at bounding box center [401, 317] width 580 height 7
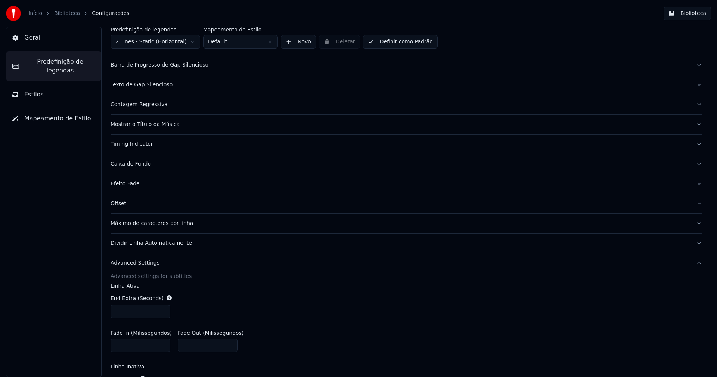
scroll to position [112, 0]
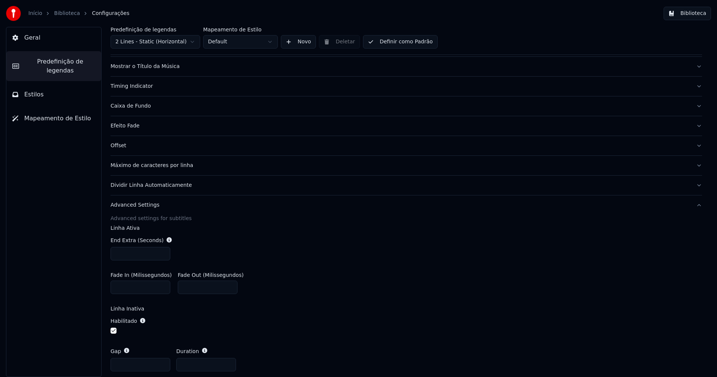
drag, startPoint x: 163, startPoint y: 255, endPoint x: 192, endPoint y: 265, distance: 30.8
type input "***"
click at [163, 256] on input "***" at bounding box center [141, 253] width 60 height 13
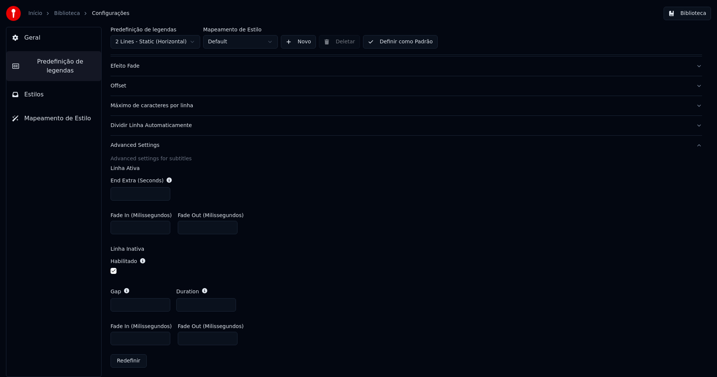
scroll to position [174, 0]
type input "*"
click at [164, 300] on input "*" at bounding box center [141, 302] width 60 height 13
click at [448, 289] on div "Gap * Duration ***" at bounding box center [407, 298] width 592 height 36
drag, startPoint x: 192, startPoint y: 302, endPoint x: 227, endPoint y: 305, distance: 34.9
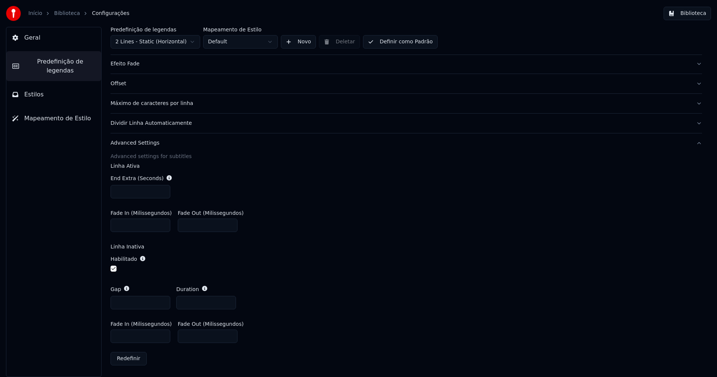
click at [193, 302] on input "***" at bounding box center [206, 302] width 60 height 13
type input "***"
drag, startPoint x: 339, startPoint y: 285, endPoint x: 340, endPoint y: 280, distance: 5.1
click at [339, 284] on div "Gap * Duration ***" at bounding box center [407, 298] width 592 height 36
click at [695, 15] on button "Biblioteca" at bounding box center [687, 13] width 47 height 13
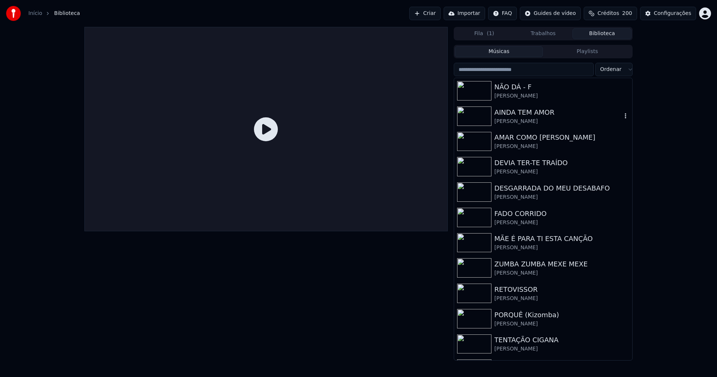
click at [525, 123] on div "[PERSON_NAME]" at bounding box center [558, 121] width 127 height 7
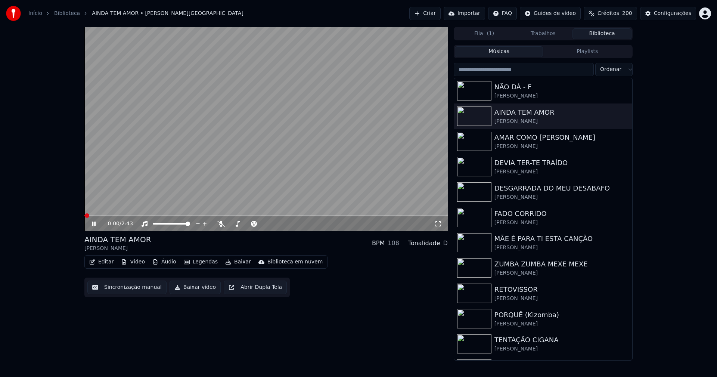
click at [438, 224] on icon at bounding box center [438, 224] width 7 height 6
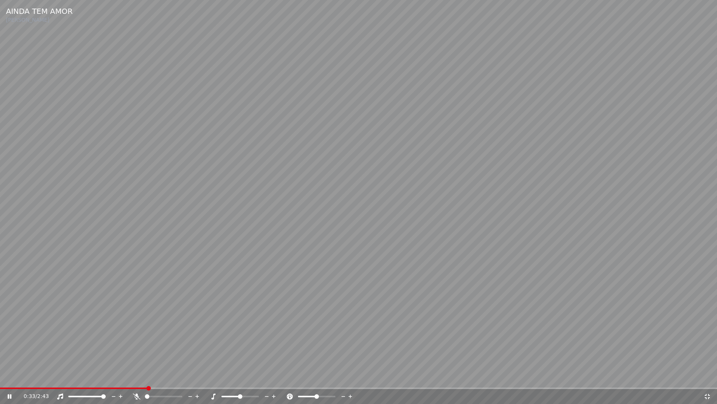
click at [708, 377] on icon at bounding box center [707, 395] width 5 height 5
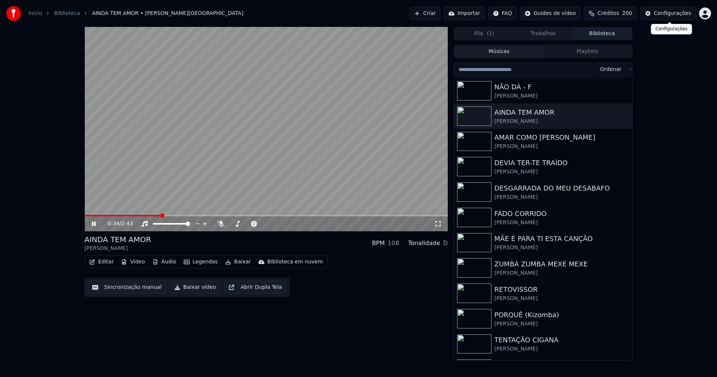
click at [671, 16] on div "Configurações" at bounding box center [672, 13] width 37 height 7
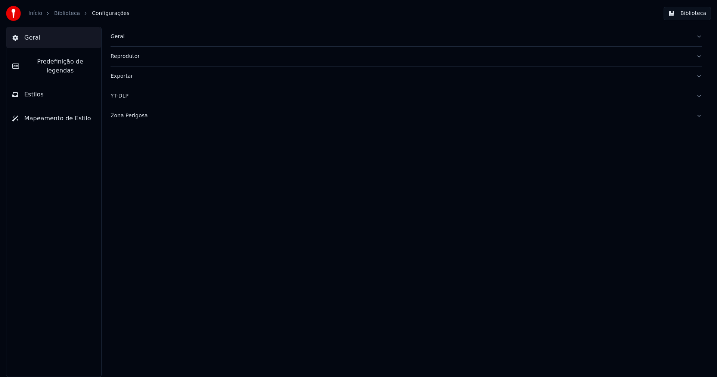
click at [71, 61] on span "Predefinição de legendas" at bounding box center [60, 66] width 70 height 18
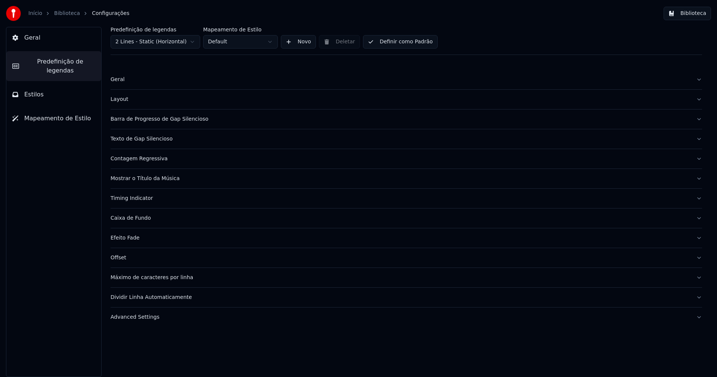
click at [143, 197] on div "Timing Indicator" at bounding box center [401, 198] width 580 height 7
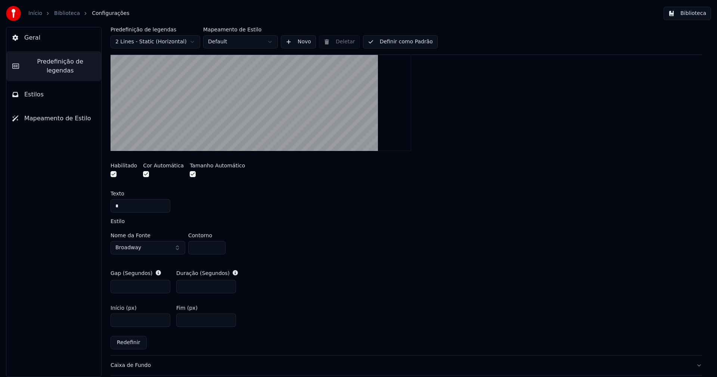
scroll to position [262, 0]
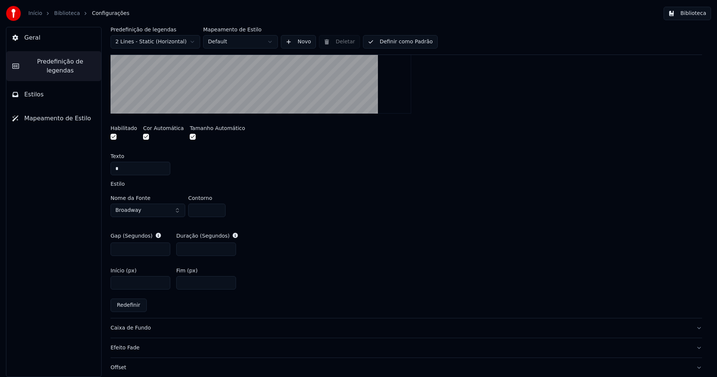
click at [191, 248] on input "***" at bounding box center [206, 249] width 60 height 13
type input "***"
drag, startPoint x: 340, startPoint y: 220, endPoint x: 343, endPoint y: 218, distance: 4.0
click at [340, 220] on div "A visual cue that shows when to start singing by indicating the timing before t…" at bounding box center [407, 133] width 592 height 372
click at [701, 10] on button "Biblioteca" at bounding box center [687, 13] width 47 height 13
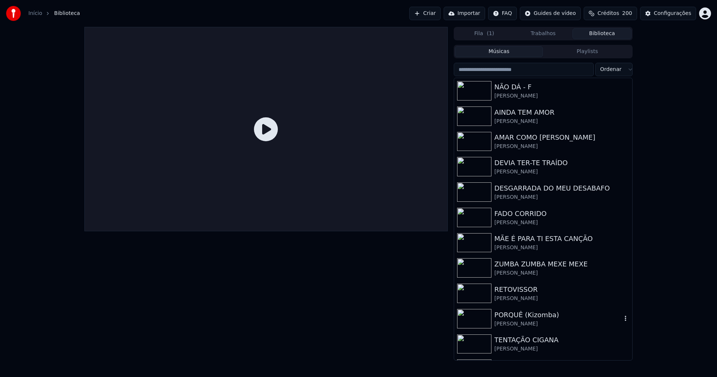
drag, startPoint x: 518, startPoint y: 315, endPoint x: 470, endPoint y: 277, distance: 61.2
click at [518, 315] on div "PORQUÊ (Kizomba)" at bounding box center [558, 315] width 127 height 10
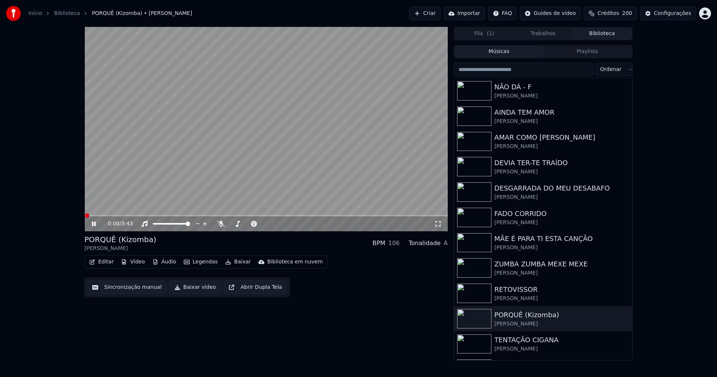
click at [440, 223] on icon at bounding box center [438, 224] width 7 height 6
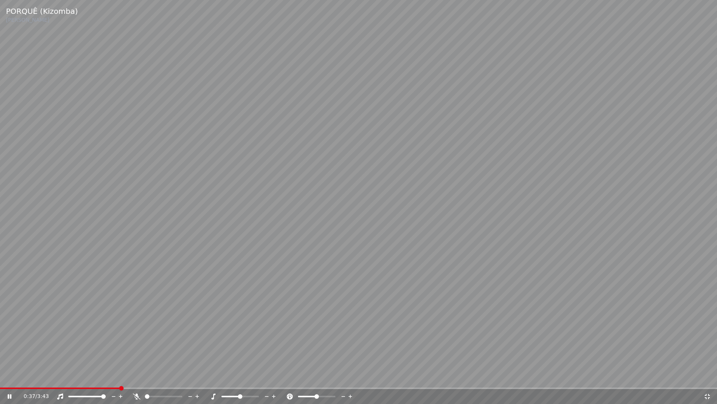
click at [54, 377] on div "0:37 / 3:43" at bounding box center [358, 396] width 717 height 15
click at [50, 377] on video at bounding box center [358, 202] width 717 height 404
click at [50, 377] on span at bounding box center [61, 387] width 123 height 1
drag, startPoint x: 12, startPoint y: 396, endPoint x: 53, endPoint y: 390, distance: 41.9
click at [12, 377] on icon at bounding box center [15, 396] width 18 height 6
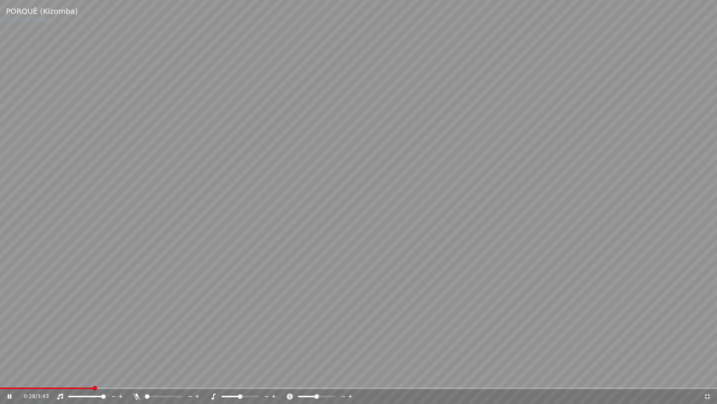
click at [708, 377] on icon at bounding box center [707, 396] width 7 height 6
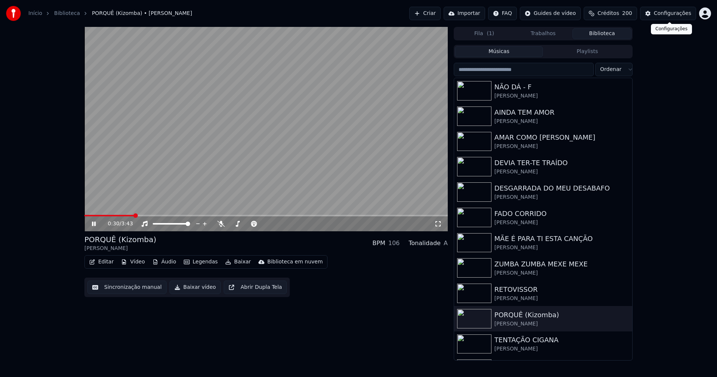
click at [673, 16] on button "Configurações" at bounding box center [668, 13] width 56 height 13
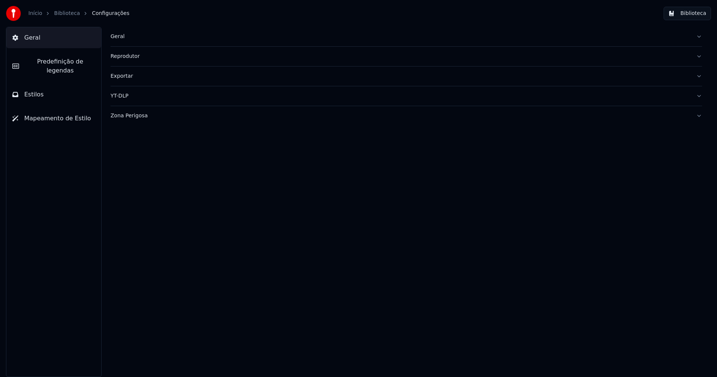
click at [64, 61] on span "Predefinição de legendas" at bounding box center [60, 66] width 70 height 18
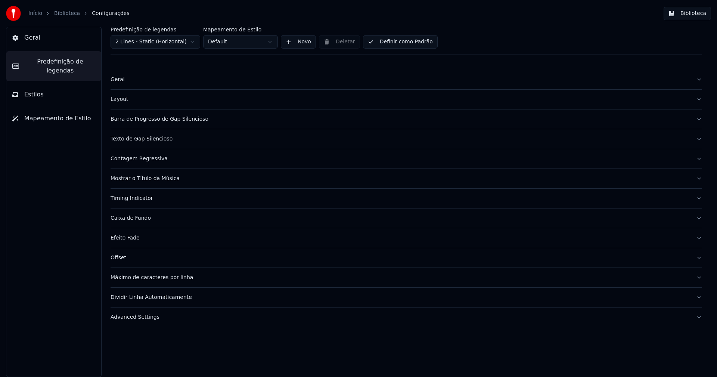
drag, startPoint x: 146, startPoint y: 317, endPoint x: 157, endPoint y: 312, distance: 12.9
click at [146, 317] on div "Advanced Settings" at bounding box center [401, 317] width 580 height 7
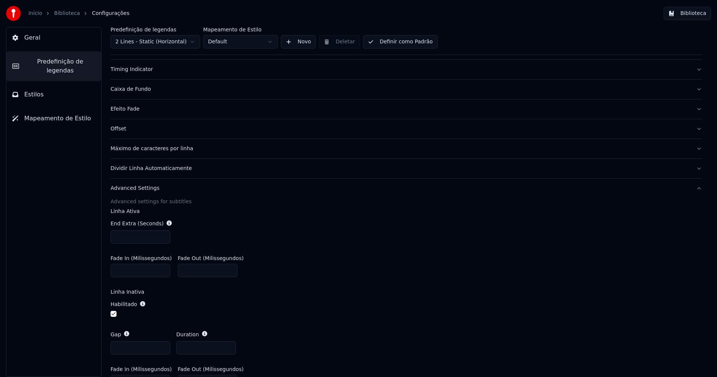
scroll to position [149, 0]
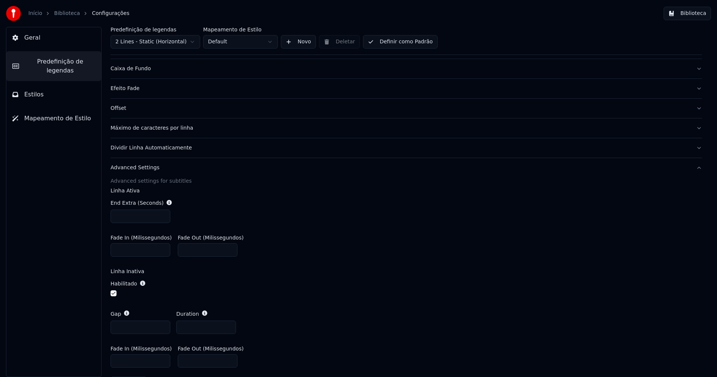
type input "***"
click at [163, 214] on input "***" at bounding box center [141, 216] width 60 height 13
type input "*"
click at [163, 329] on input "*" at bounding box center [141, 327] width 60 height 13
click at [275, 300] on div "Habilitado" at bounding box center [407, 289] width 592 height 30
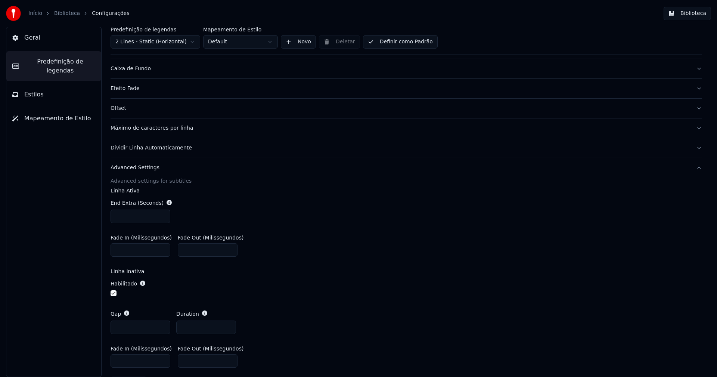
drag, startPoint x: 191, startPoint y: 327, endPoint x: 213, endPoint y: 325, distance: 22.4
click at [193, 326] on input "***" at bounding box center [206, 327] width 60 height 13
type input "***"
click at [359, 276] on div "Habilitado" at bounding box center [407, 289] width 592 height 30
click at [121, 363] on input "***" at bounding box center [141, 360] width 60 height 13
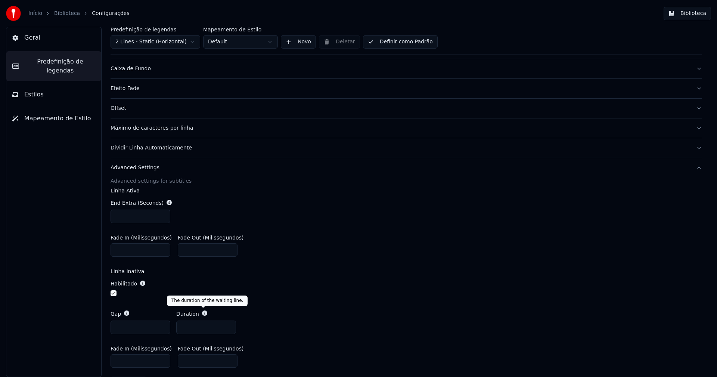
type input "***"
click at [296, 271] on label "Linha Inativa" at bounding box center [407, 271] width 592 height 5
click at [697, 12] on button "Biblioteca" at bounding box center [687, 13] width 47 height 13
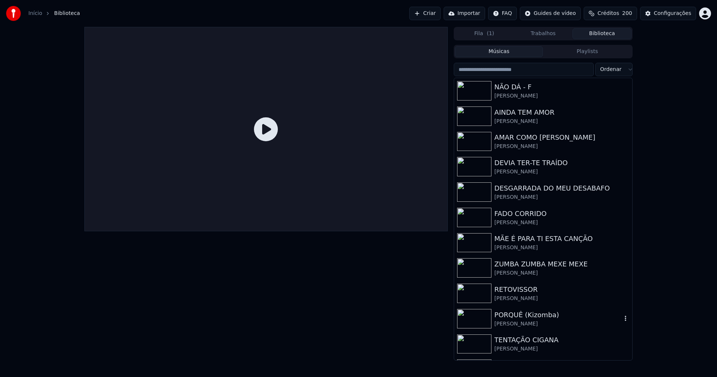
click at [525, 324] on div "[PERSON_NAME]" at bounding box center [558, 323] width 127 height 7
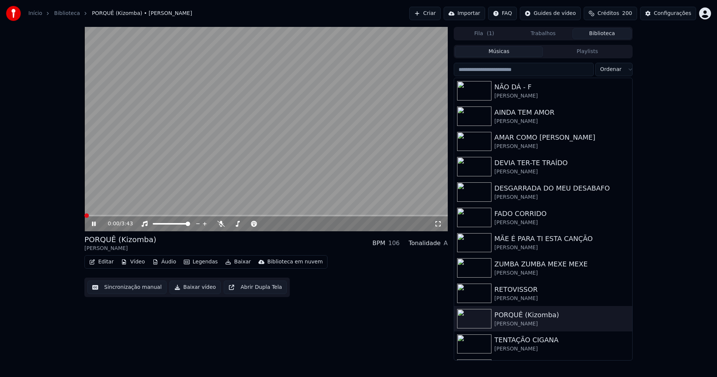
click at [441, 220] on div "0:00 / 3:43" at bounding box center [266, 223] width 358 height 7
click at [440, 222] on icon at bounding box center [438, 224] width 7 height 6
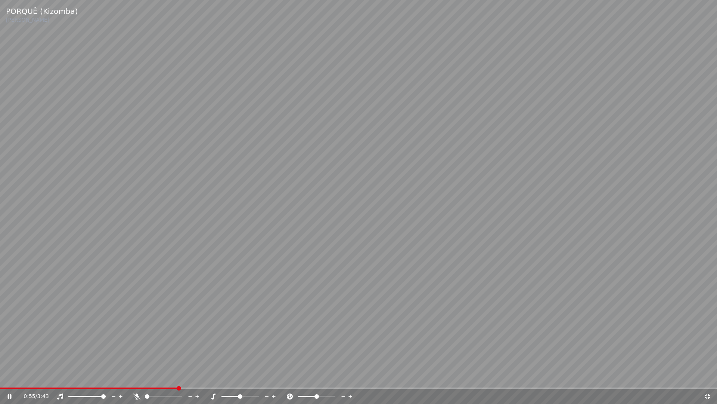
click at [44, 377] on div "0:55 / 3:43" at bounding box center [358, 396] width 717 height 15
click at [45, 377] on span at bounding box center [22, 387] width 45 height 1
click at [61, 377] on span at bounding box center [30, 387] width 61 height 1
drag, startPoint x: 707, startPoint y: 398, endPoint x: 640, endPoint y: 16, distance: 387.7
click at [708, 377] on icon at bounding box center [707, 396] width 7 height 6
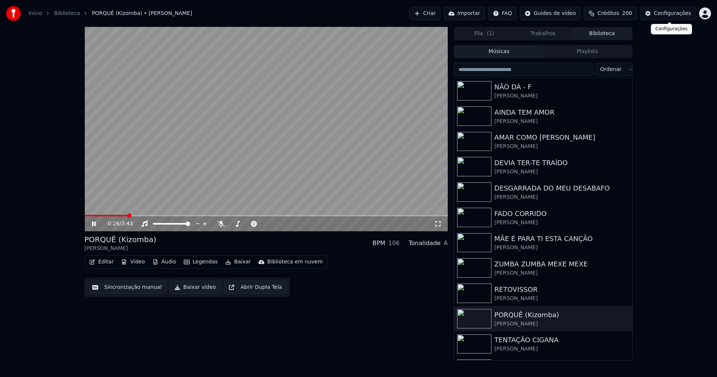
click at [680, 14] on div "Configurações" at bounding box center [672, 13] width 37 height 7
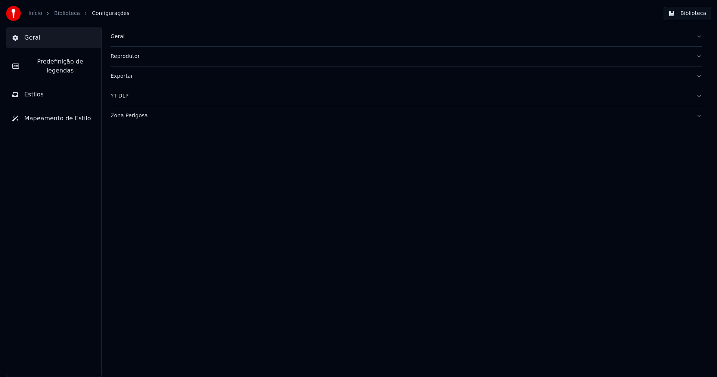
click at [72, 60] on span "Predefinição de legendas" at bounding box center [60, 66] width 70 height 18
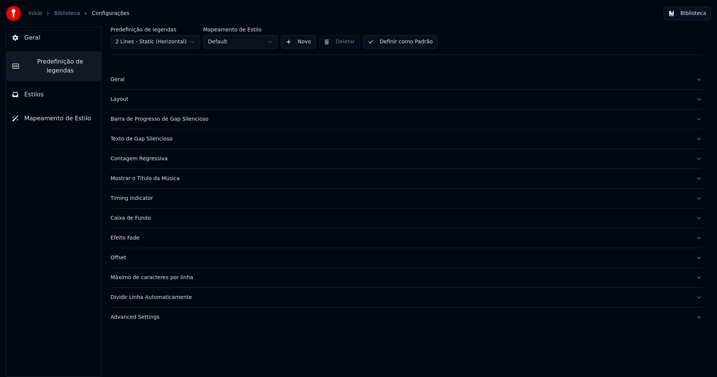
click at [154, 118] on div "Barra de Progresso de Gap Silencioso" at bounding box center [401, 118] width 580 height 7
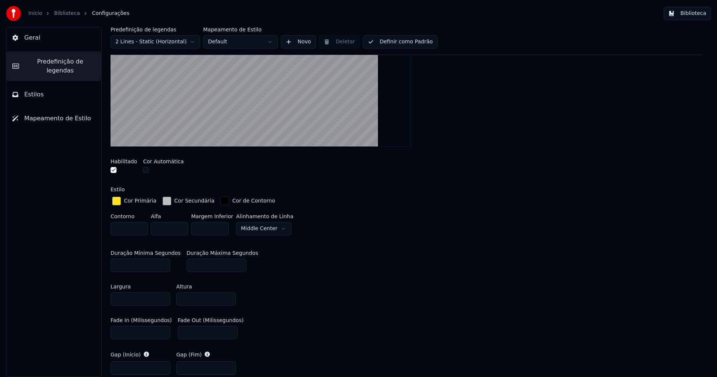
scroll to position [187, 0]
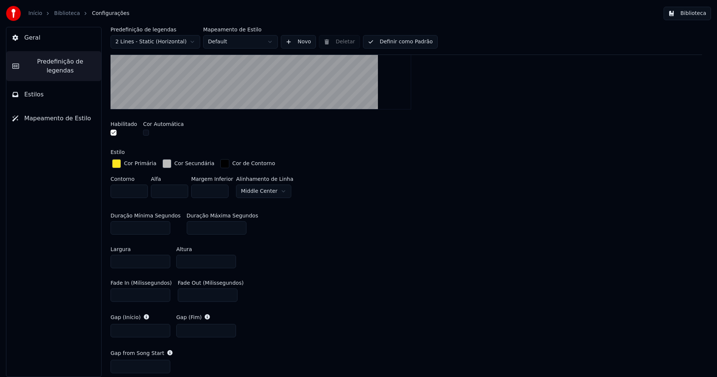
click at [188, 293] on input "***" at bounding box center [208, 294] width 60 height 13
click at [206, 297] on input "***" at bounding box center [208, 294] width 60 height 13
click at [186, 293] on input "***" at bounding box center [208, 294] width 60 height 13
type input "***"
drag, startPoint x: 386, startPoint y: 262, endPoint x: 410, endPoint y: 277, distance: 28.9
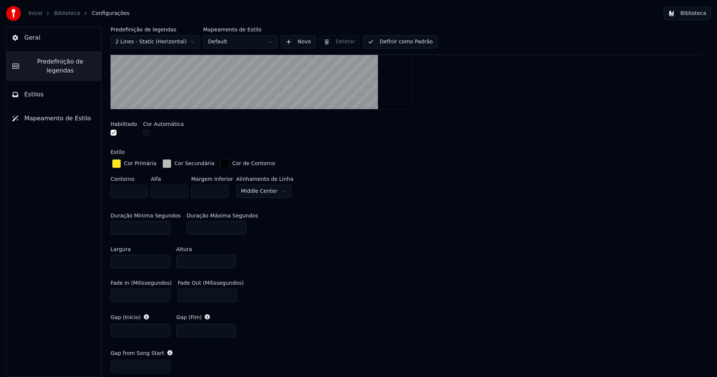
click at [385, 262] on div "Largura **** Altura ****" at bounding box center [407, 258] width 592 height 34
click at [698, 15] on button "Biblioteca" at bounding box center [687, 13] width 47 height 13
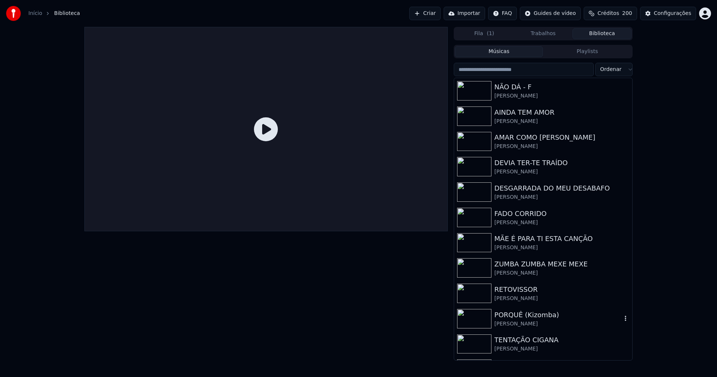
click at [508, 323] on div "[PERSON_NAME]" at bounding box center [558, 323] width 127 height 7
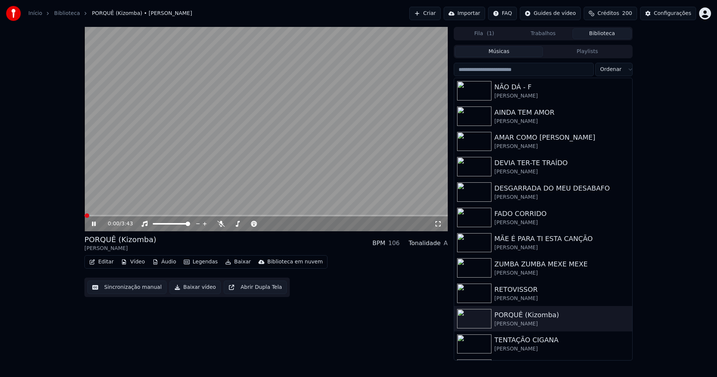
click at [437, 225] on icon at bounding box center [438, 224] width 7 height 6
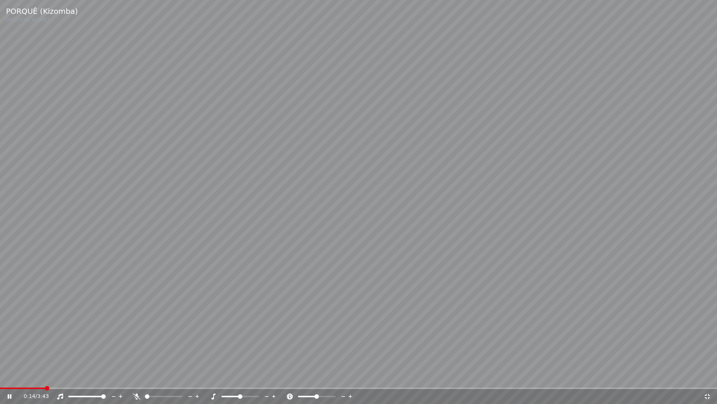
click at [45, 377] on span at bounding box center [22, 387] width 45 height 1
click at [48, 377] on span at bounding box center [44, 387] width 89 height 1
click at [706, 377] on icon at bounding box center [707, 395] width 5 height 5
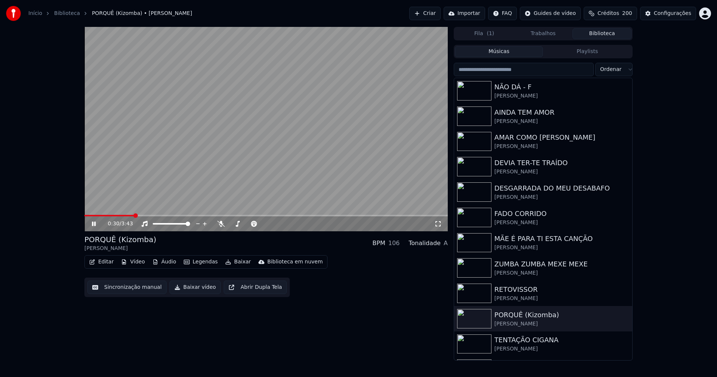
click at [438, 224] on icon at bounding box center [438, 224] width 7 height 6
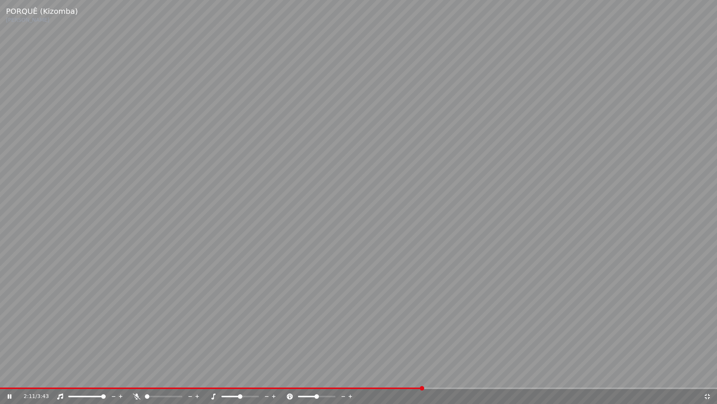
click at [706, 377] on icon at bounding box center [707, 395] width 5 height 5
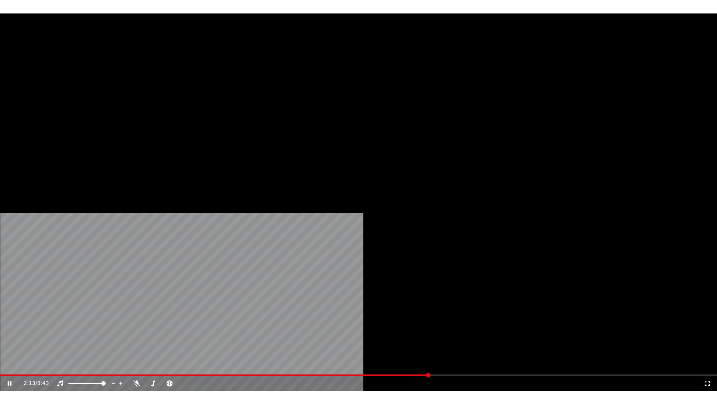
scroll to position [174, 0]
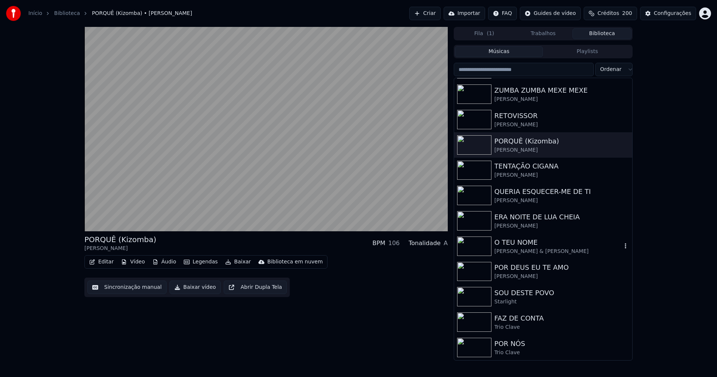
click at [513, 250] on div "[PERSON_NAME] & [PERSON_NAME]" at bounding box center [558, 251] width 127 height 7
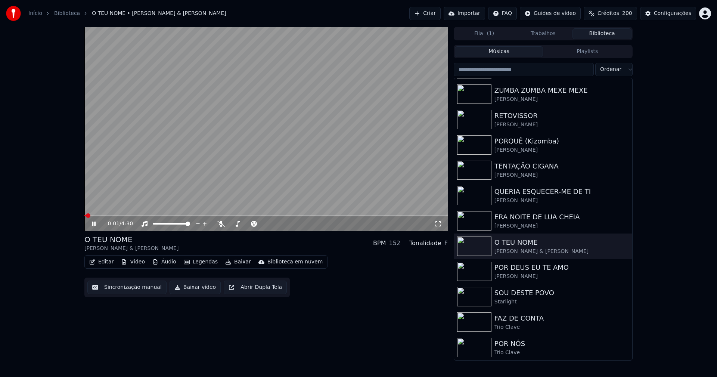
click at [437, 226] on icon at bounding box center [438, 224] width 7 height 6
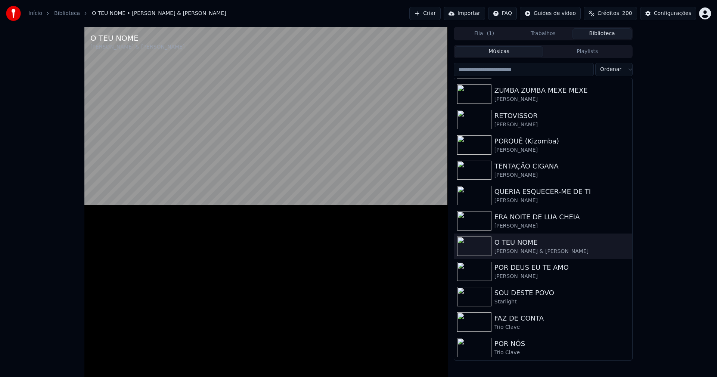
scroll to position [154, 0]
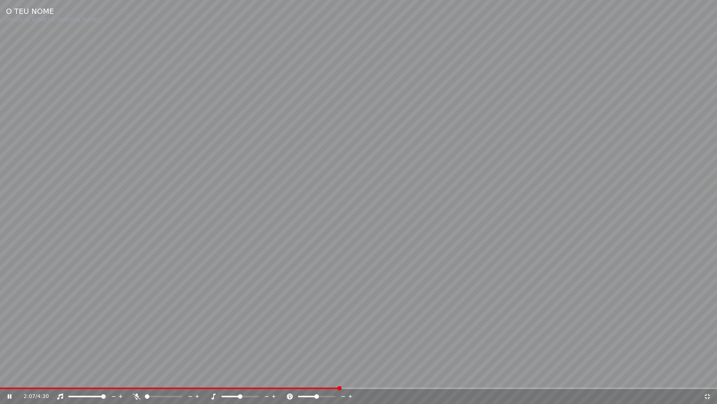
drag, startPoint x: 708, startPoint y: 396, endPoint x: 704, endPoint y: 353, distance: 42.8
click at [709, 377] on icon at bounding box center [707, 396] width 7 height 6
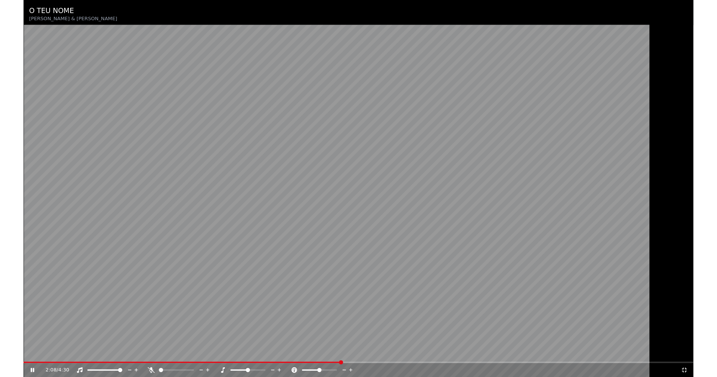
scroll to position [174, 0]
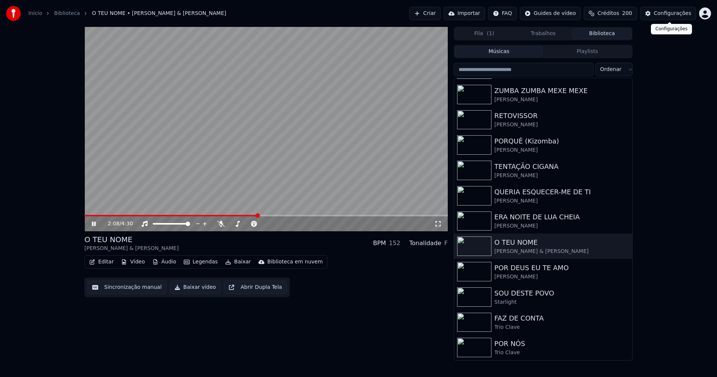
click at [678, 16] on div "Configurações" at bounding box center [672, 13] width 37 height 7
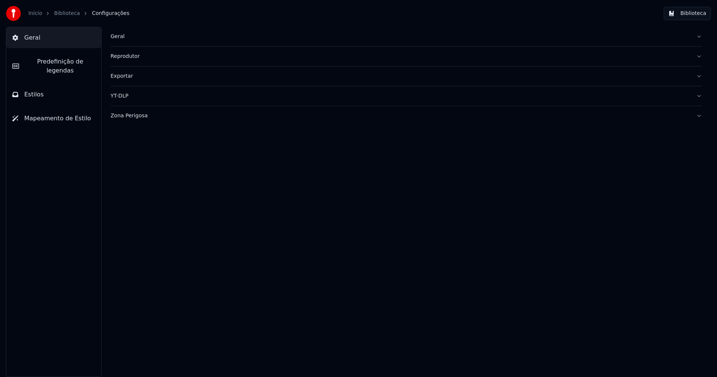
click at [46, 64] on span "Predefinição de legendas" at bounding box center [60, 66] width 70 height 18
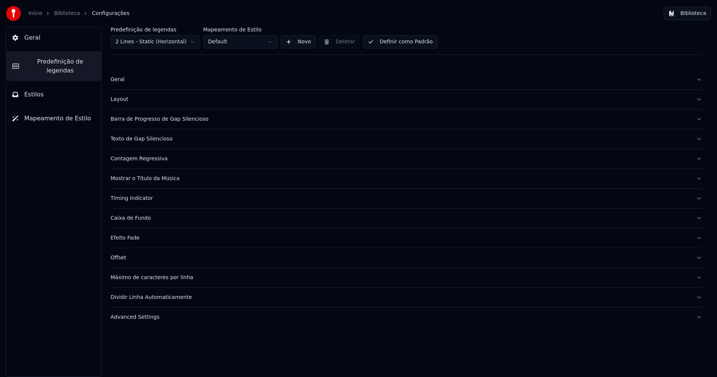
click at [141, 202] on button "Timing Indicator" at bounding box center [407, 198] width 592 height 19
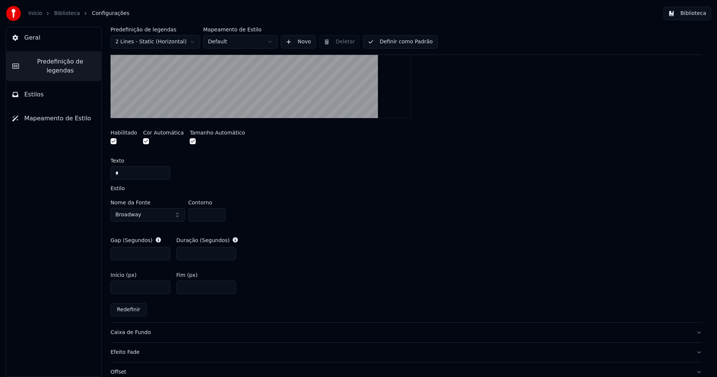
scroll to position [262, 0]
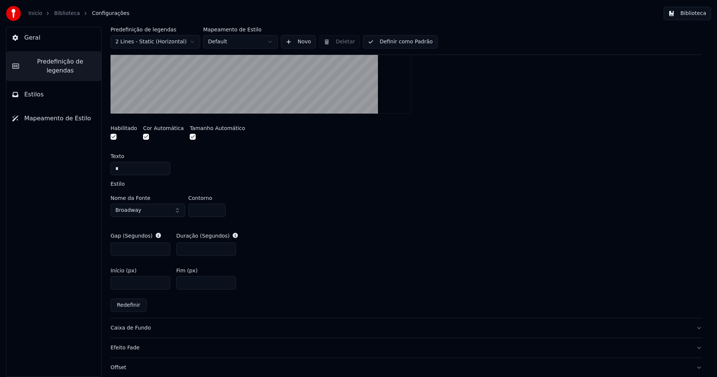
click at [67, 65] on span "Predefinição de legendas" at bounding box center [60, 66] width 70 height 18
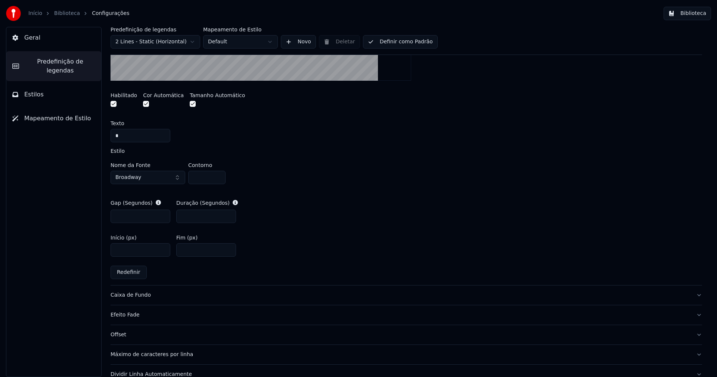
scroll to position [327, 0]
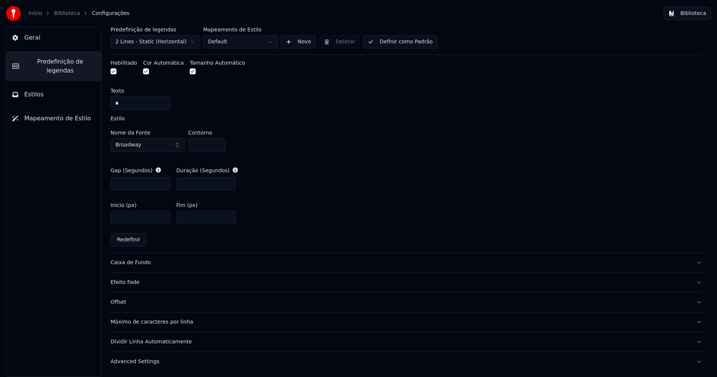
click at [146, 361] on div "Advanced Settings" at bounding box center [401, 361] width 580 height 7
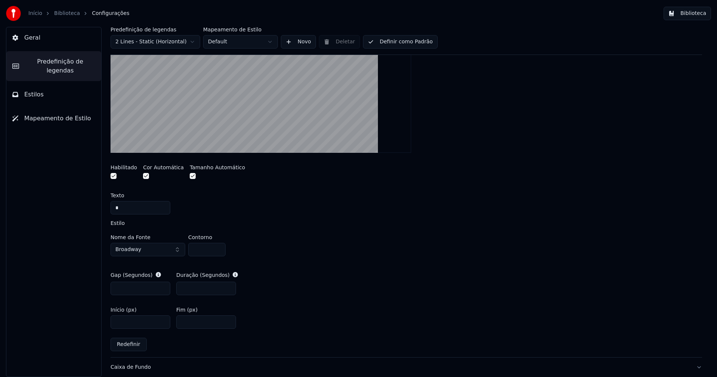
scroll to position [174, 0]
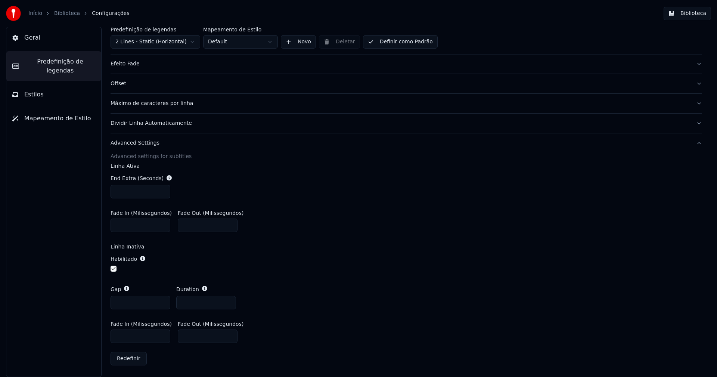
click at [694, 12] on button "Biblioteca" at bounding box center [687, 13] width 47 height 13
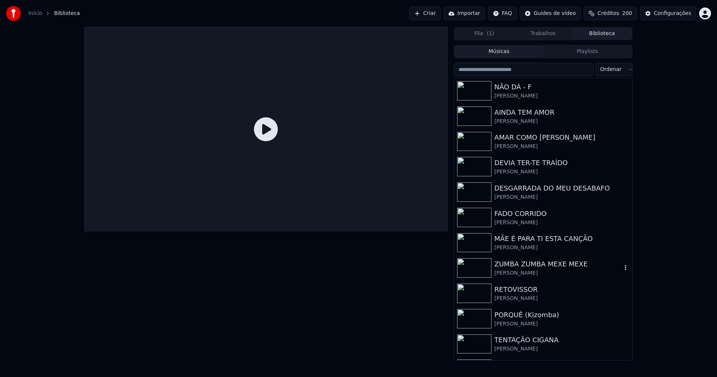
scroll to position [112, 0]
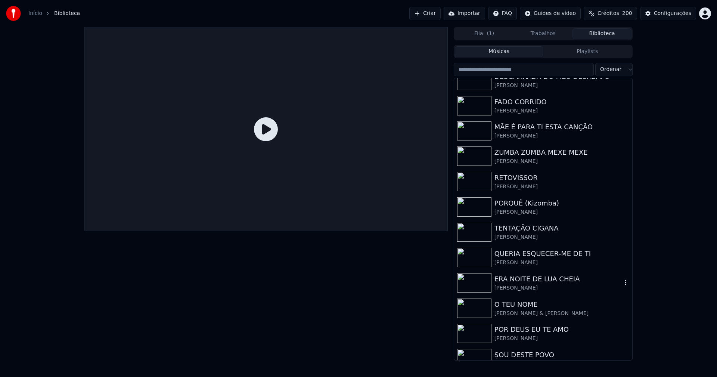
click at [541, 282] on div "ERA NOITE DE LUA CHEIA" at bounding box center [558, 279] width 127 height 10
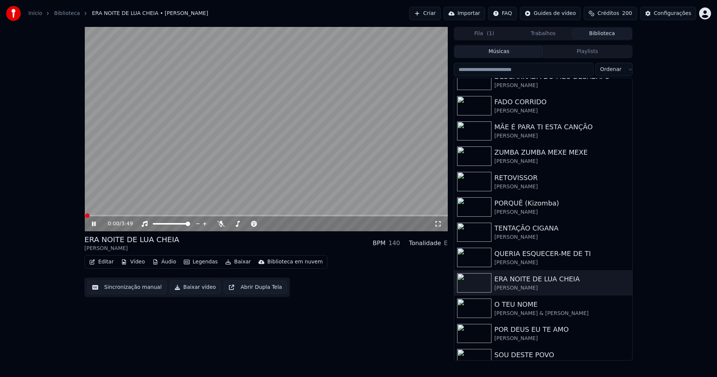
drag, startPoint x: 441, startPoint y: 225, endPoint x: 491, endPoint y: 255, distance: 57.8
click at [441, 226] on icon at bounding box center [438, 224] width 7 height 6
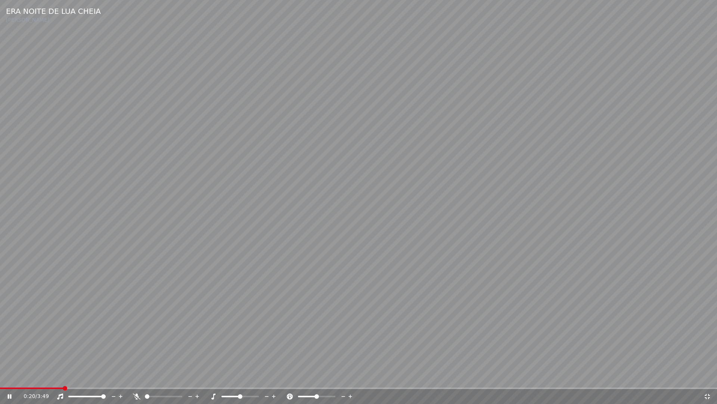
click at [711, 377] on icon at bounding box center [707, 396] width 7 height 6
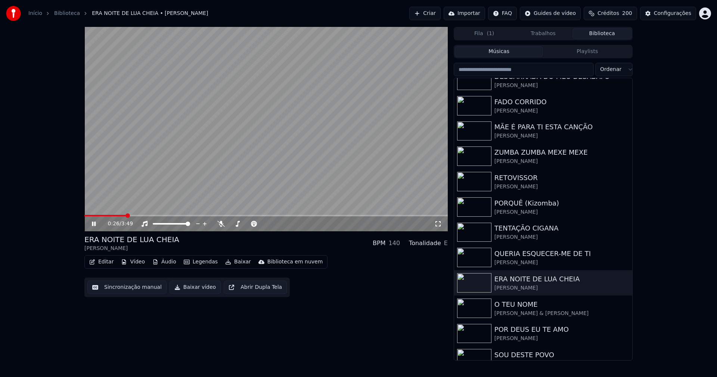
click at [439, 222] on icon at bounding box center [438, 224] width 7 height 6
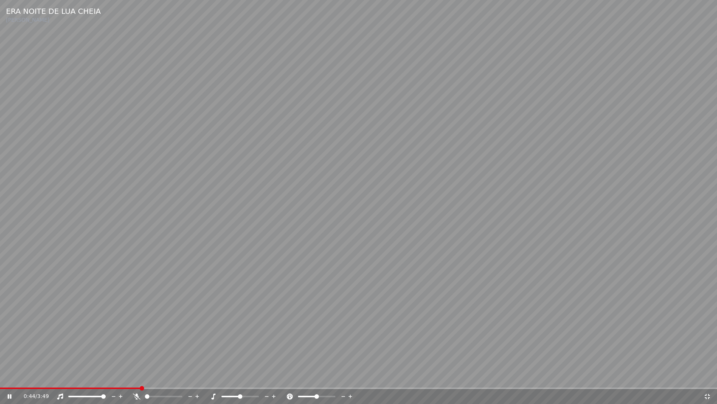
click at [707, 377] on icon at bounding box center [707, 396] width 7 height 6
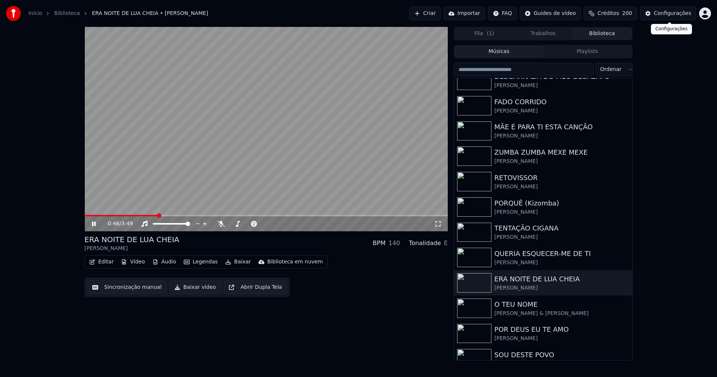
drag, startPoint x: 671, startPoint y: 13, endPoint x: 665, endPoint y: 14, distance: 6.0
click at [665, 14] on div "Configurações" at bounding box center [672, 13] width 37 height 7
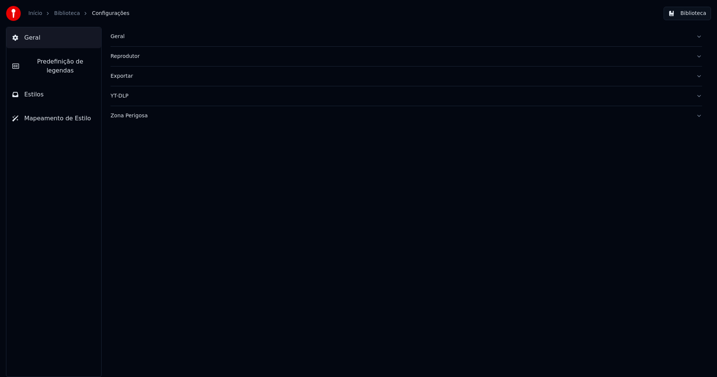
click at [64, 62] on span "Predefinição de legendas" at bounding box center [60, 66] width 70 height 18
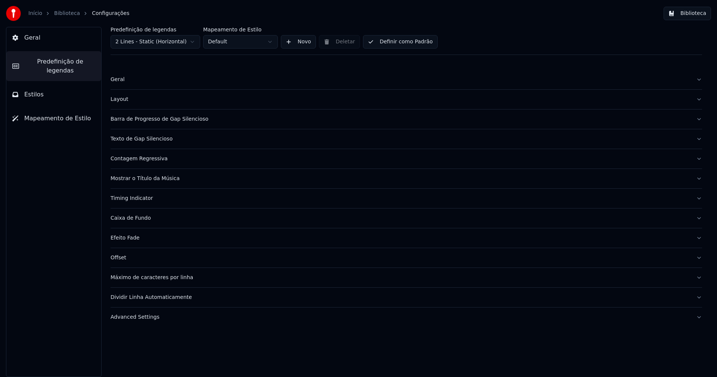
click at [141, 319] on div "Advanced Settings" at bounding box center [401, 317] width 580 height 7
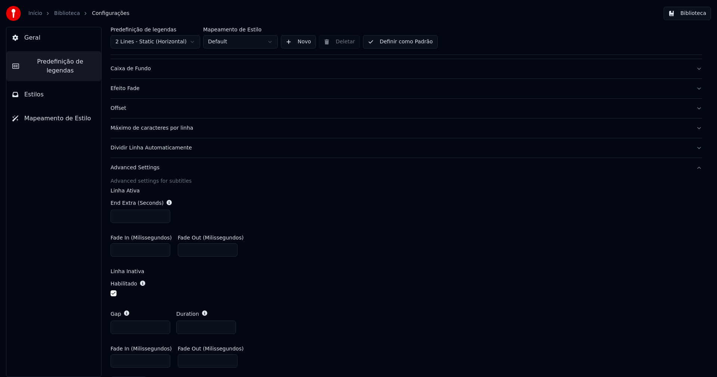
scroll to position [174, 0]
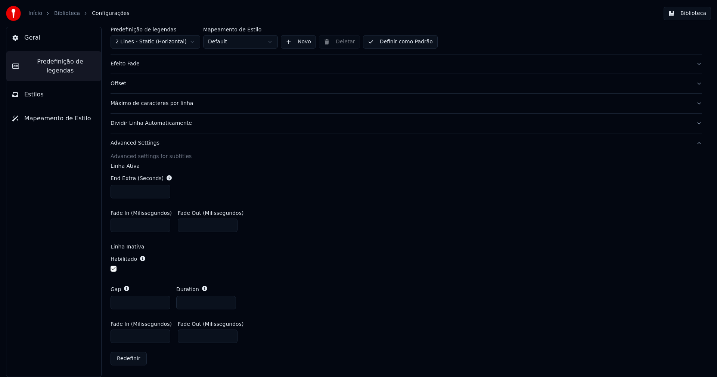
click at [70, 59] on span "Predefinição de legendas" at bounding box center [60, 66] width 70 height 18
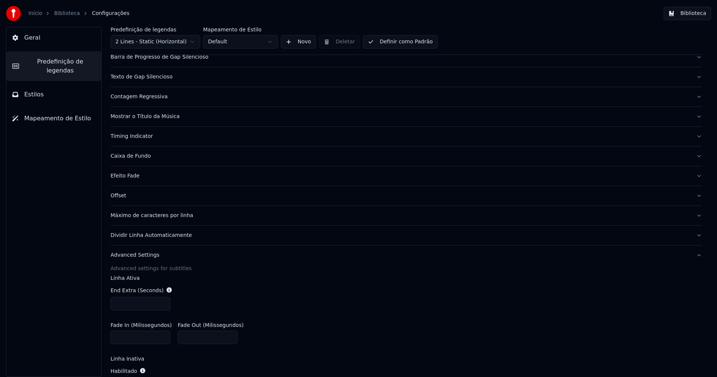
scroll to position [0, 0]
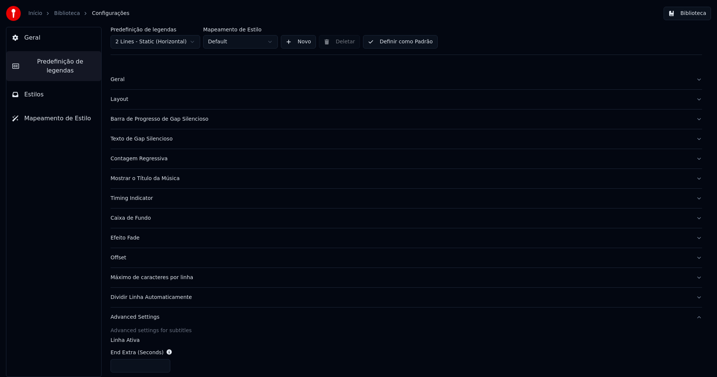
click at [171, 121] on div "Barra de Progresso de Gap Silencioso" at bounding box center [401, 118] width 580 height 7
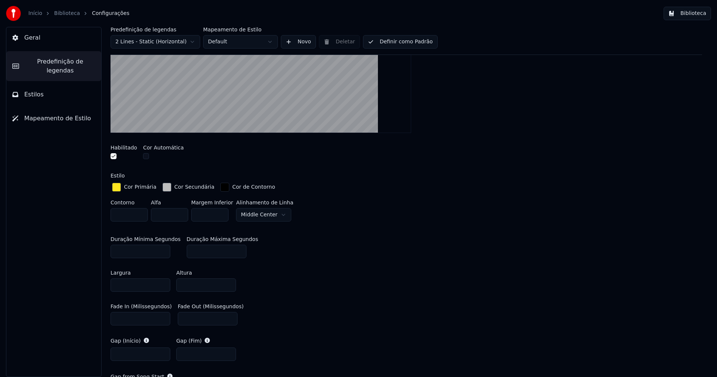
scroll to position [187, 0]
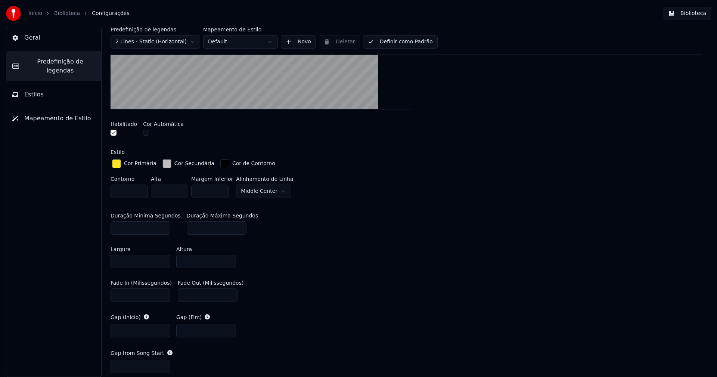
click at [285, 235] on div "Duração Mínima Segundos * Duração [PERSON_NAME] ***" at bounding box center [407, 224] width 592 height 34
click at [190, 227] on input "***" at bounding box center [217, 227] width 60 height 13
type input "***"
click at [187, 295] on input "***" at bounding box center [208, 294] width 60 height 13
type input "***"
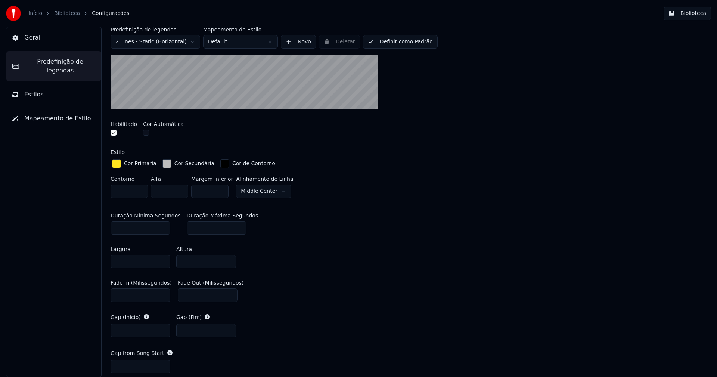
click at [314, 265] on div "Largura **** Altura ****" at bounding box center [407, 258] width 592 height 34
click at [698, 12] on button "Biblioteca" at bounding box center [687, 13] width 47 height 13
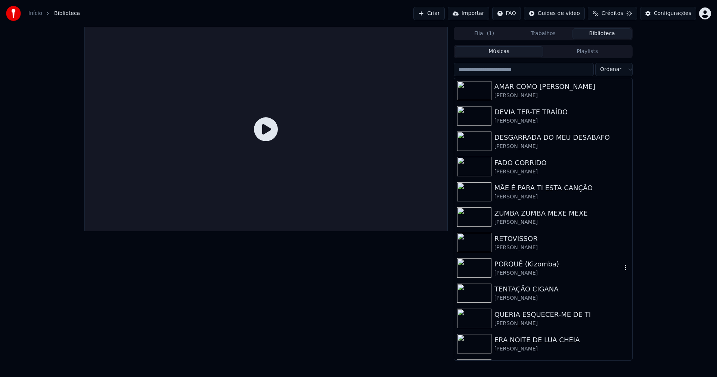
scroll to position [112, 0]
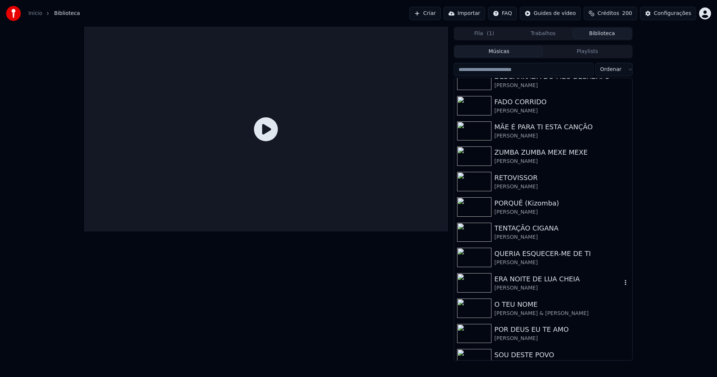
click at [524, 283] on div "ERA NOITE DE LUA CHEIA" at bounding box center [558, 279] width 127 height 10
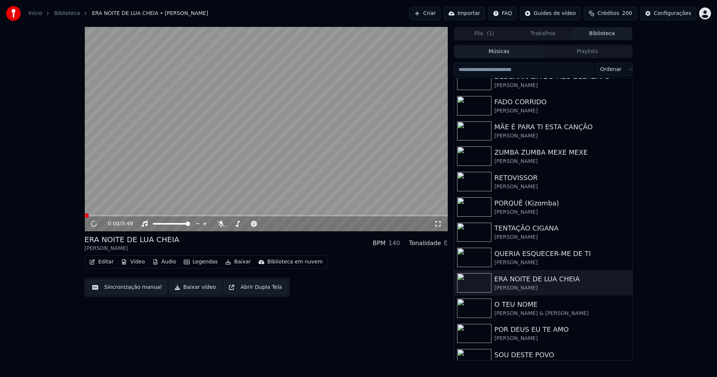
click at [440, 227] on icon at bounding box center [438, 224] width 7 height 6
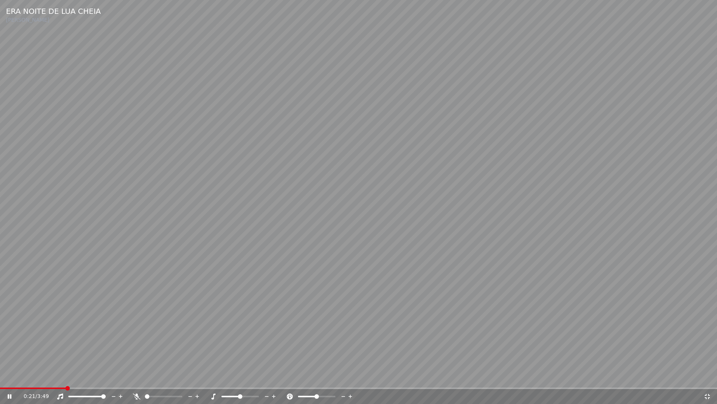
click at [48, 377] on span at bounding box center [33, 387] width 66 height 1
click at [34, 377] on span at bounding box center [17, 387] width 34 height 1
click at [705, 377] on icon at bounding box center [707, 395] width 5 height 5
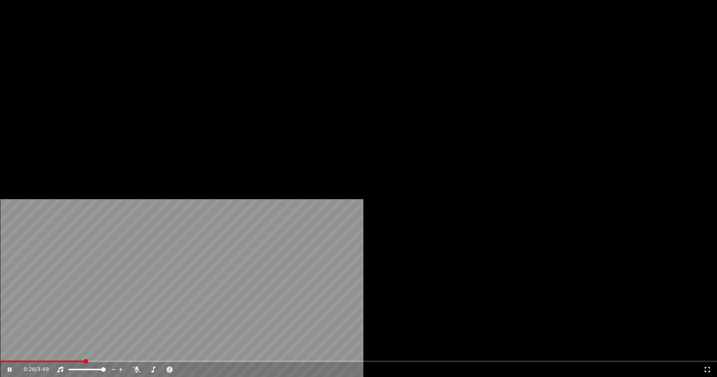
scroll to position [149, 0]
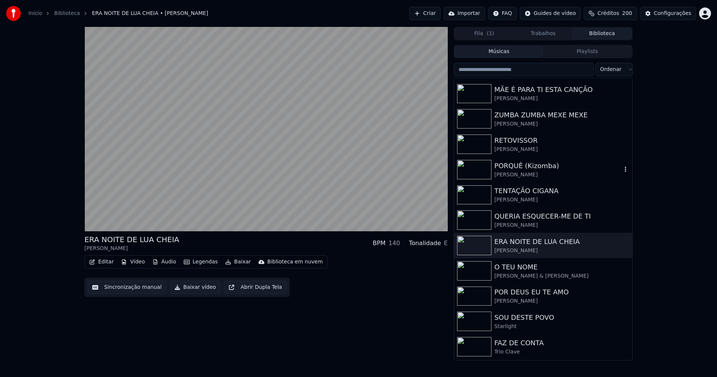
click at [513, 170] on div "PORQUÊ (Kizomba)" at bounding box center [558, 166] width 127 height 10
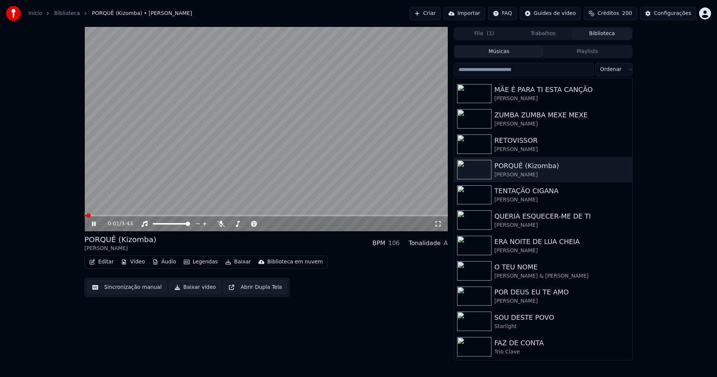
click at [440, 222] on icon at bounding box center [438, 224] width 7 height 6
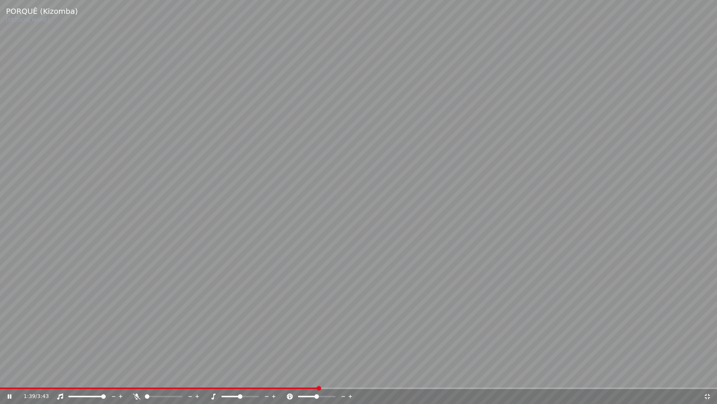
drag, startPoint x: 706, startPoint y: 395, endPoint x: 510, endPoint y: 134, distance: 326.1
click at [706, 377] on icon at bounding box center [707, 395] width 5 height 5
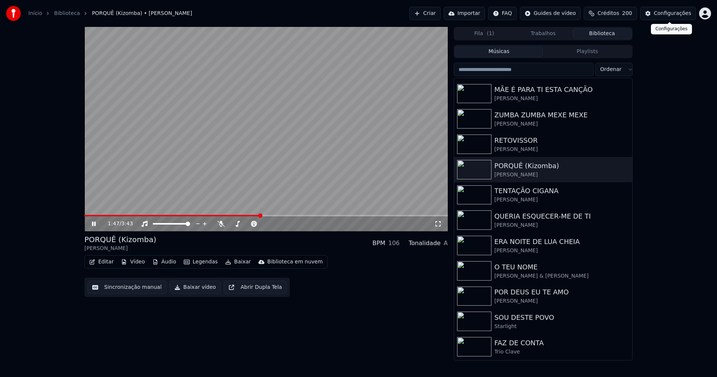
drag, startPoint x: 686, startPoint y: 12, endPoint x: 676, endPoint y: 14, distance: 9.8
click at [676, 14] on div "Configurações" at bounding box center [672, 13] width 37 height 7
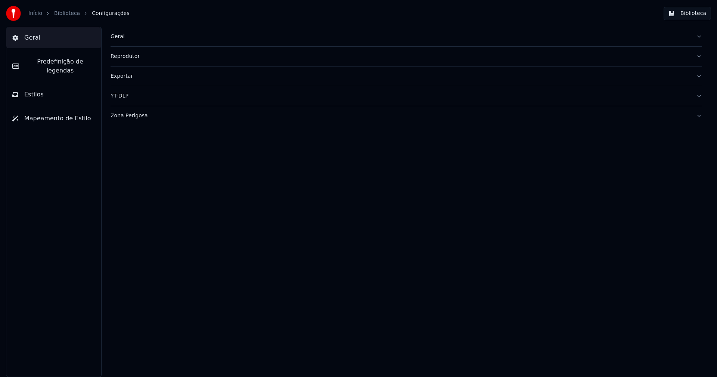
click at [131, 118] on div "Zona Perigosa" at bounding box center [401, 115] width 580 height 7
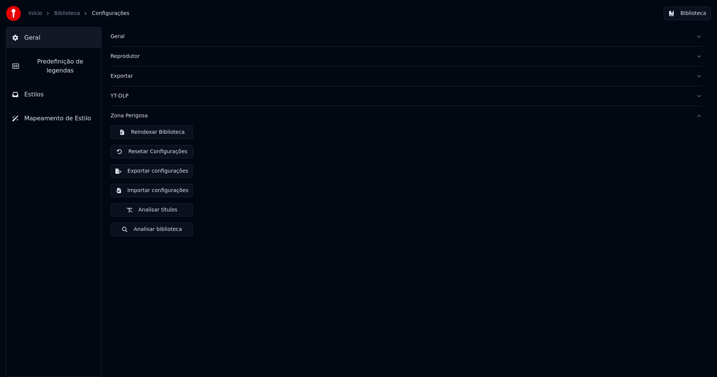
click at [178, 192] on button "Importar configurações" at bounding box center [152, 190] width 83 height 13
click at [152, 172] on button "Exportar configurações" at bounding box center [152, 170] width 83 height 13
